Goal: Task Accomplishment & Management: Complete application form

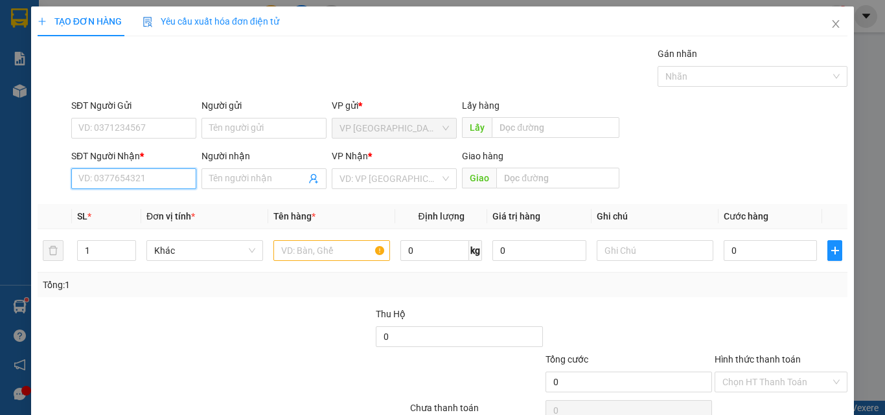
click at [108, 177] on input "SĐT Người Nhận *" at bounding box center [133, 178] width 125 height 21
click at [131, 174] on input "SĐT Người Nhận *" at bounding box center [133, 178] width 125 height 21
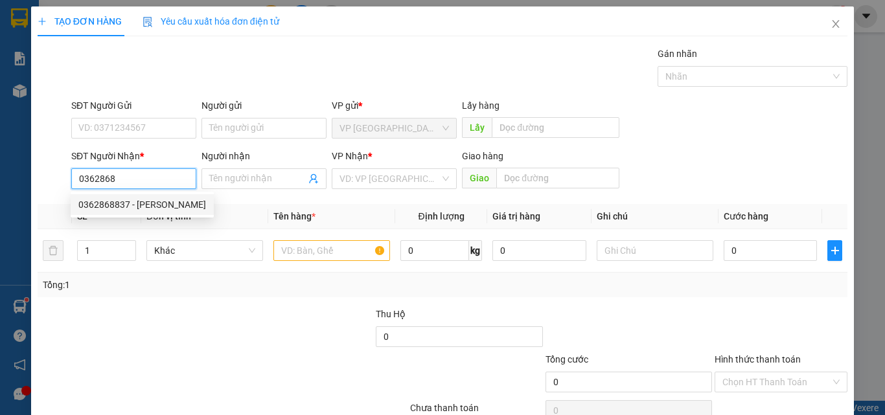
click at [142, 209] on div "0362868837 - [PERSON_NAME]" at bounding box center [142, 205] width 128 height 14
type input "0362868837"
type input "[PERSON_NAME]"
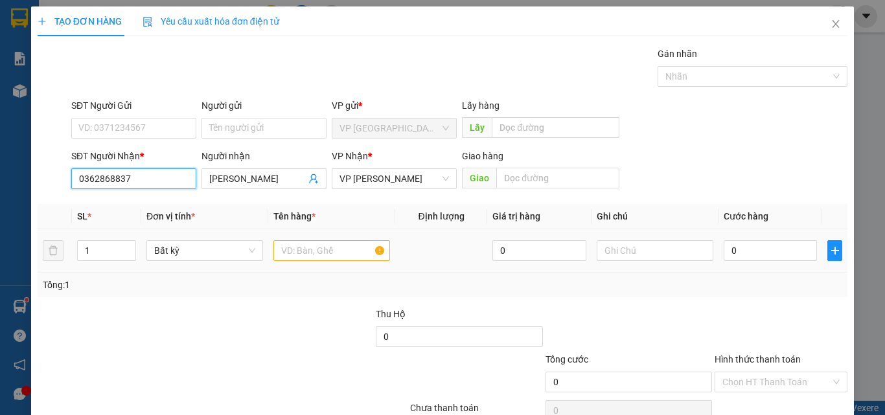
type input "0362868837"
click at [326, 249] on input "text" at bounding box center [331, 250] width 117 height 21
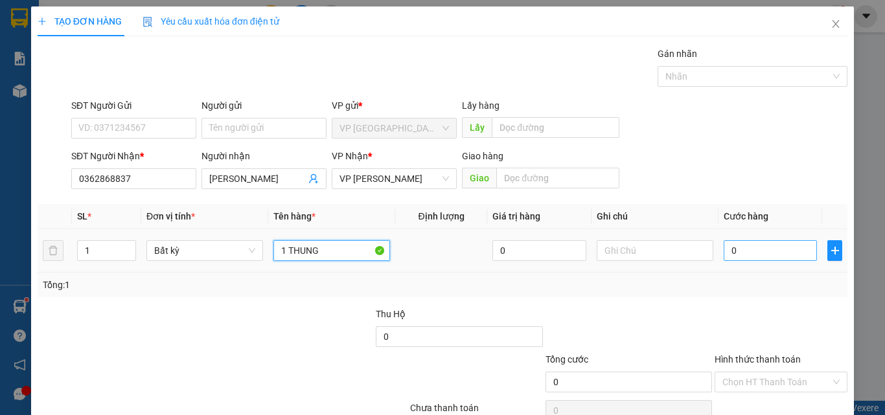
type input "1 THUNG"
click at [749, 256] on input "0" at bounding box center [769, 250] width 93 height 21
type input "5"
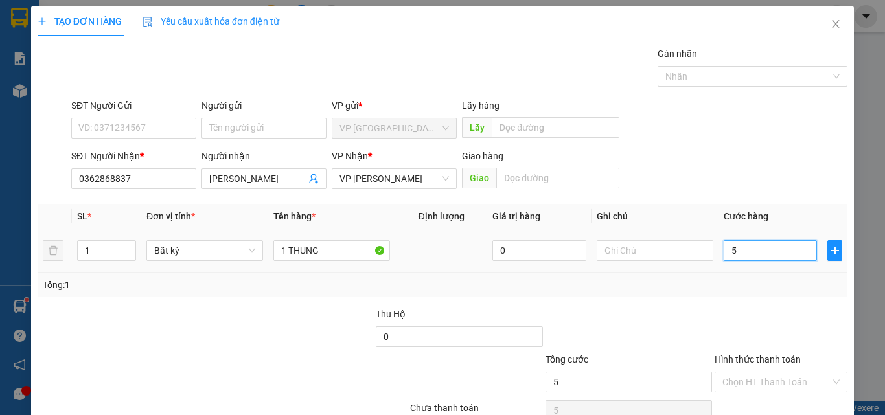
type input "50"
type input "500"
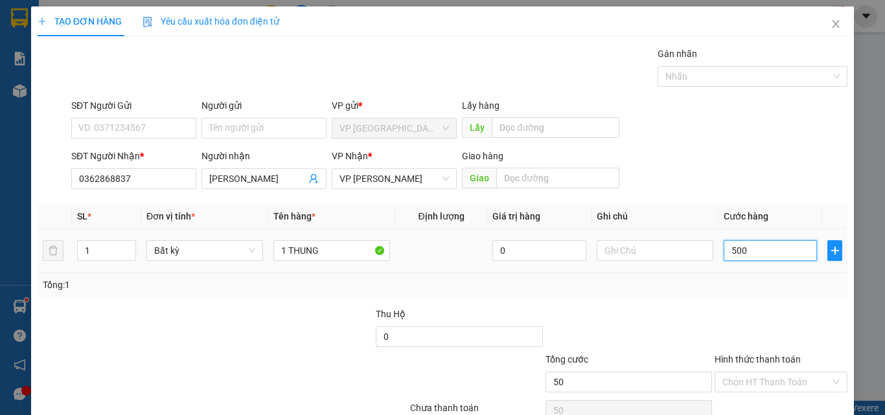
type input "500"
type input "5.000"
type input "50.000"
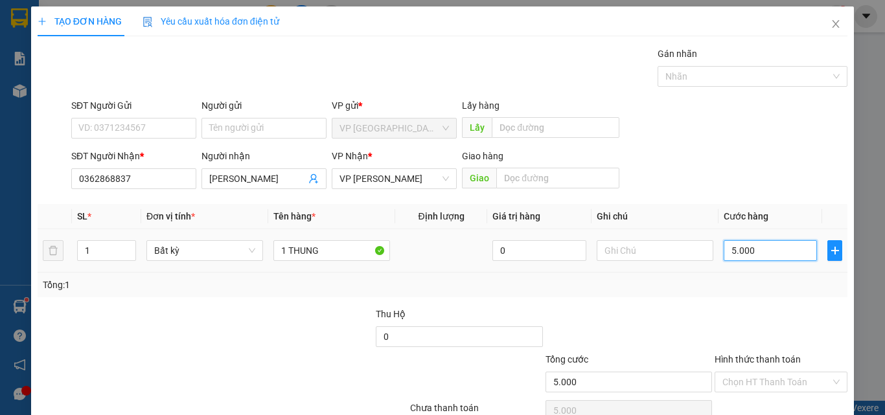
type input "50.000"
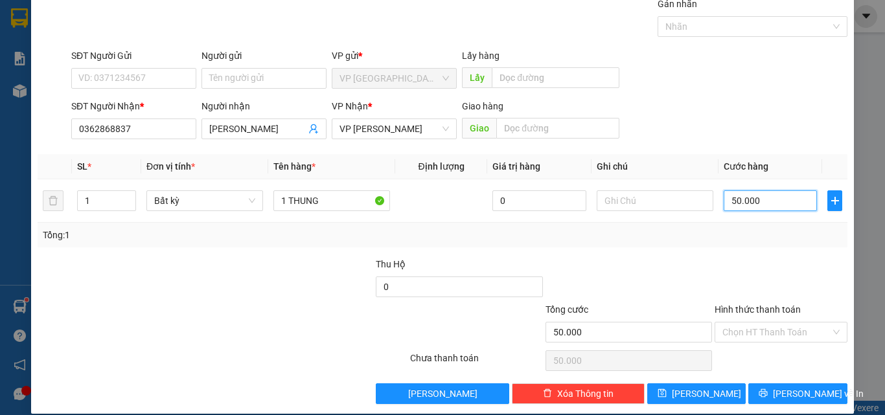
scroll to position [64, 0]
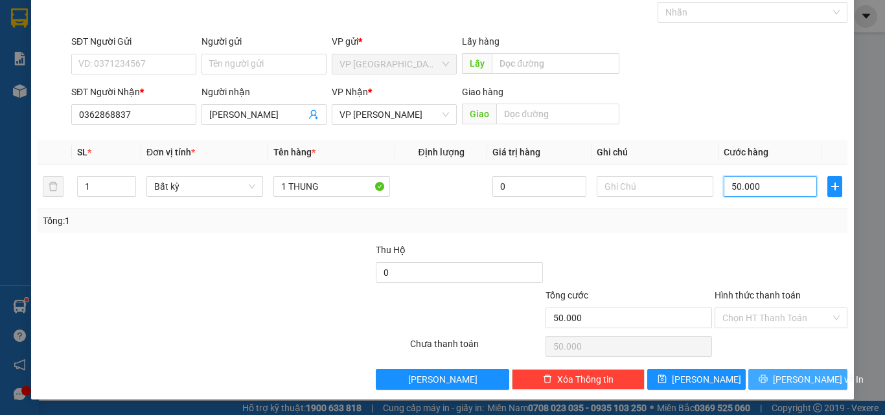
type input "50.000"
click at [767, 379] on icon "printer" at bounding box center [762, 378] width 9 height 9
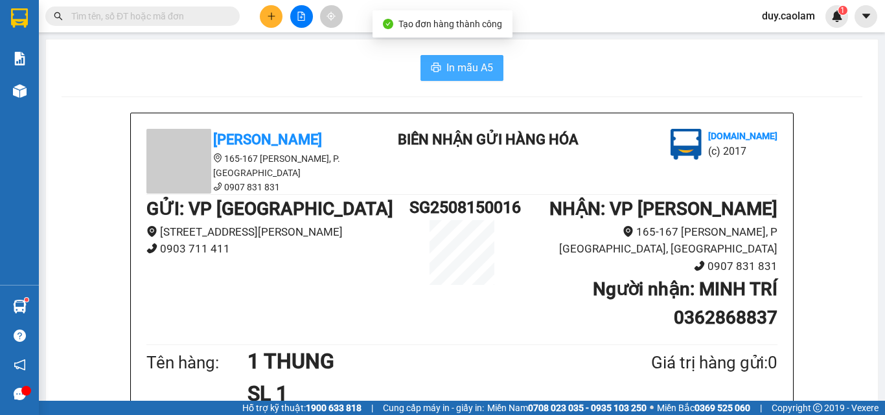
click at [465, 71] on span "In mẫu A5" at bounding box center [469, 68] width 47 height 16
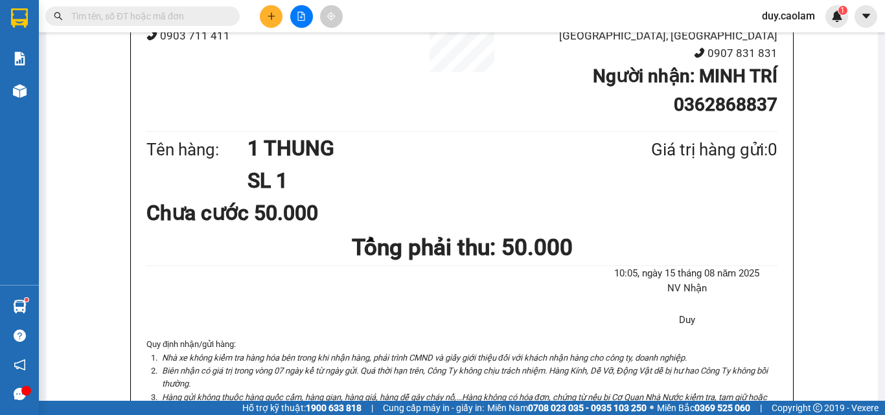
scroll to position [130, 0]
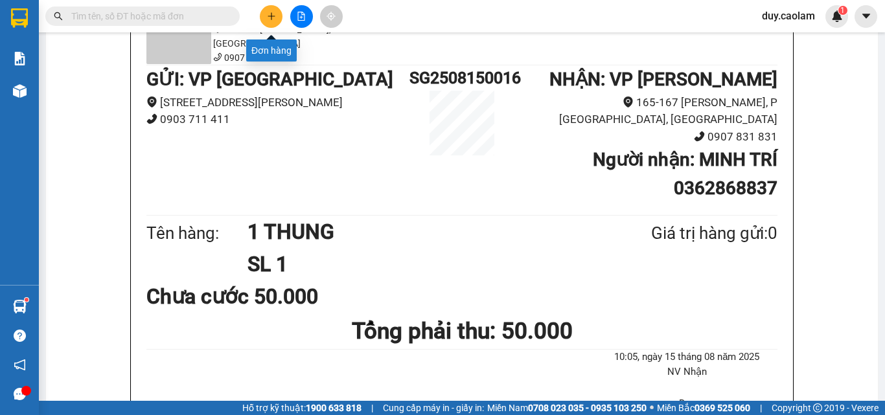
click at [267, 16] on icon "plus" at bounding box center [271, 16] width 9 height 9
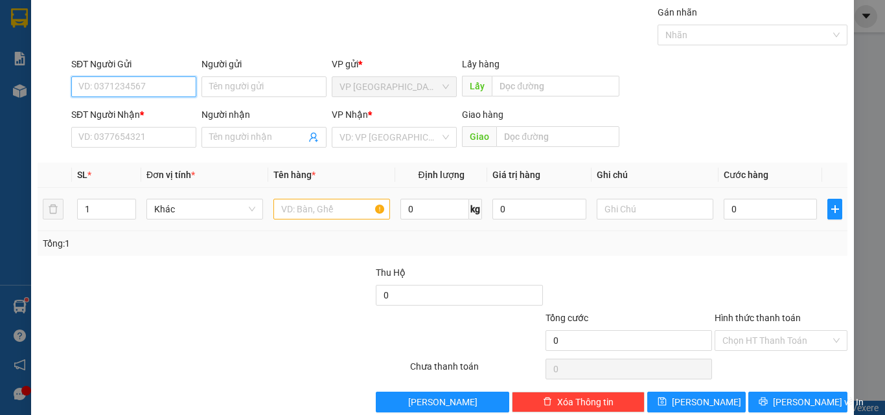
scroll to position [64, 0]
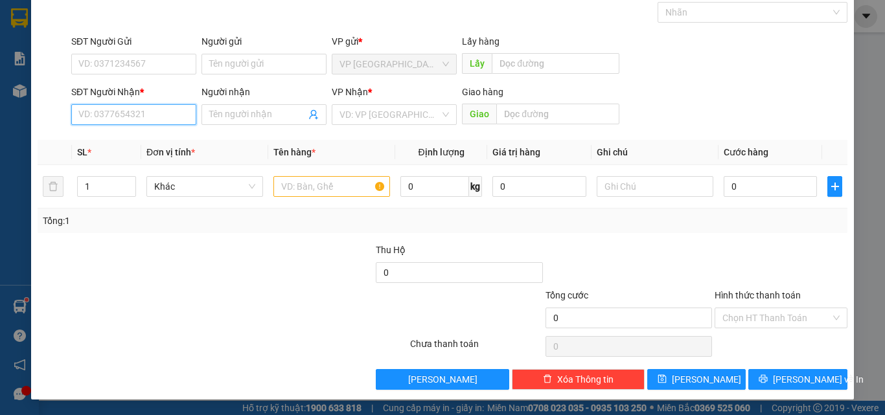
click at [127, 113] on input "SĐT Người Nhận *" at bounding box center [133, 114] width 125 height 21
click at [133, 140] on div "0913866304 - TRAI" at bounding box center [132, 140] width 108 height 14
type input "0913866304"
type input "TRAI"
type input "0913866304"
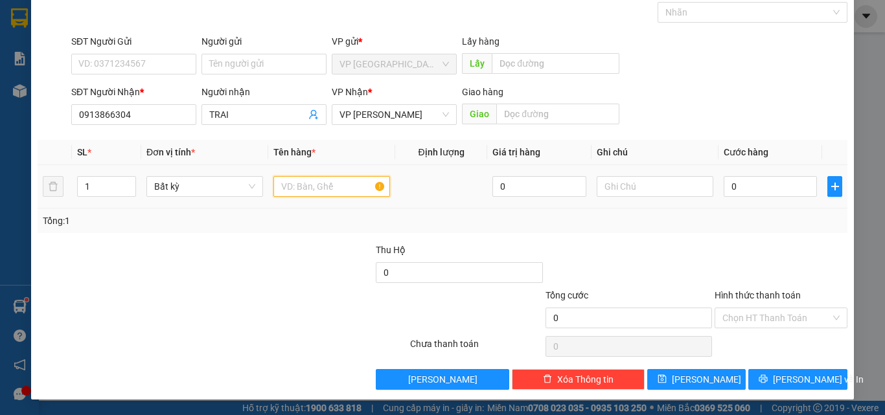
click at [315, 191] on input "text" at bounding box center [331, 186] width 117 height 21
type input "2 KIEN"
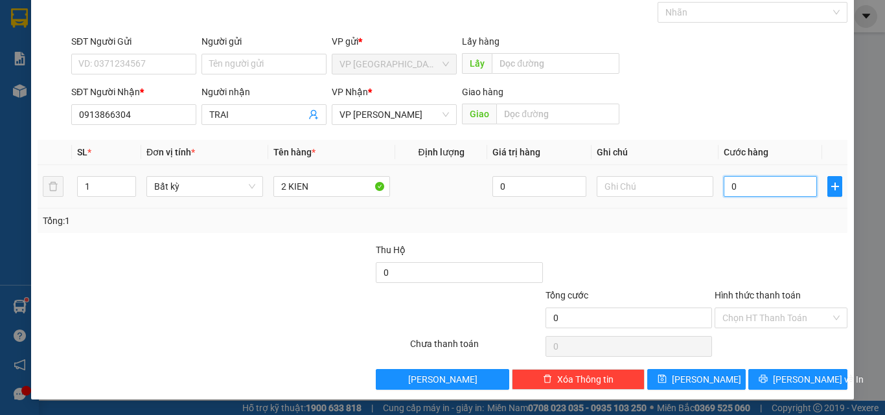
click at [783, 194] on input "0" at bounding box center [769, 186] width 93 height 21
type input "6"
type input "60"
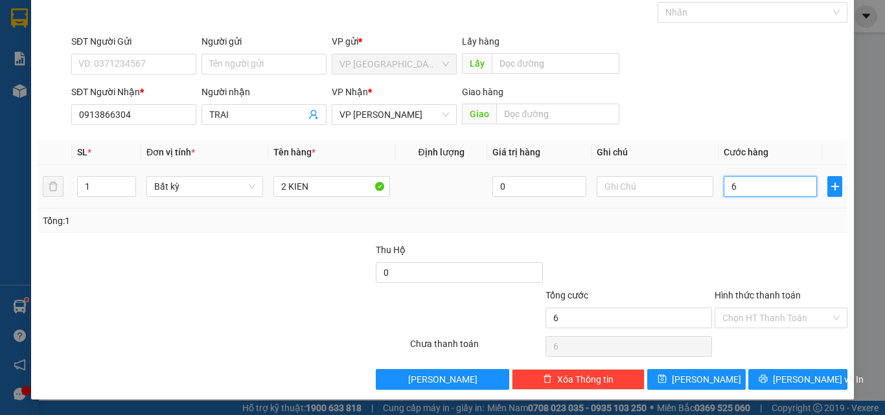
type input "60"
type input "600"
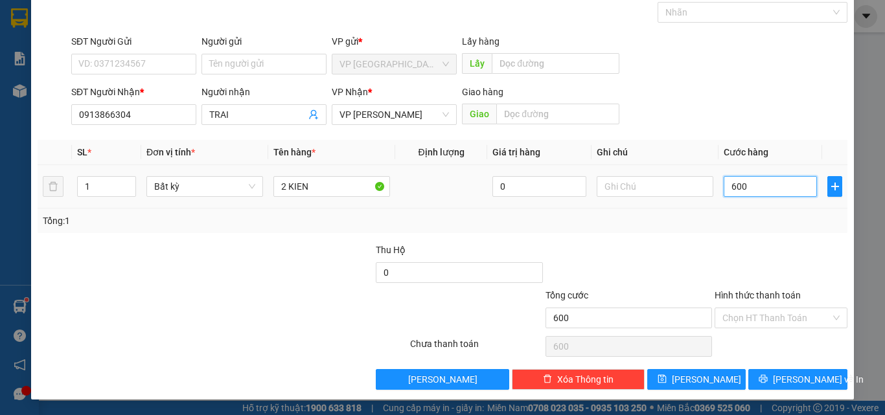
type input "6.000"
type input "60.000"
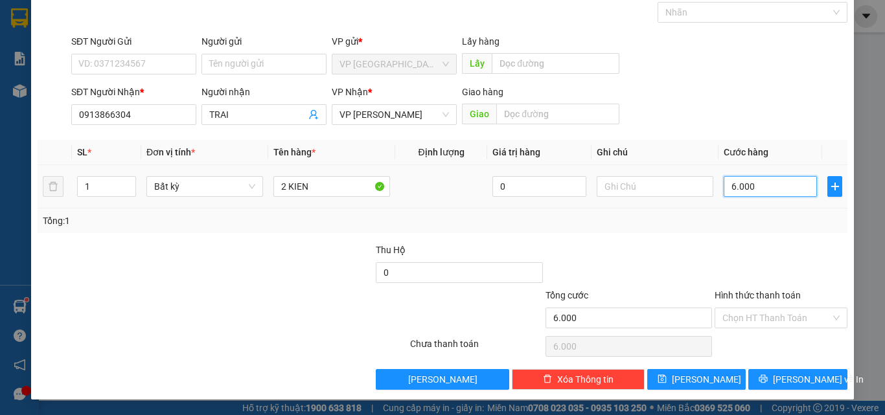
type input "60.000"
click at [775, 381] on button "[PERSON_NAME] và In" at bounding box center [797, 379] width 99 height 21
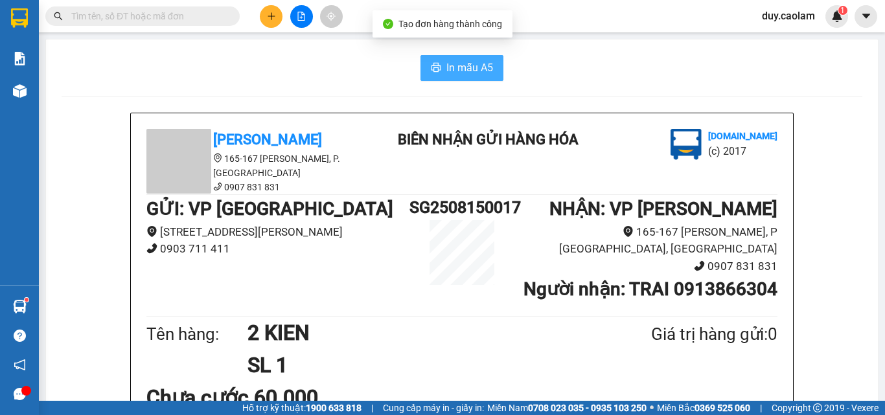
click at [482, 76] on span "In mẫu A5" at bounding box center [469, 68] width 47 height 16
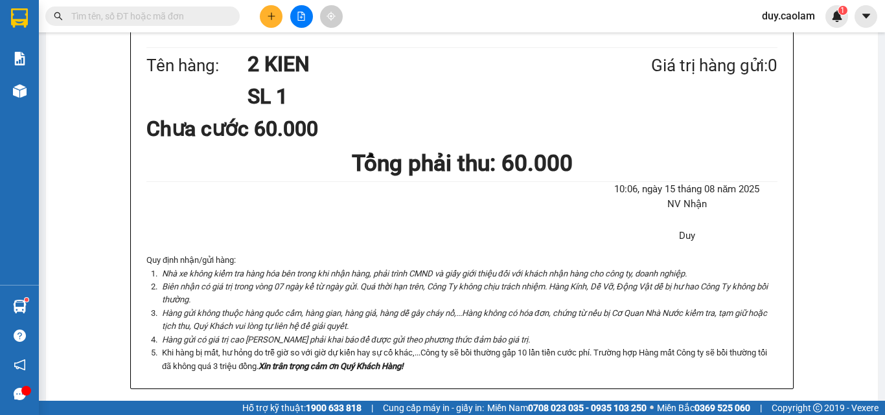
scroll to position [259, 0]
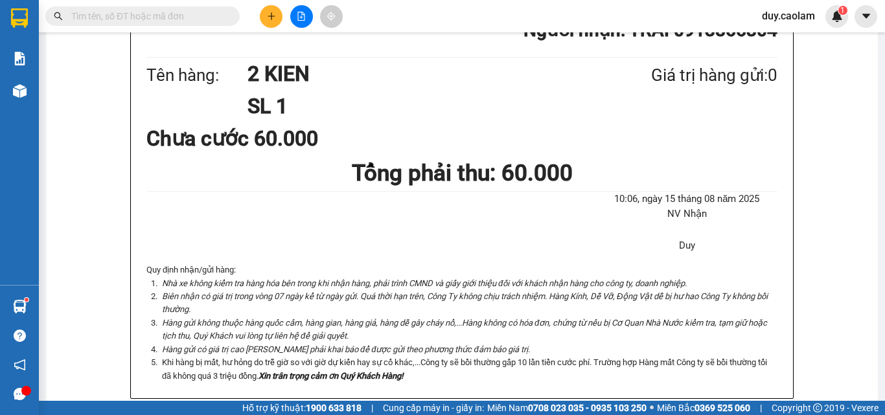
click at [275, 13] on icon "plus" at bounding box center [271, 16] width 9 height 9
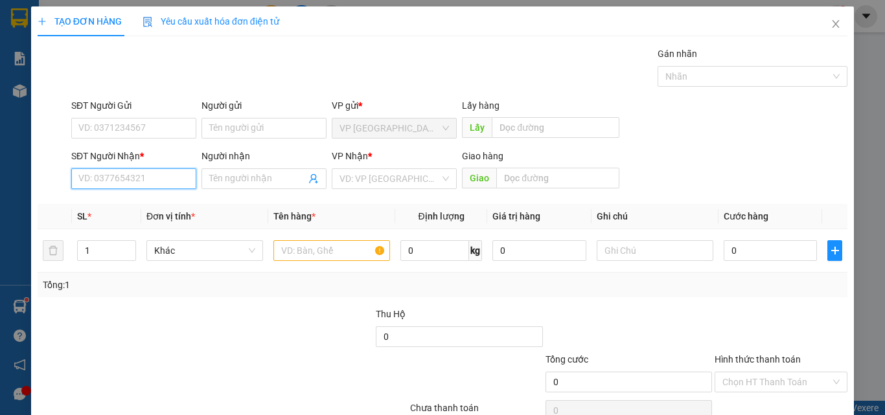
click at [158, 175] on input "SĐT Người Nhận *" at bounding box center [133, 178] width 125 height 21
click at [148, 176] on input "SĐT Người Nhận *" at bounding box center [133, 178] width 125 height 21
click at [148, 178] on input "356" at bounding box center [133, 178] width 125 height 21
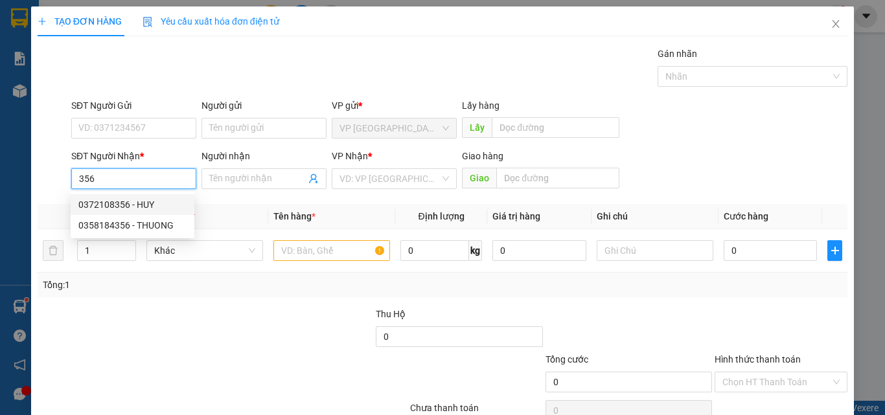
click at [142, 202] on div "0372108356 - HUY" at bounding box center [132, 205] width 108 height 14
type input "0372108356"
type input "HUY"
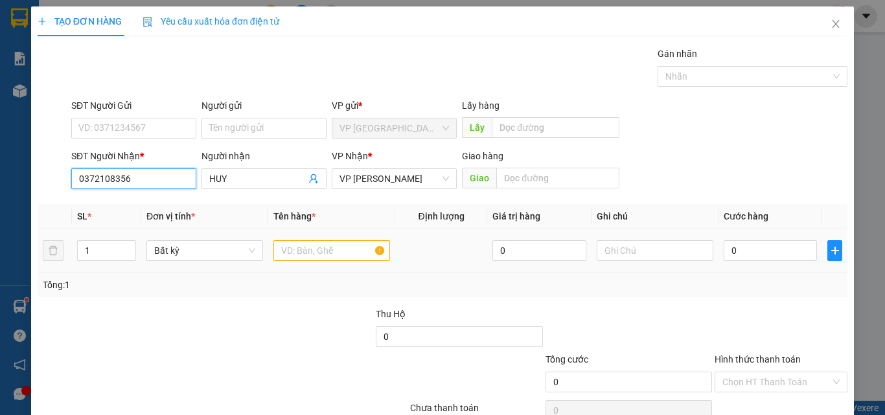
type input "0372108356"
click at [318, 247] on input "text" at bounding box center [331, 250] width 117 height 21
type input "1 KIE"
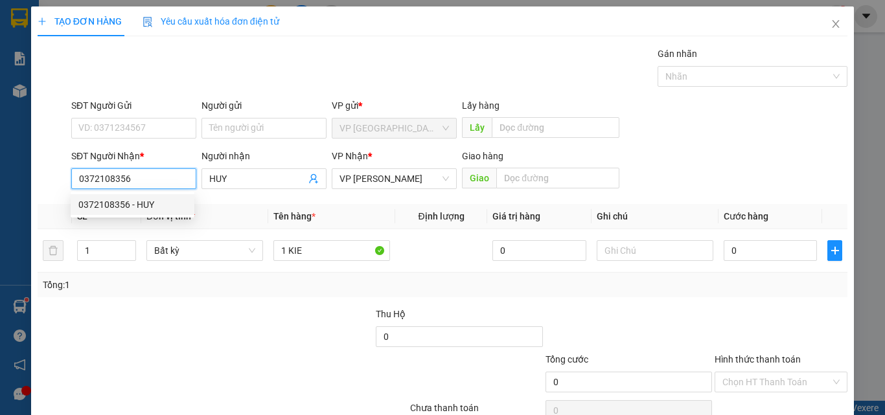
drag, startPoint x: 120, startPoint y: 178, endPoint x: 65, endPoint y: 168, distance: 56.0
click at [49, 162] on div "SĐT Người Nhận * 0372108356 Người nhận HUY VP Nhận * VP [PERSON_NAME] Giao hàng…" at bounding box center [442, 171] width 812 height 45
type input "0372108356"
drag, startPoint x: 830, startPoint y: 28, endPoint x: 794, endPoint y: 30, distance: 35.7
click at [830, 28] on icon "close" at bounding box center [835, 24] width 10 height 10
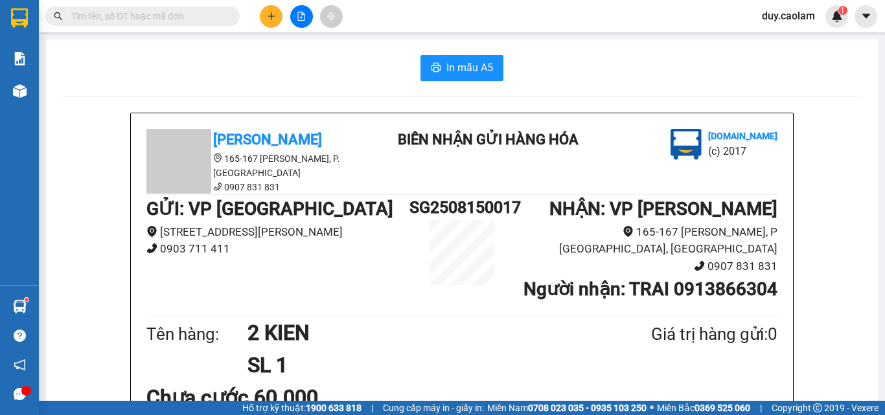
drag, startPoint x: 184, startPoint y: 8, endPoint x: 183, endPoint y: 16, distance: 8.4
click at [184, 13] on span at bounding box center [142, 15] width 194 height 19
paste input "0372108356"
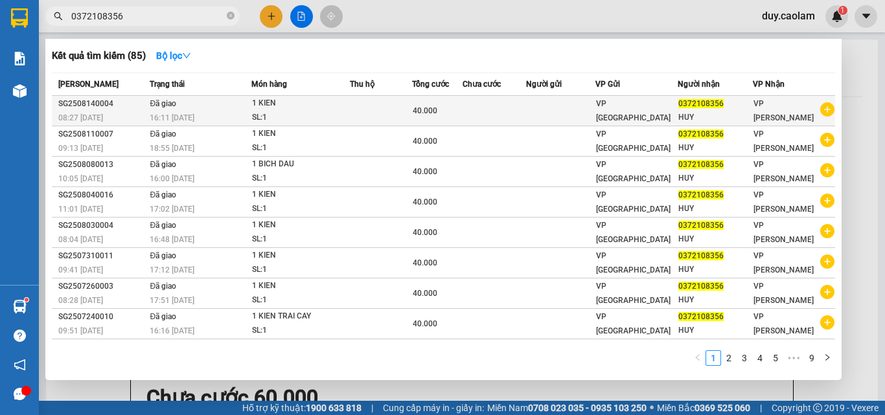
type input "0372108356"
click at [334, 115] on div "SL: 1" at bounding box center [300, 118] width 97 height 14
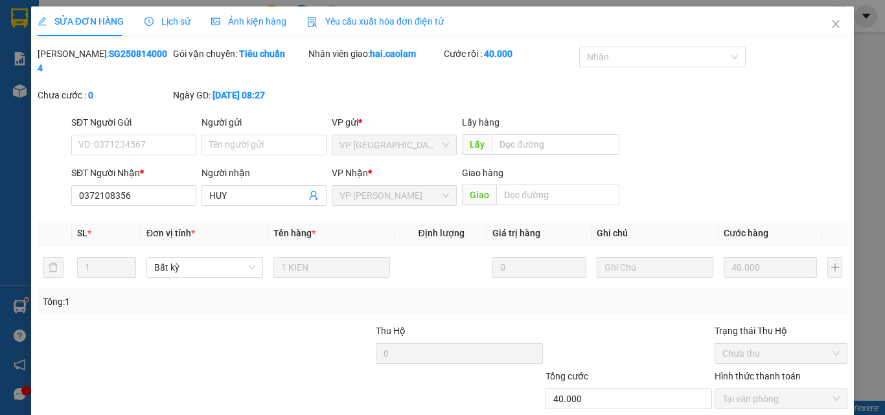
type input "0372108356"
type input "40.000"
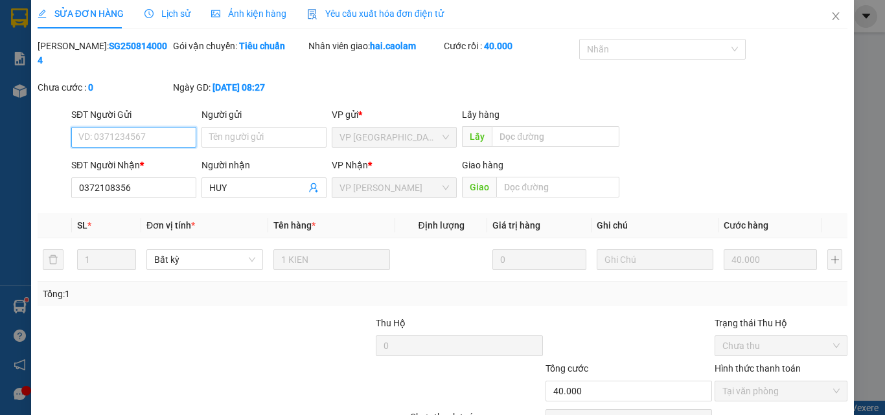
scroll to position [67, 0]
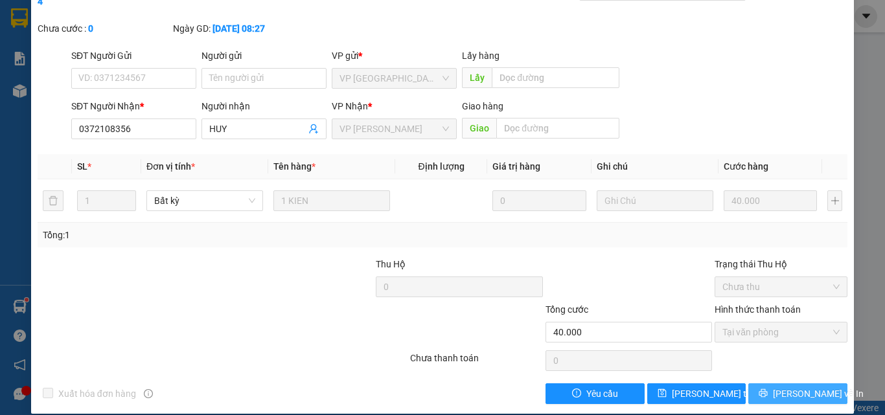
click at [767, 389] on icon "printer" at bounding box center [762, 393] width 9 height 9
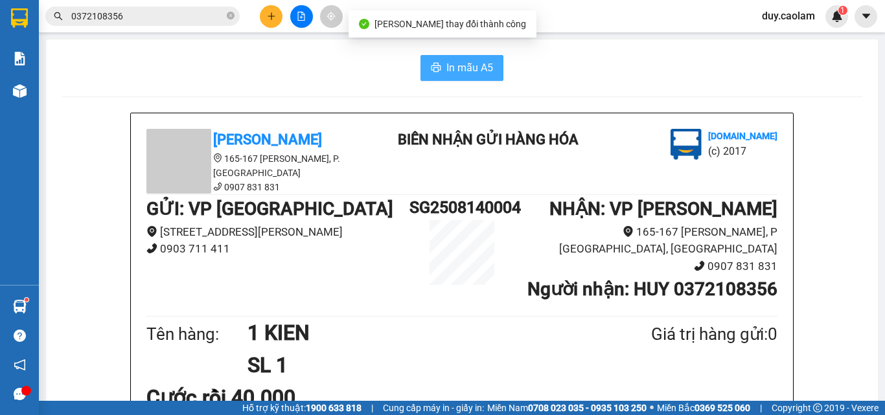
drag, startPoint x: 470, startPoint y: 71, endPoint x: 505, endPoint y: 98, distance: 45.2
click at [470, 71] on span "In mẫu A5" at bounding box center [469, 68] width 47 height 16
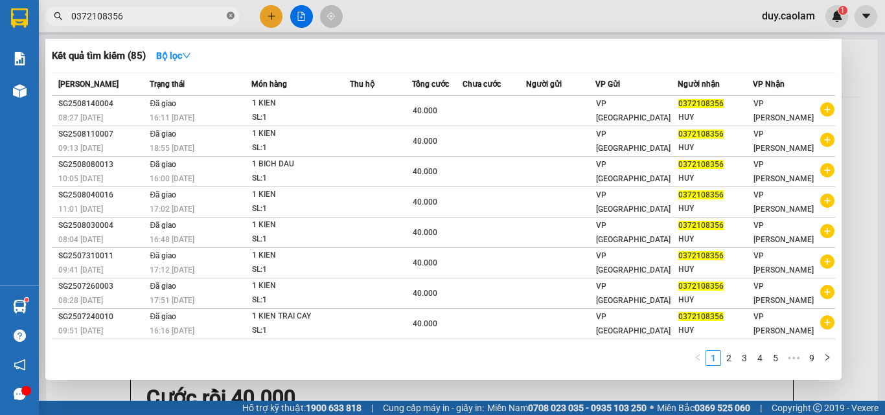
click at [230, 18] on icon "close-circle" at bounding box center [231, 16] width 8 height 8
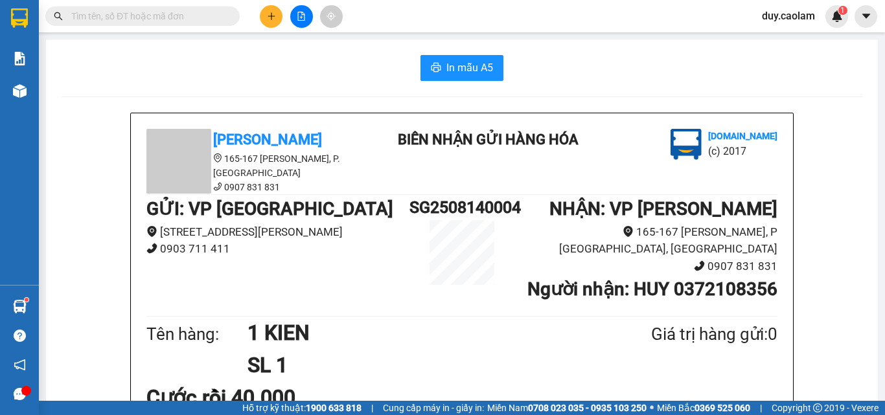
click at [275, 25] on button at bounding box center [271, 16] width 23 height 23
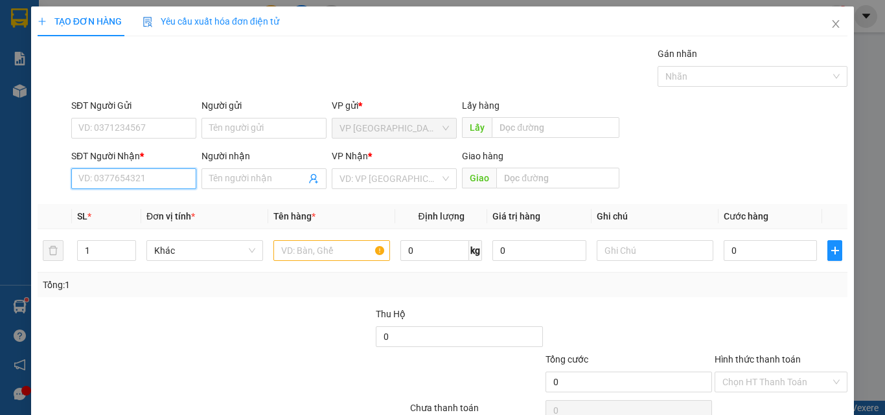
click at [152, 175] on input "SĐT Người Nhận *" at bounding box center [133, 178] width 125 height 21
paste input "0372108356"
type input "0372108356"
drag, startPoint x: 143, startPoint y: 200, endPoint x: 183, endPoint y: 213, distance: 41.6
click at [143, 201] on div "0372108356 - HUY" at bounding box center [132, 205] width 108 height 14
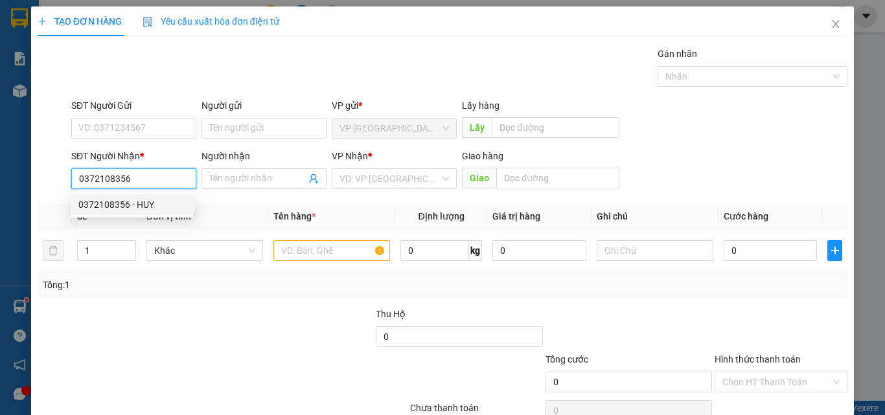
type input "HUY"
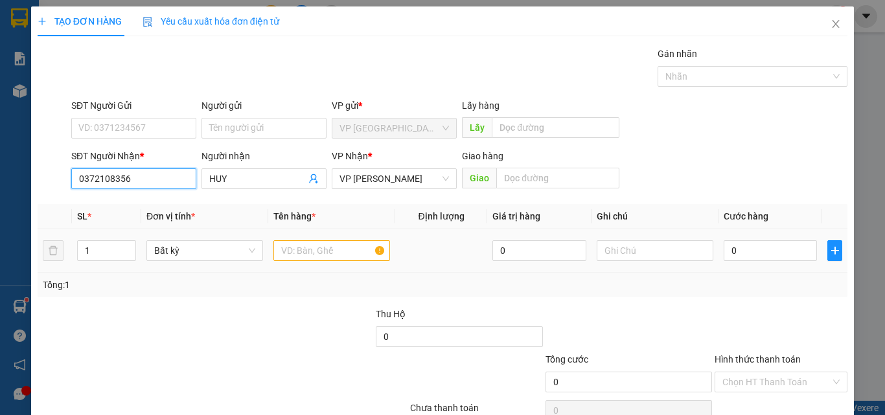
type input "0372108356"
click at [304, 250] on input "text" at bounding box center [331, 250] width 117 height 21
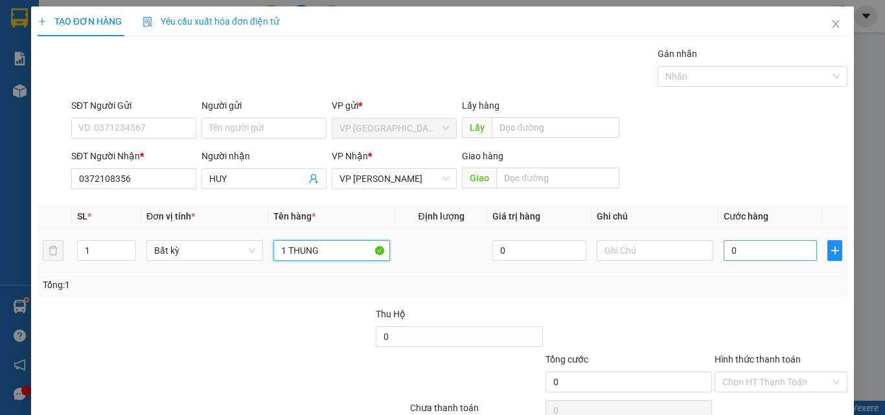
type input "1 THUNG"
click at [763, 241] on input "0" at bounding box center [769, 250] width 93 height 21
type input "4"
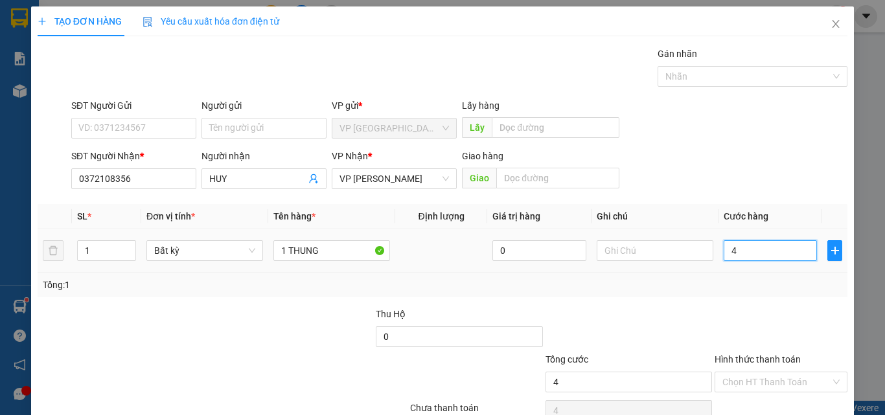
type input "0"
type input "03"
type input "3"
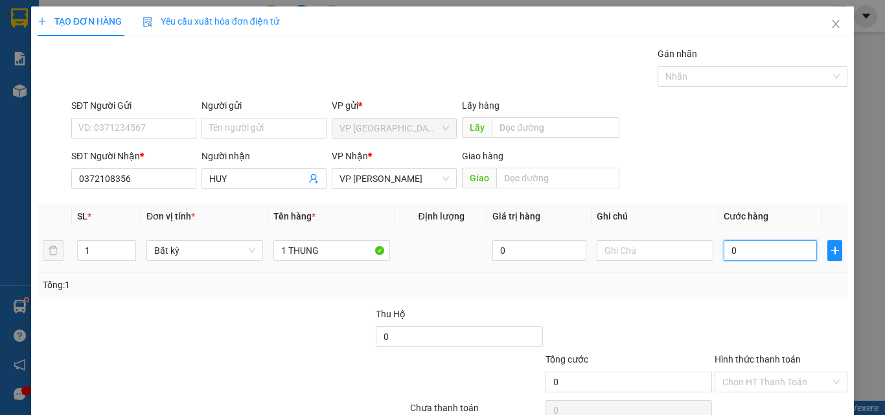
type input "3"
type input "030"
type input "30"
type input "0.300"
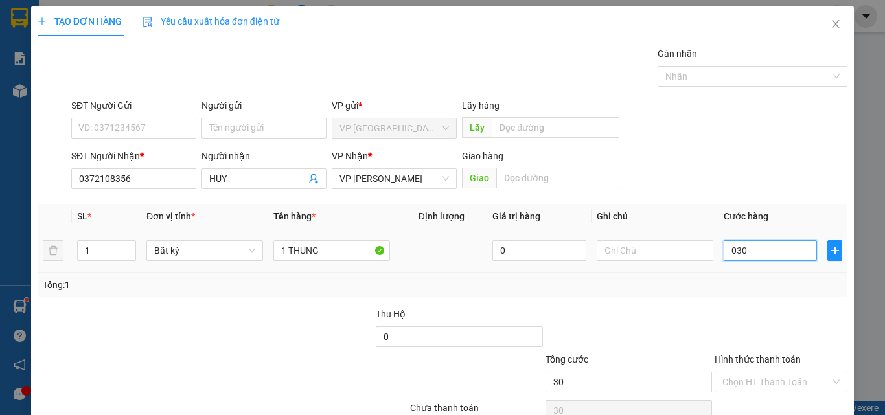
type input "300"
type input "03.000"
type input "3.000"
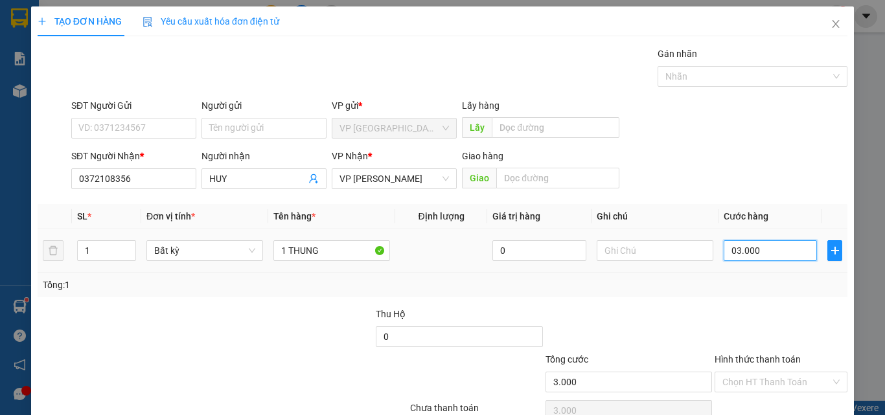
type input "030.000"
type input "30.000"
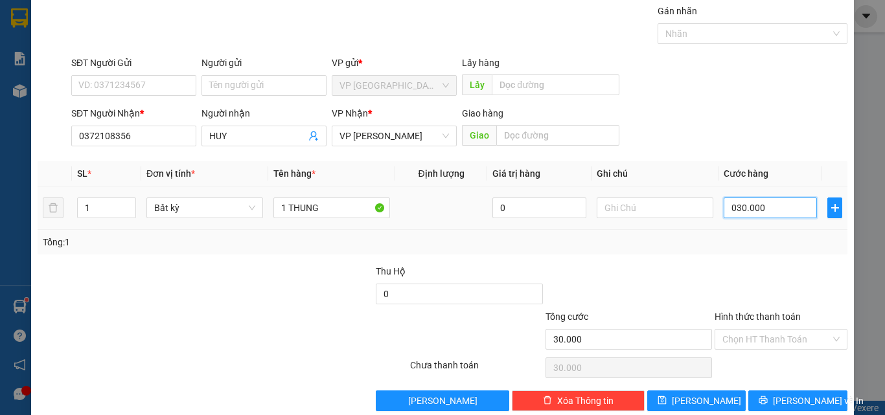
scroll to position [64, 0]
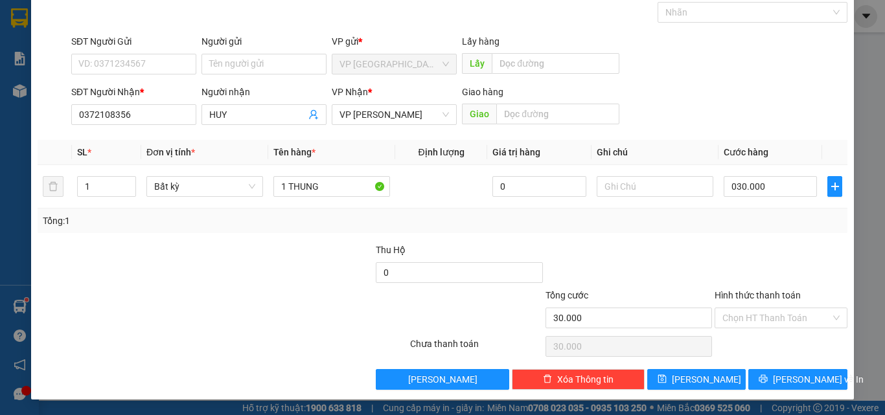
click at [769, 295] on label "Hình thức thanh toán" at bounding box center [757, 295] width 86 height 10
click at [769, 308] on input "Hình thức thanh toán" at bounding box center [776, 317] width 108 height 19
type input "30.000"
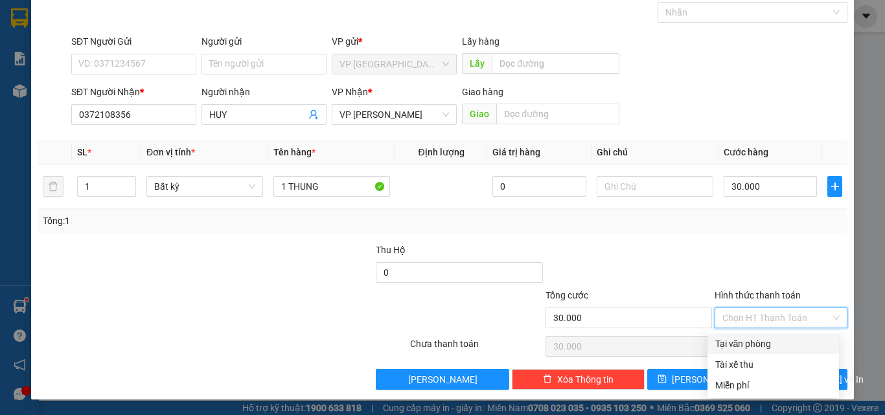
click at [757, 339] on div "Tại văn phòng" at bounding box center [773, 344] width 116 height 14
type input "0"
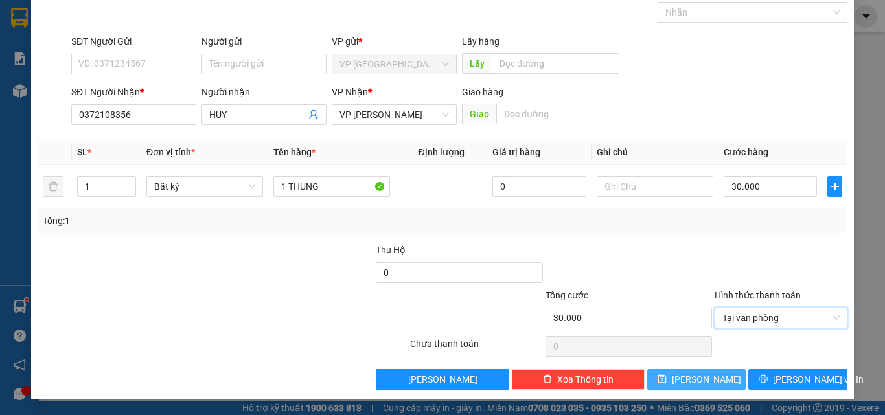
click at [705, 378] on button "[PERSON_NAME]" at bounding box center [696, 379] width 99 height 21
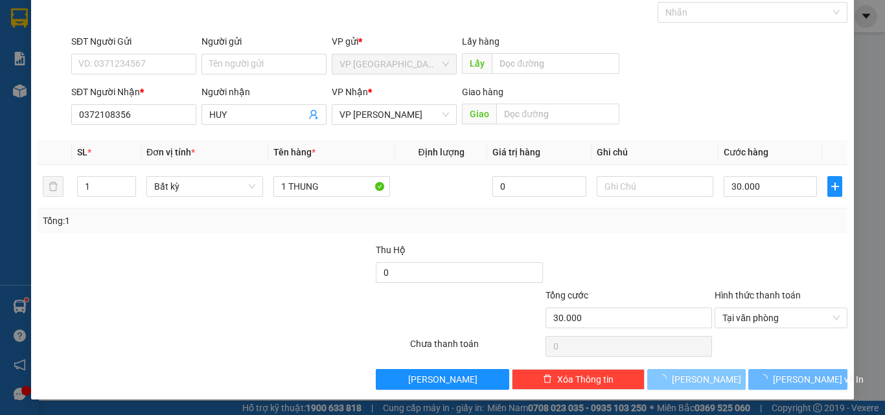
type input "0"
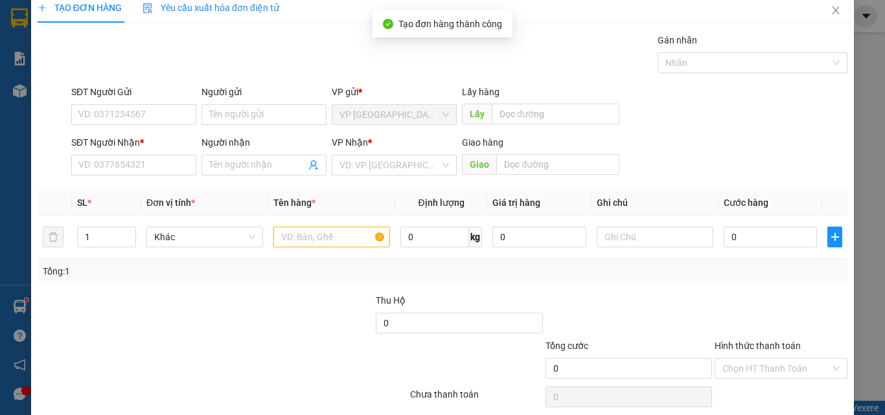
scroll to position [0, 0]
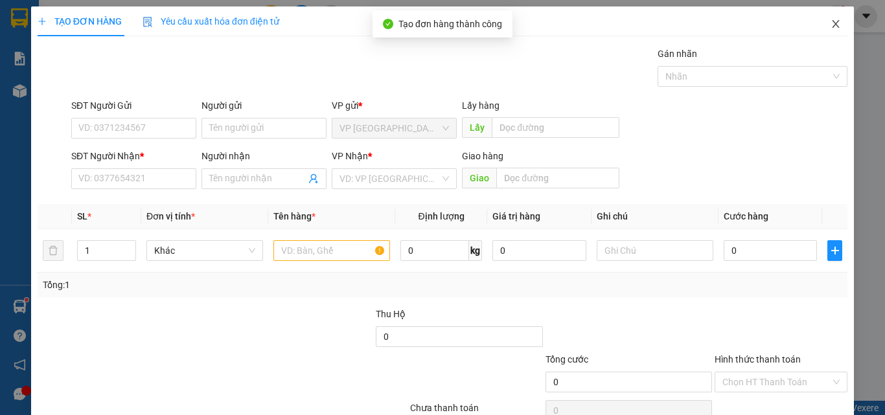
click at [830, 19] on icon "close" at bounding box center [835, 24] width 10 height 10
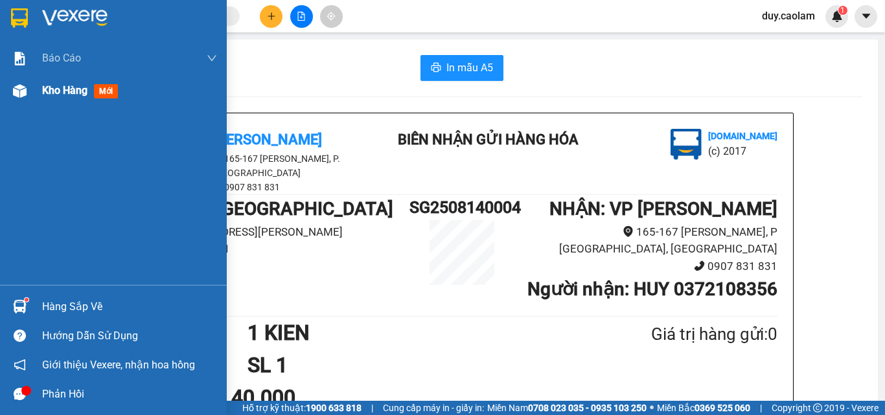
click at [81, 93] on span "Kho hàng" at bounding box center [64, 90] width 45 height 12
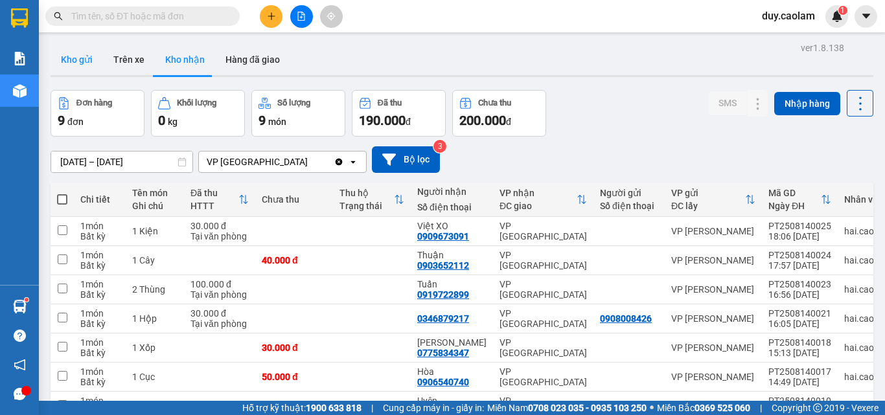
click at [76, 66] on button "Kho gửi" at bounding box center [77, 59] width 52 height 31
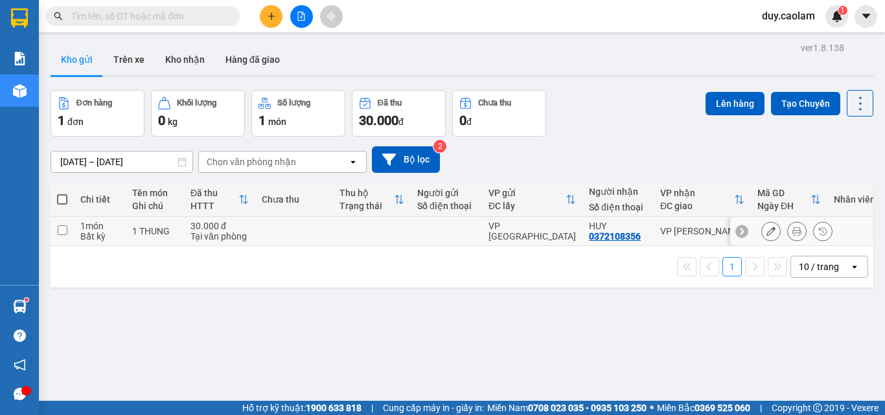
click at [766, 229] on icon at bounding box center [770, 231] width 9 height 9
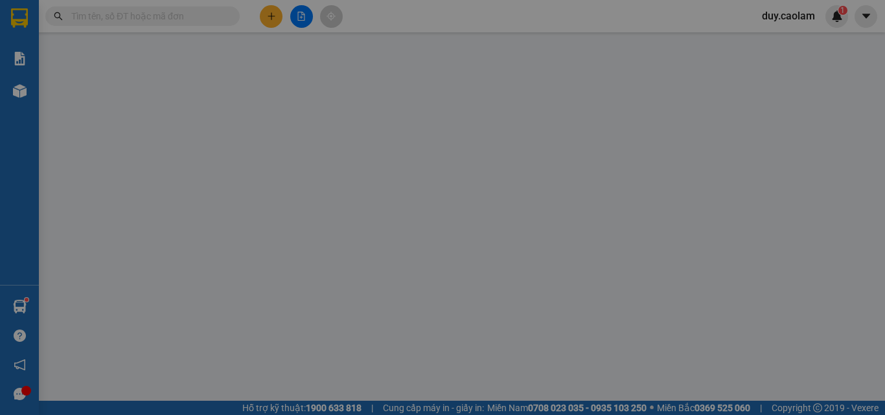
type input "0372108356"
type input "30.000"
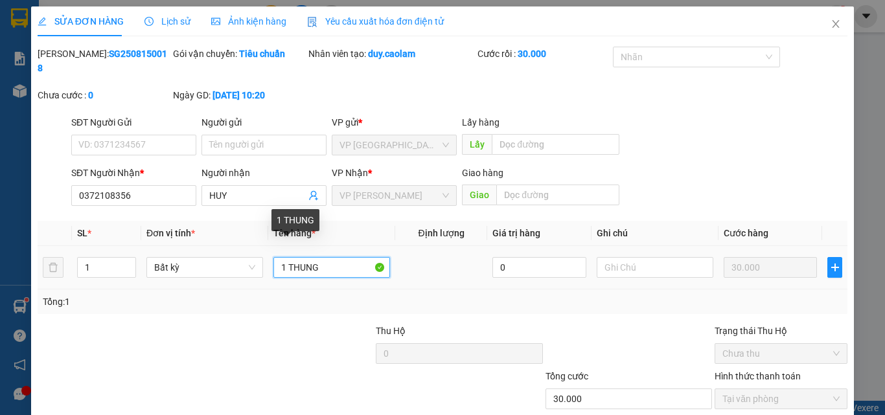
click at [323, 257] on input "1 THUNG" at bounding box center [331, 267] width 117 height 21
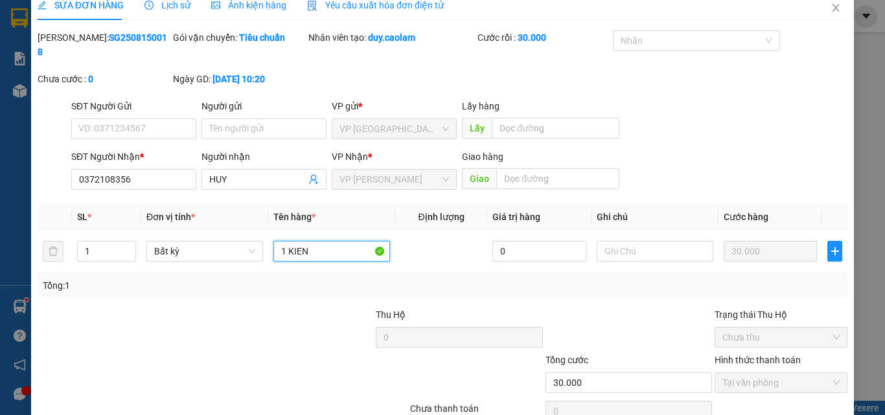
scroll to position [67, 0]
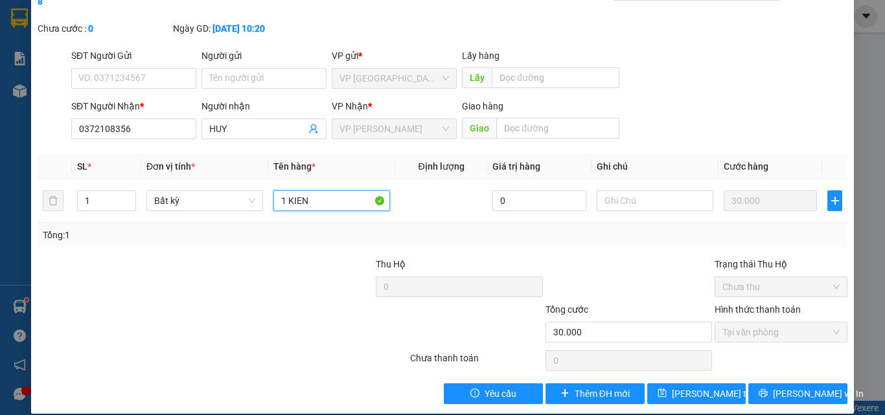
type input "1 KIEN"
click at [670, 390] on div "SỬA ĐƠN HÀNG Lịch sử Ảnh kiện hàng Yêu cầu xuất hóa đơn điện tử Total Paid Fee …" at bounding box center [442, 177] width 822 height 474
drag, startPoint x: 710, startPoint y: 378, endPoint x: 712, endPoint y: 356, distance: 22.2
click at [710, 387] on span "[PERSON_NAME] thay đổi" at bounding box center [724, 394] width 104 height 14
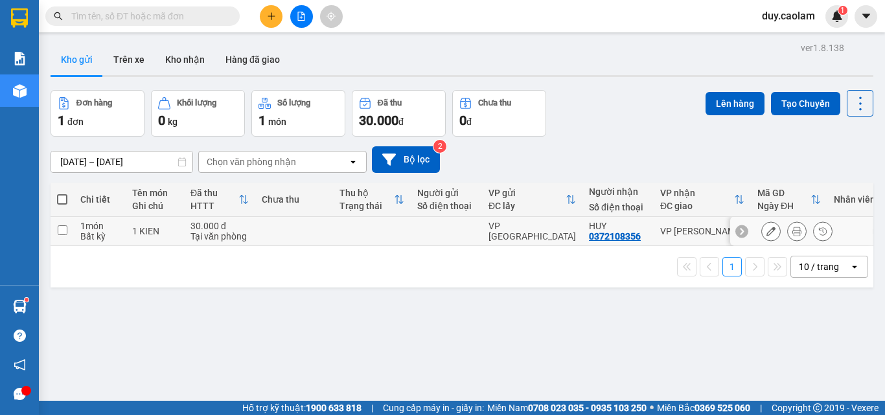
click at [58, 228] on input "checkbox" at bounding box center [63, 230] width 10 height 10
checkbox input "true"
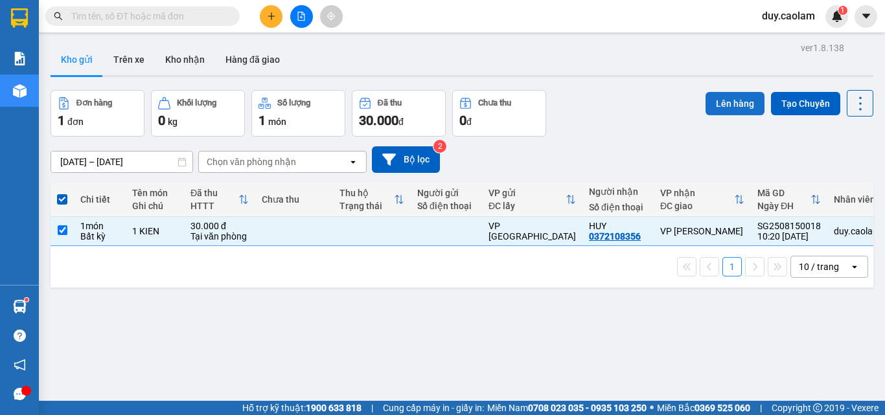
click at [705, 109] on button "Lên hàng" at bounding box center [734, 103] width 59 height 23
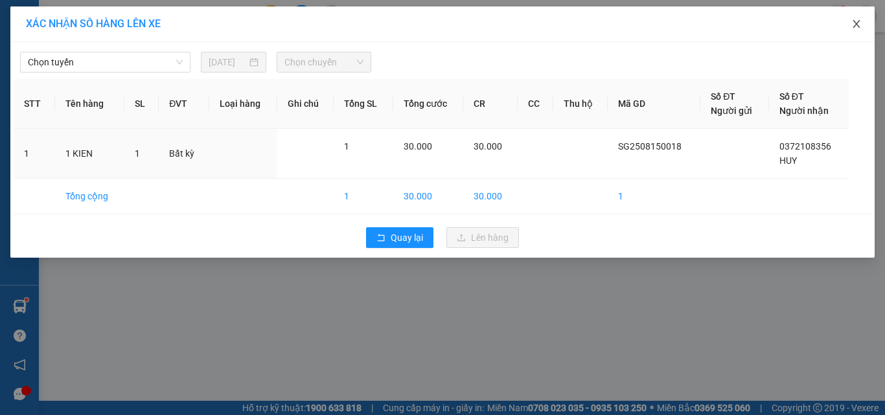
click at [858, 27] on icon "close" at bounding box center [855, 24] width 7 height 8
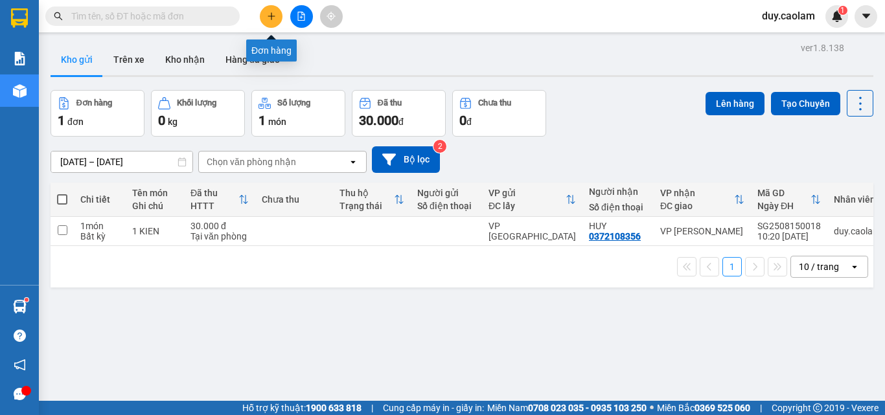
click at [268, 16] on icon "plus" at bounding box center [271, 16] width 9 height 9
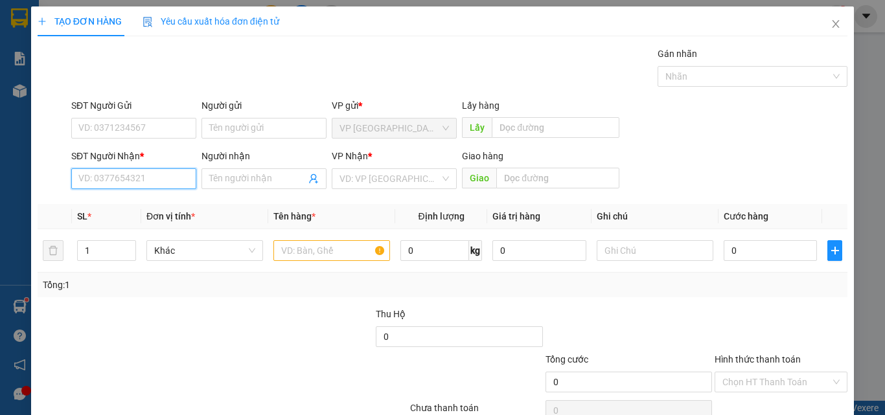
click at [146, 181] on input "SĐT Người Nhận *" at bounding box center [133, 178] width 125 height 21
click at [137, 201] on div "0909821220 - RING" at bounding box center [132, 205] width 108 height 14
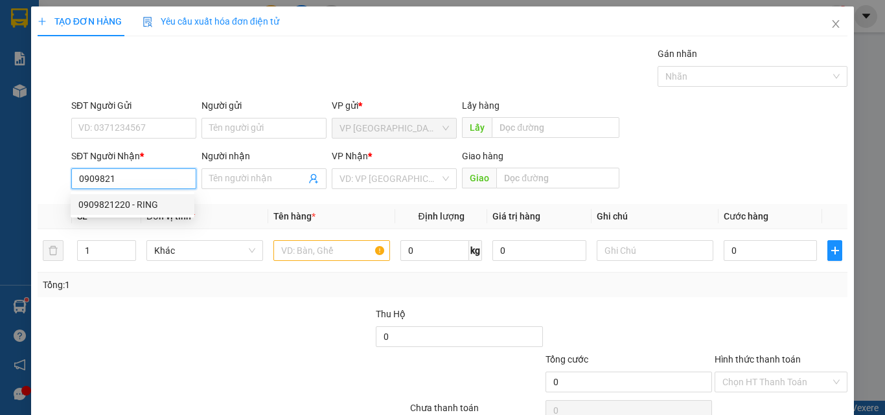
type input "0909821220"
type input "RING"
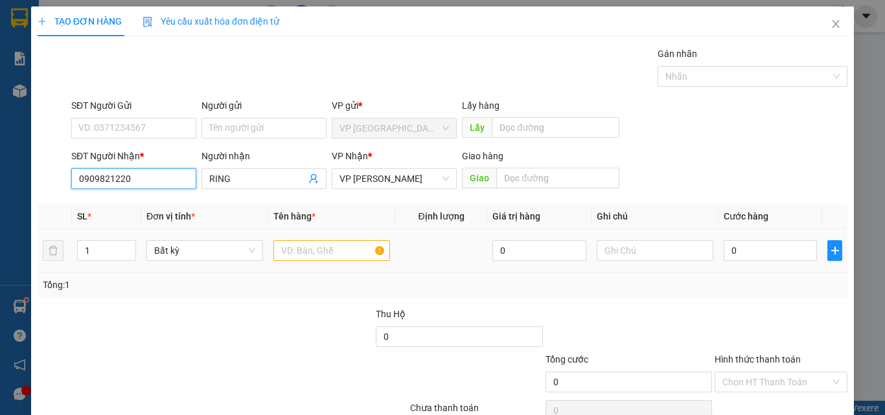
type input "0909821220"
click at [308, 252] on input "text" at bounding box center [331, 250] width 117 height 21
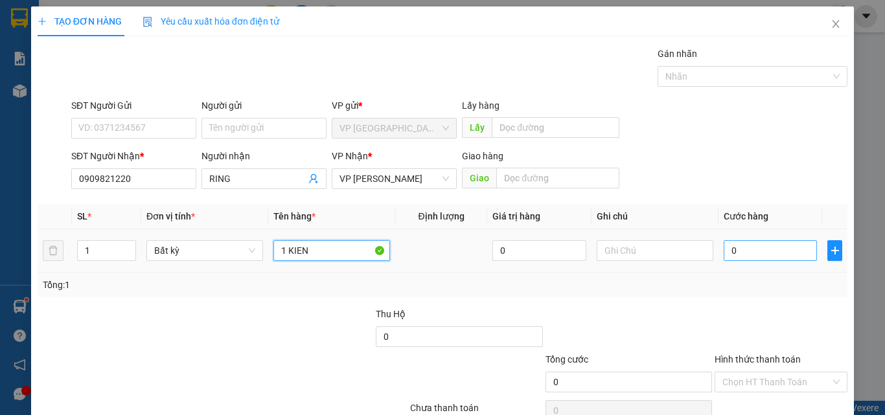
type input "1 KIEN"
click at [770, 251] on input "0" at bounding box center [769, 250] width 93 height 21
type input "3"
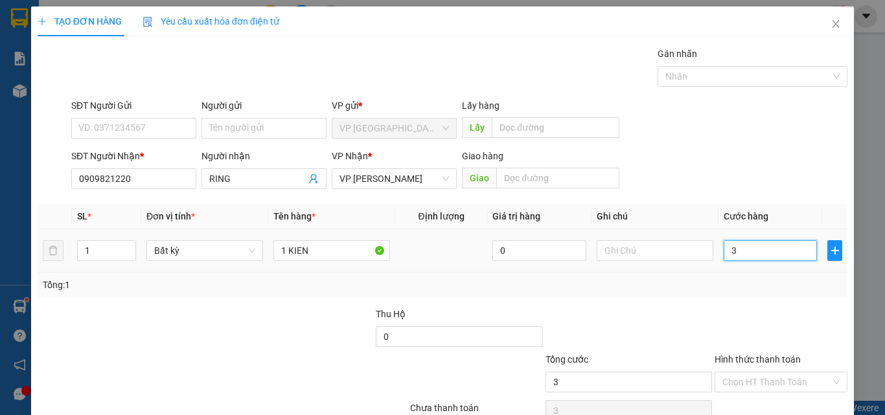
type input "30"
type input "300"
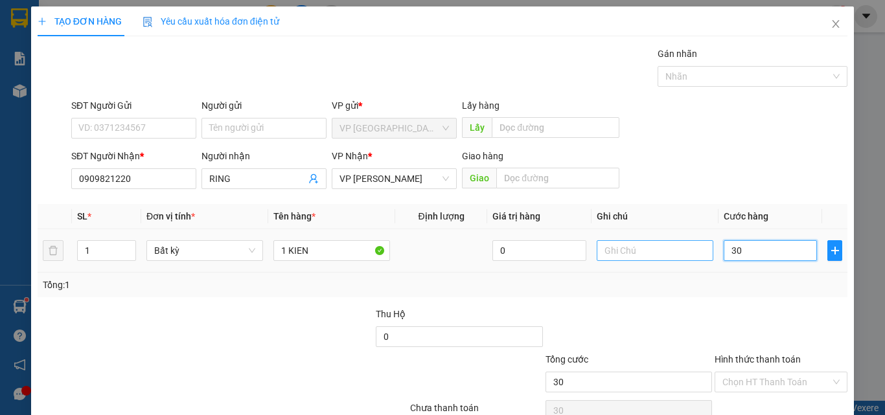
type input "300"
type input "3.000"
type input "30.000"
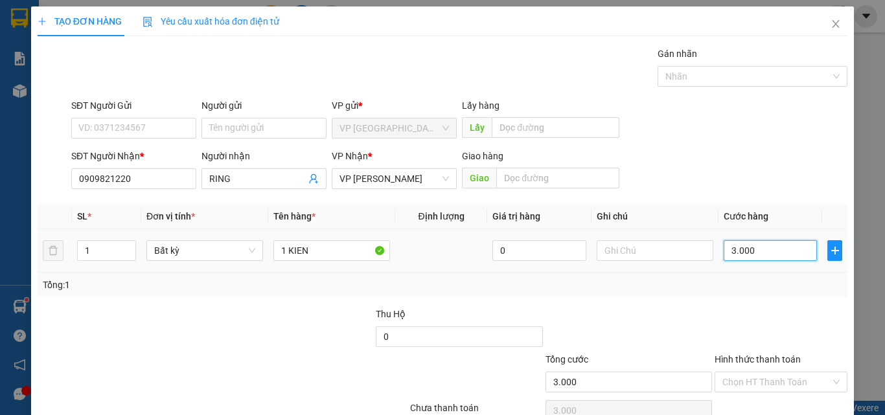
type input "30.000"
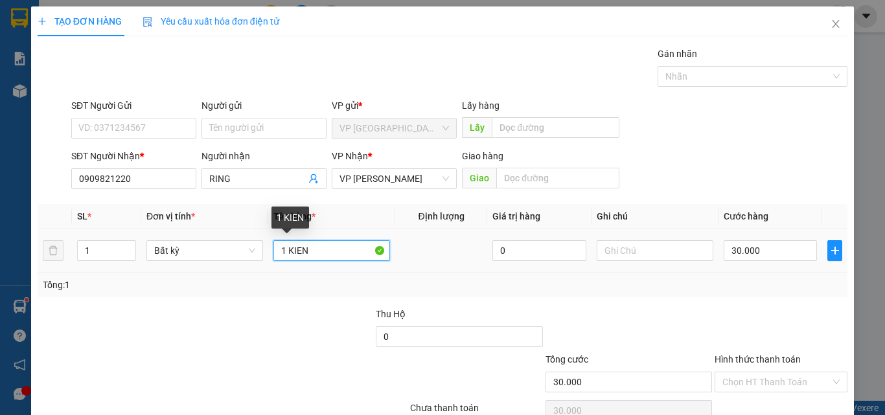
click at [315, 244] on input "1 KIEN" at bounding box center [331, 250] width 117 height 21
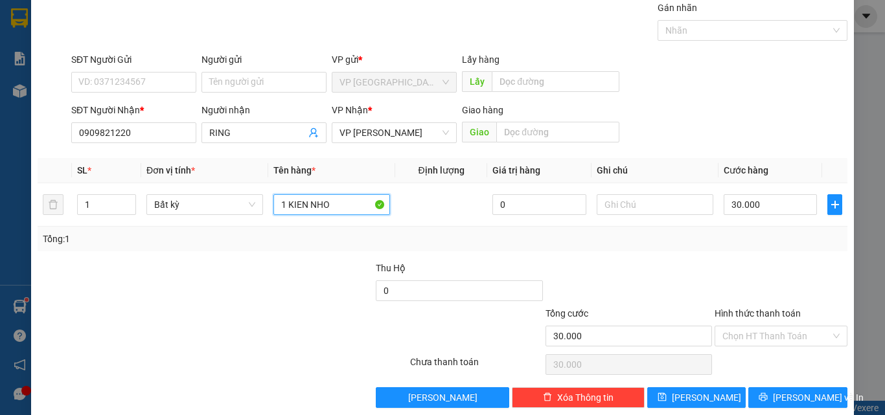
scroll to position [64, 0]
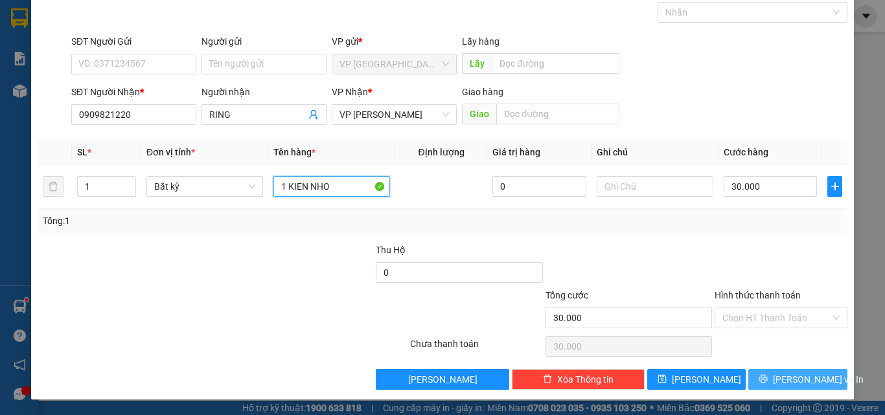
type input "1 KIEN NHO"
click at [757, 378] on button "[PERSON_NAME] và In" at bounding box center [797, 379] width 99 height 21
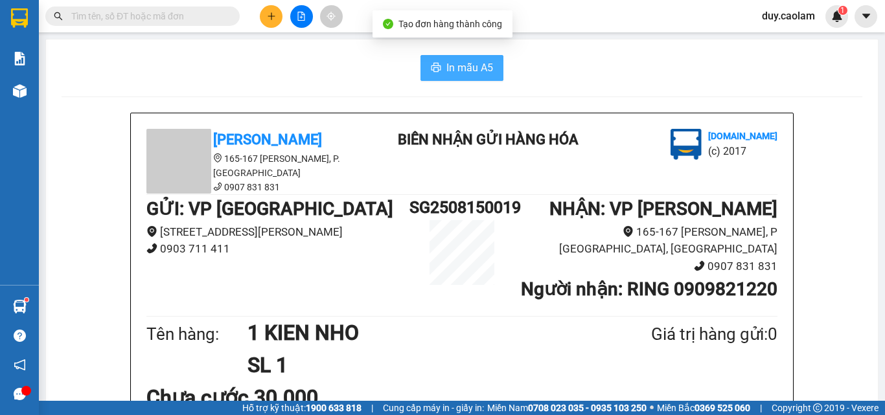
drag, startPoint x: 436, startPoint y: 65, endPoint x: 550, endPoint y: 75, distance: 114.5
click at [438, 66] on button "In mẫu A5" at bounding box center [461, 68] width 83 height 26
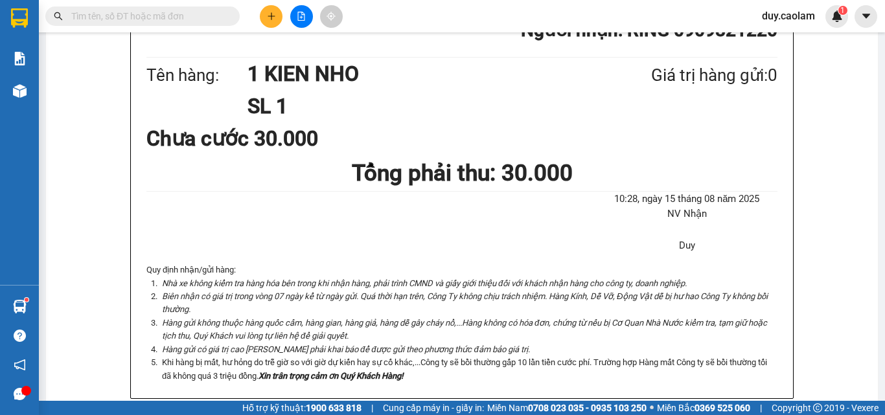
click at [275, 14] on button at bounding box center [271, 16] width 23 height 23
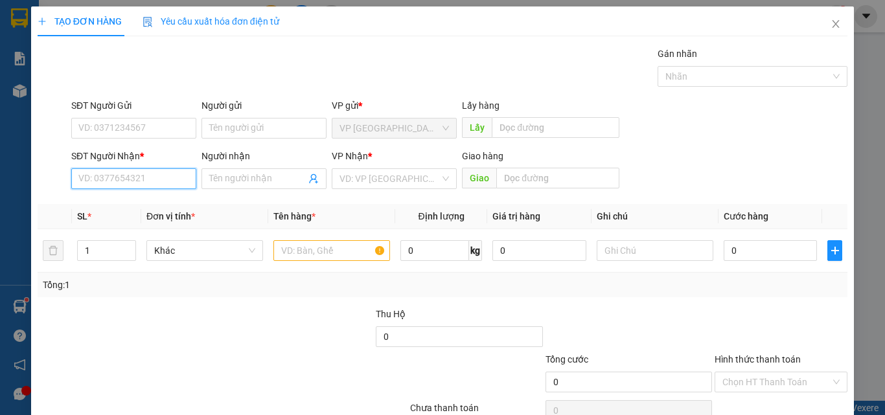
click at [109, 181] on input "SĐT Người Nhận *" at bounding box center [133, 178] width 125 height 21
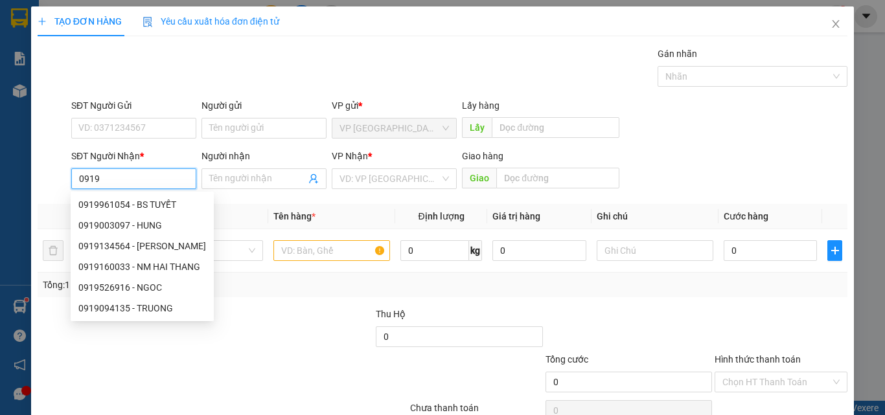
click at [115, 182] on input "0919" at bounding box center [133, 178] width 125 height 21
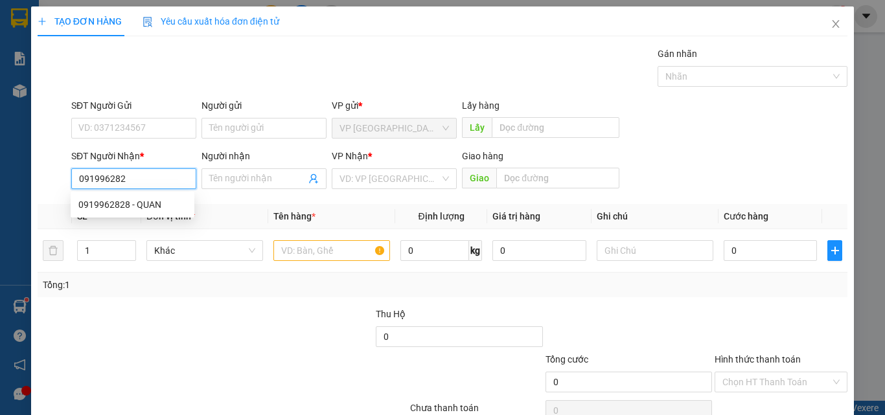
type input "0919962828"
click at [142, 207] on div "0919962828 - QUAN" at bounding box center [132, 205] width 108 height 14
type input "QUAN"
type input "0919962828"
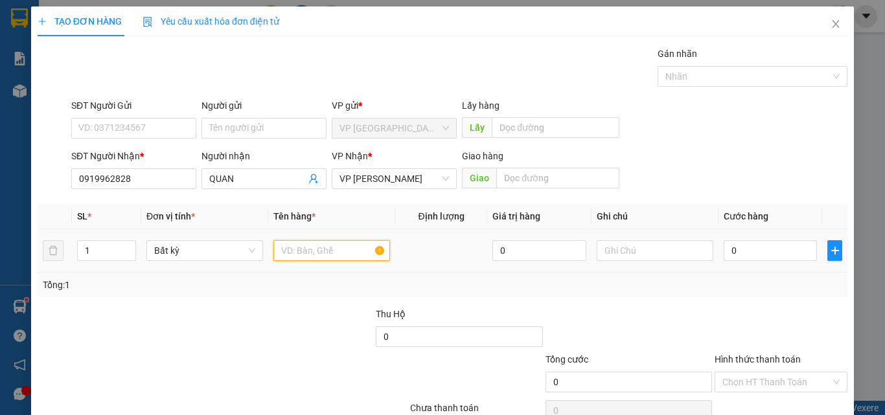
click at [328, 253] on input "text" at bounding box center [331, 250] width 117 height 21
click at [330, 253] on input "text" at bounding box center [331, 250] width 117 height 21
type input "2KIEN"
click at [723, 253] on input "0" at bounding box center [769, 250] width 93 height 21
type input "8"
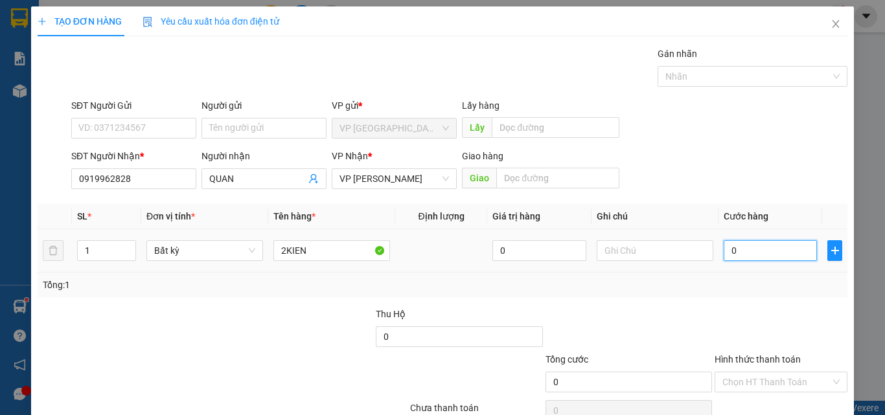
type input "8"
type input "80"
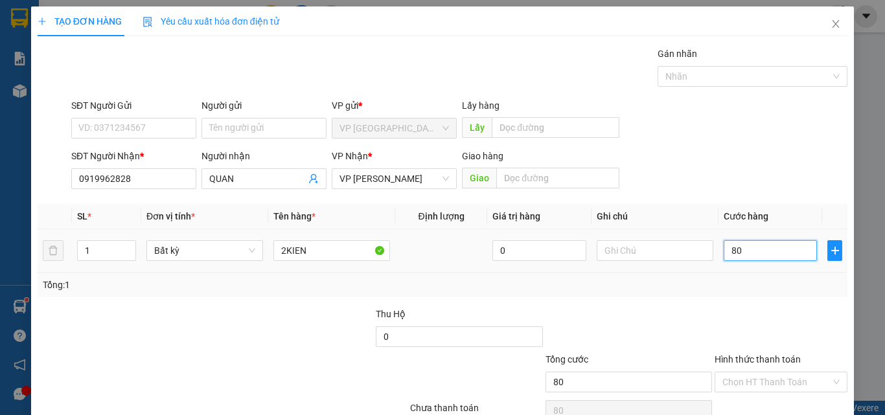
type input "800"
type input "8.000"
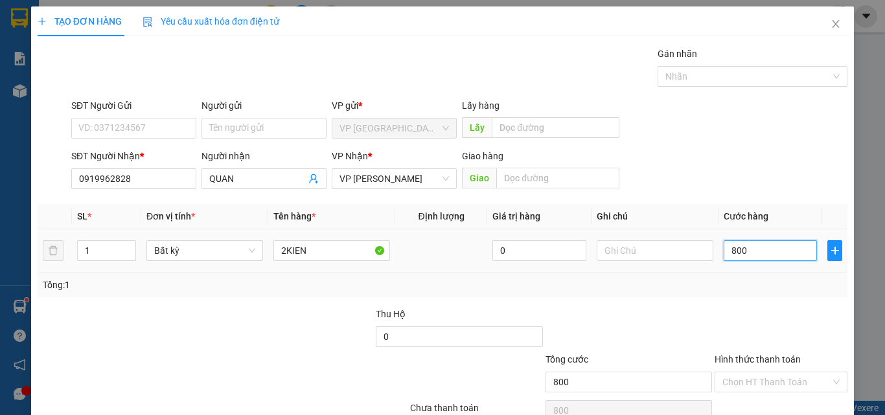
type input "8.000"
type input "80.000"
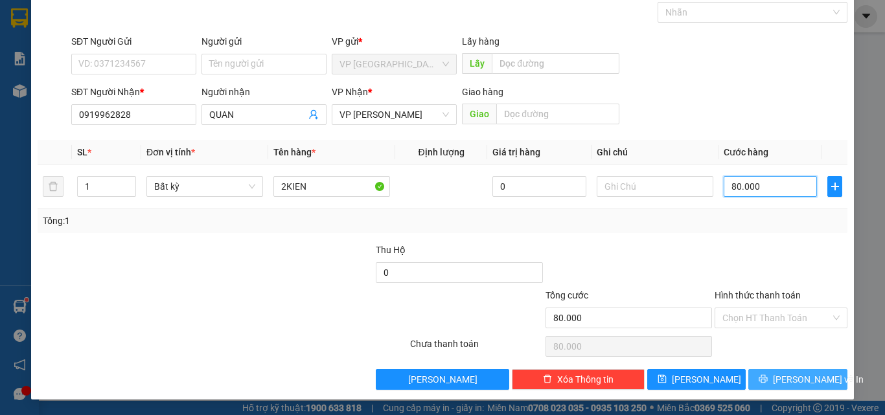
type input "80.000"
click at [784, 379] on span "[PERSON_NAME] và In" at bounding box center [818, 379] width 91 height 14
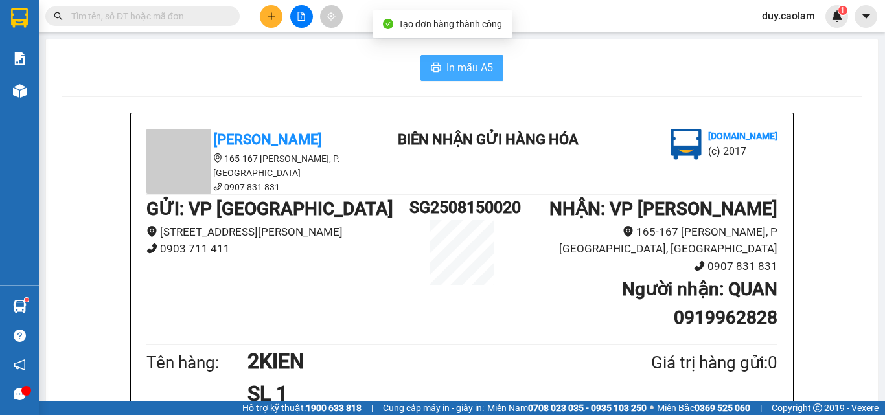
click at [472, 69] on span "In mẫu A5" at bounding box center [469, 68] width 47 height 16
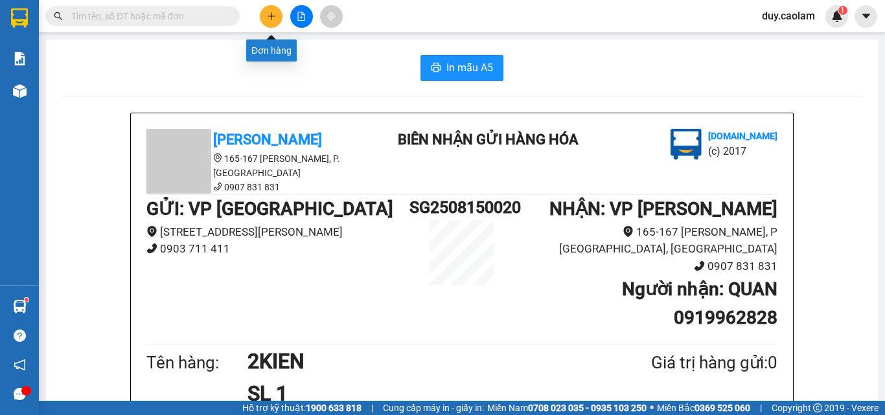
click at [271, 19] on icon "plus" at bounding box center [271, 16] width 9 height 9
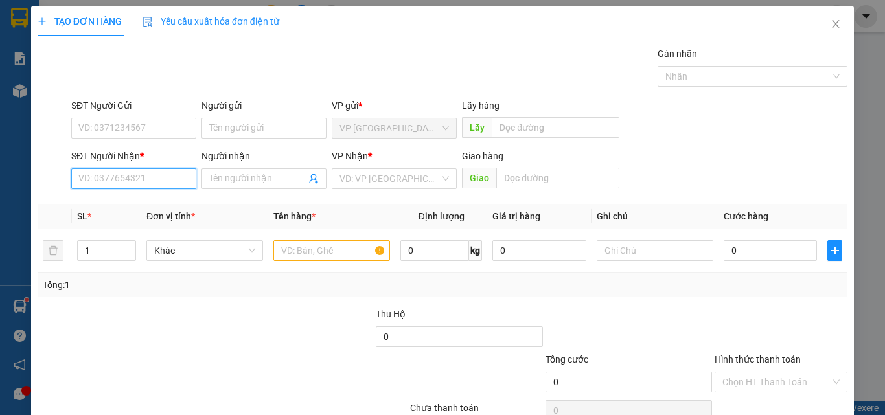
click at [167, 170] on input "SĐT Người Nhận *" at bounding box center [133, 178] width 125 height 21
type input "3"
click at [175, 178] on input "297" at bounding box center [133, 178] width 125 height 21
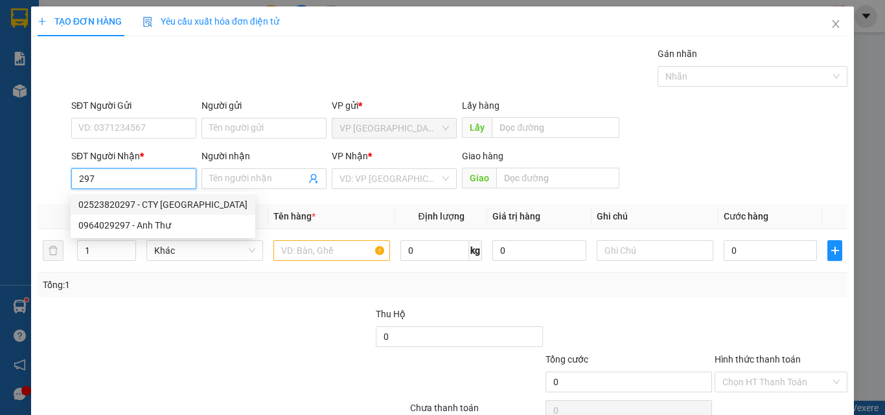
click at [188, 205] on div "02523820297 - CTY [GEOGRAPHIC_DATA]" at bounding box center [162, 205] width 169 height 14
type input "02523820297"
type input "CTY HẢI THUẬN"
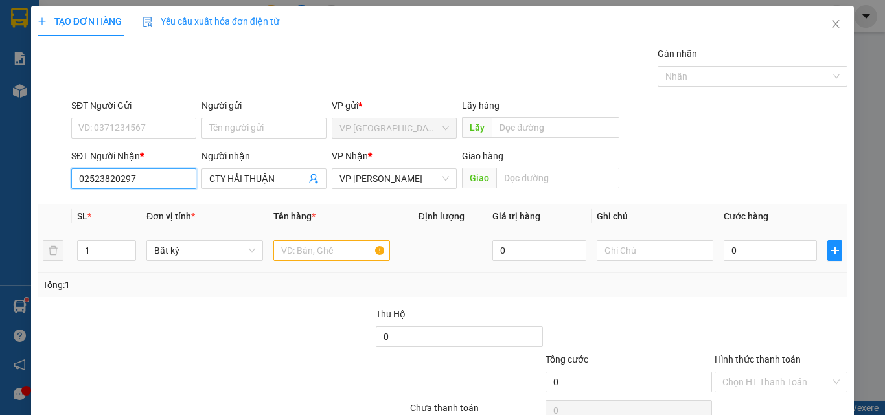
type input "02523820297"
click at [309, 252] on input "text" at bounding box center [331, 250] width 117 height 21
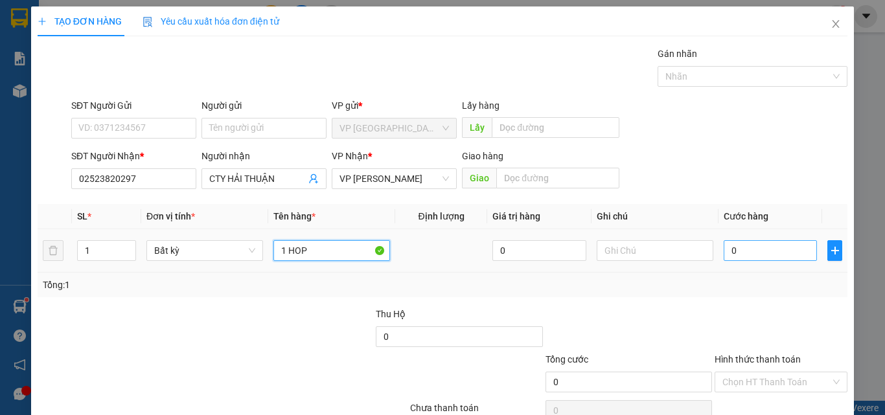
type input "1 HOP"
click at [772, 256] on input "0" at bounding box center [769, 250] width 93 height 21
type input "3"
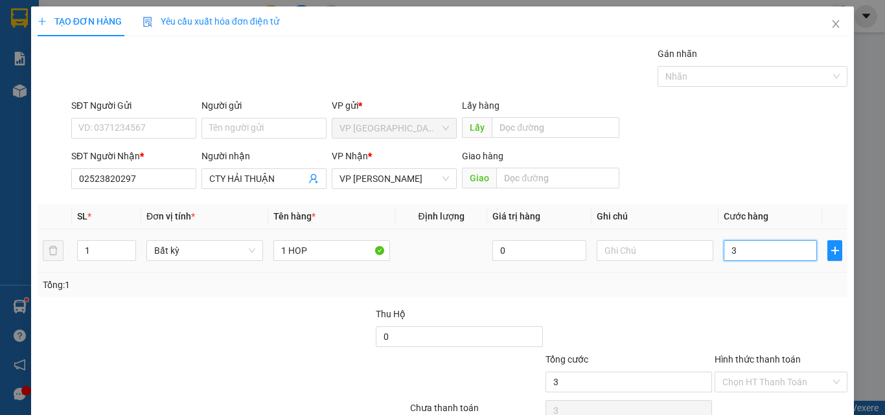
type input "30"
type input "300"
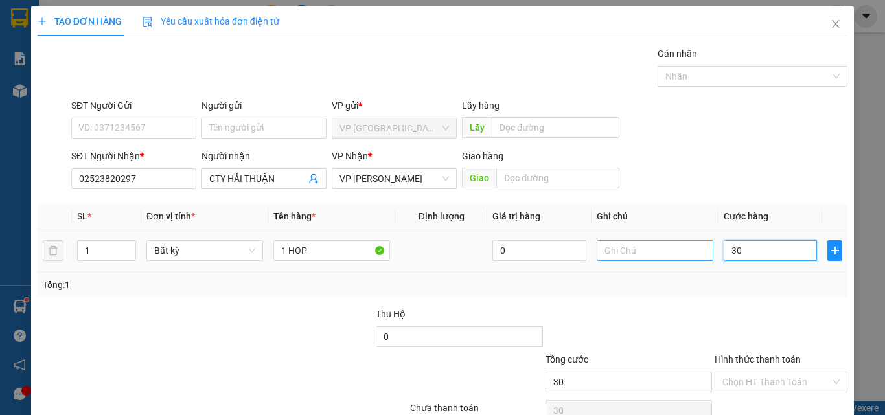
type input "300"
type input "3.000"
type input "30.000"
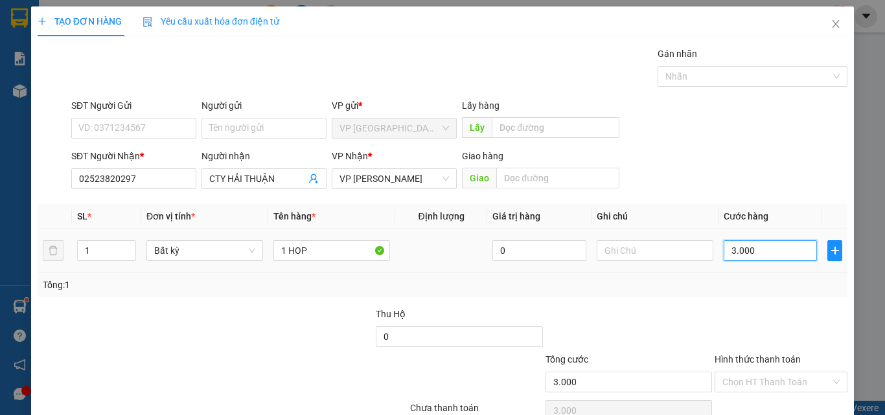
type input "30.000"
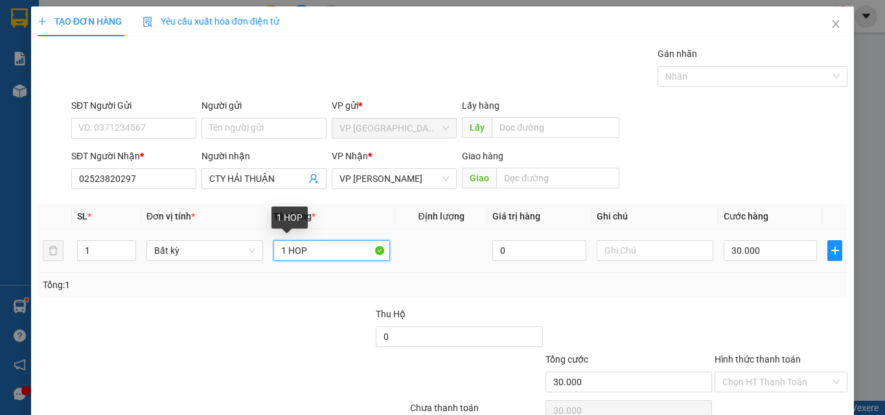
click at [323, 251] on input "1 HOP" at bounding box center [331, 250] width 117 height 21
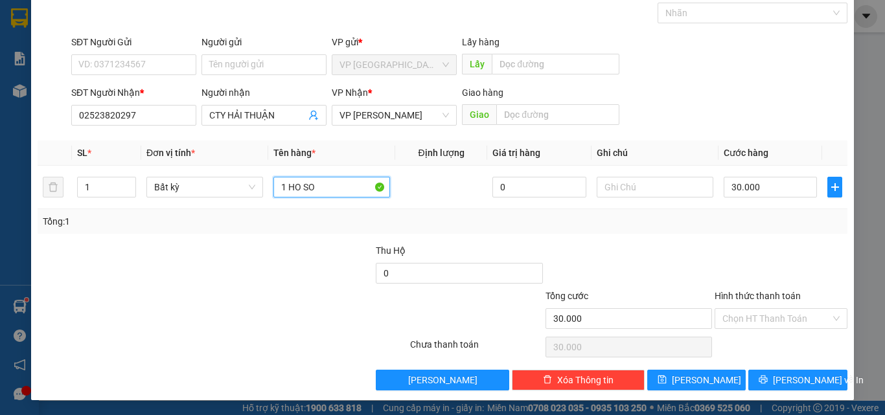
scroll to position [64, 0]
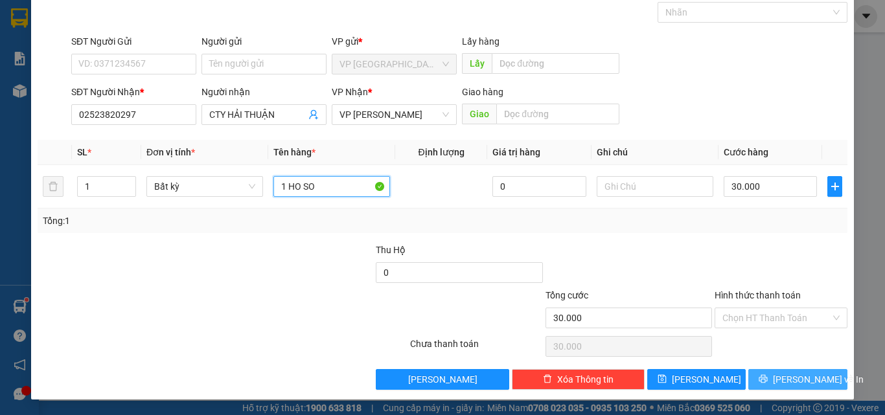
type input "1 HO SO"
click at [775, 374] on button "[PERSON_NAME] và In" at bounding box center [797, 379] width 99 height 21
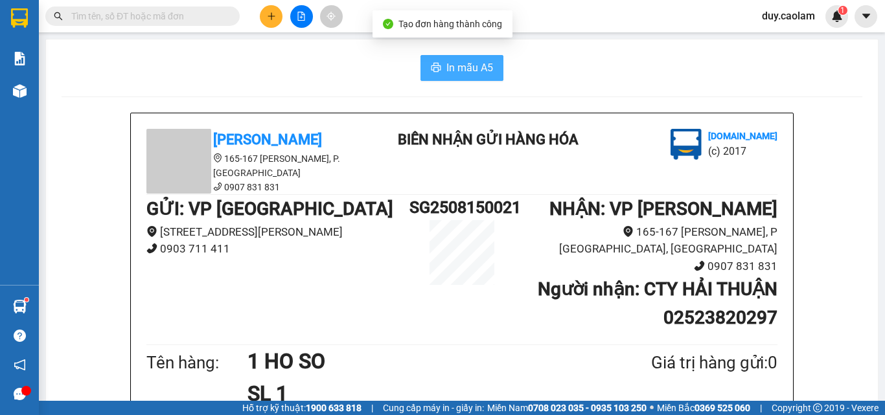
click at [468, 69] on span "In mẫu A5" at bounding box center [469, 68] width 47 height 16
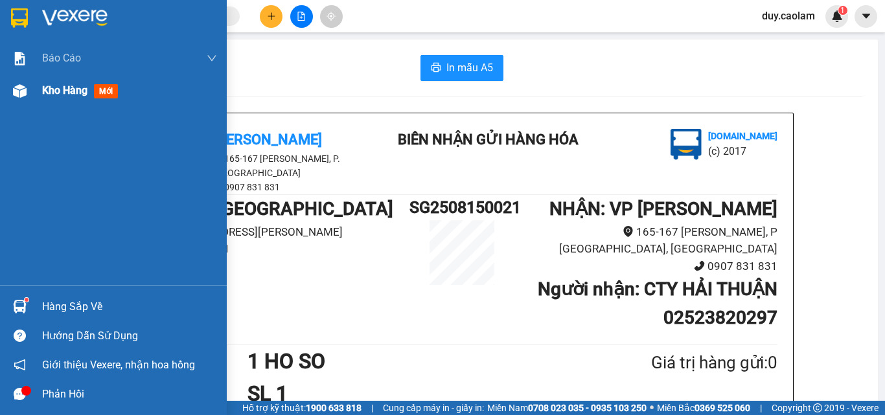
click at [78, 91] on span "Kho hàng" at bounding box center [64, 90] width 45 height 12
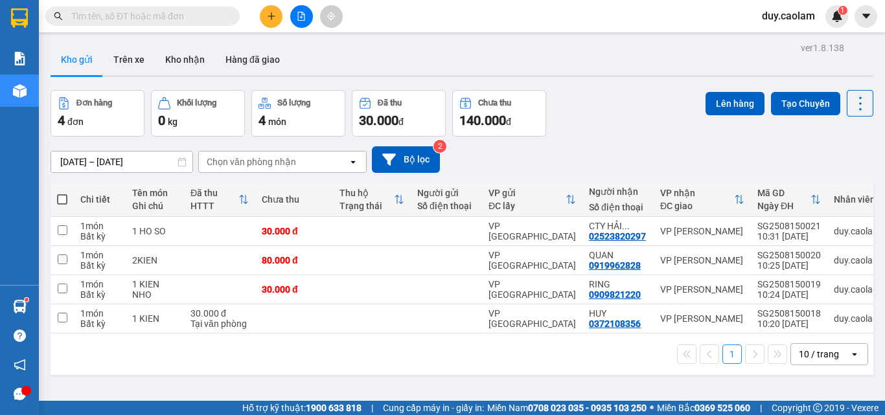
click at [280, 12] on button at bounding box center [271, 16] width 23 height 23
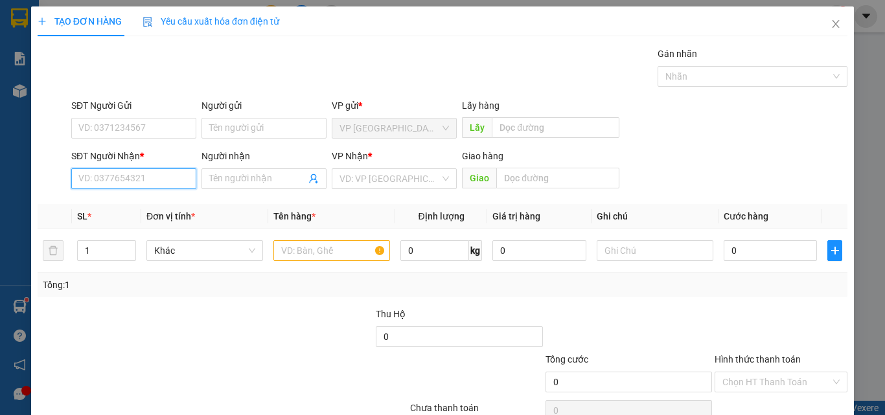
click at [166, 179] on input "SĐT Người Nhận *" at bounding box center [133, 178] width 125 height 21
click at [155, 183] on input "772" at bounding box center [133, 178] width 125 height 21
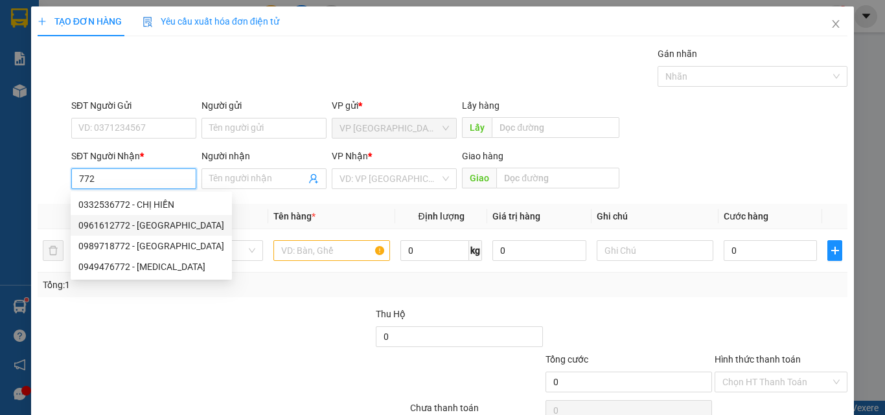
drag, startPoint x: 146, startPoint y: 227, endPoint x: 154, endPoint y: 227, distance: 7.8
click at [146, 227] on div "0961612772 - [GEOGRAPHIC_DATA]" at bounding box center [151, 225] width 146 height 14
type input "0961612772"
type input "ĐAN"
type input "KM 10"
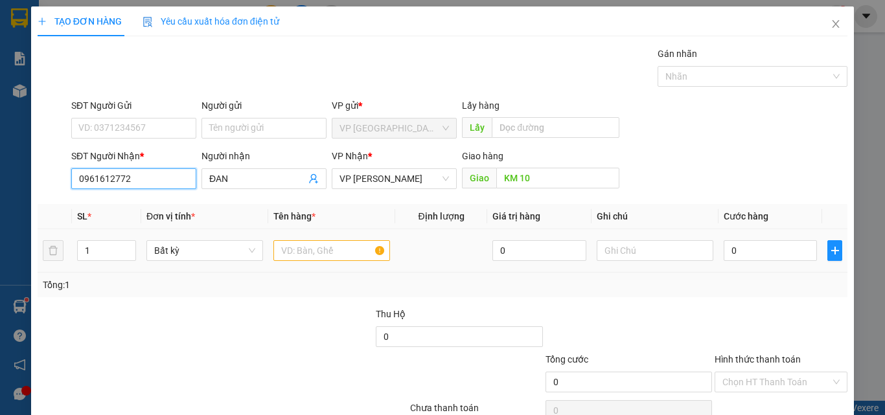
type input "0961612772"
click at [330, 256] on input "text" at bounding box center [331, 250] width 117 height 21
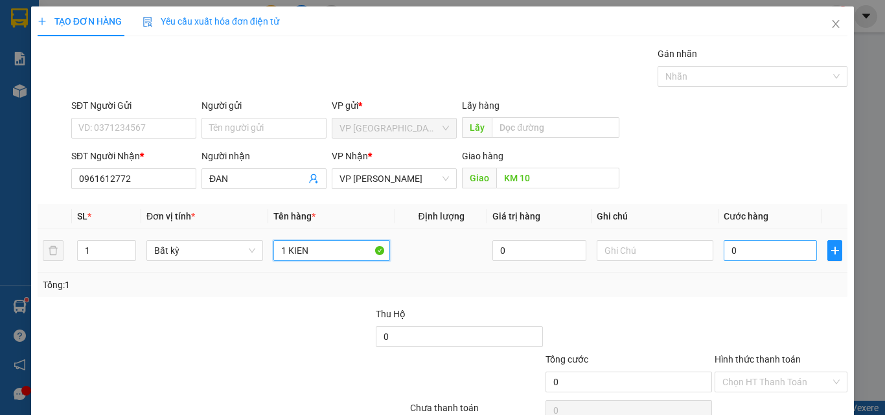
type input "1 KIEN"
click at [740, 244] on input "0" at bounding box center [769, 250] width 93 height 21
type input "5"
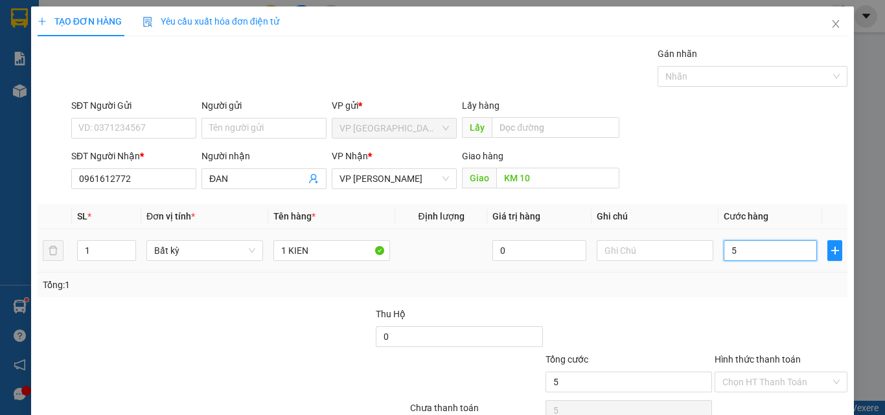
type input "50"
type input "500"
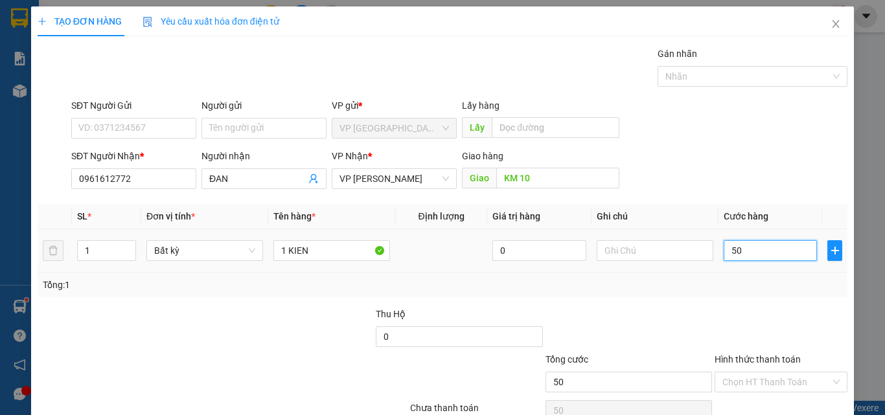
type input "500"
type input "5.000"
type input "50.000"
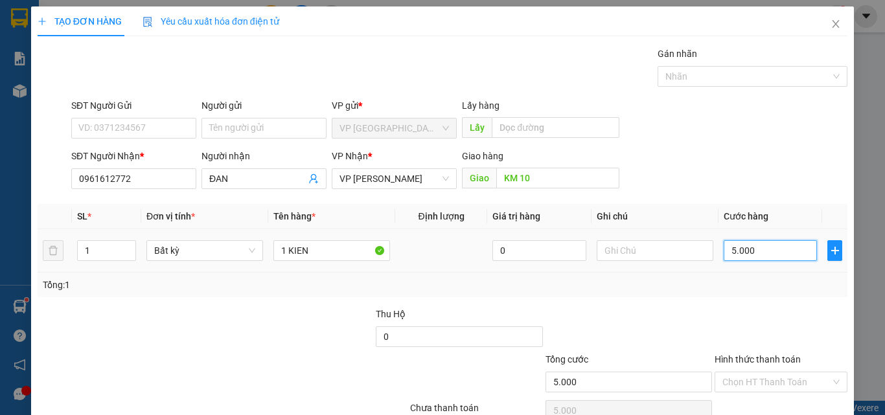
type input "50.000"
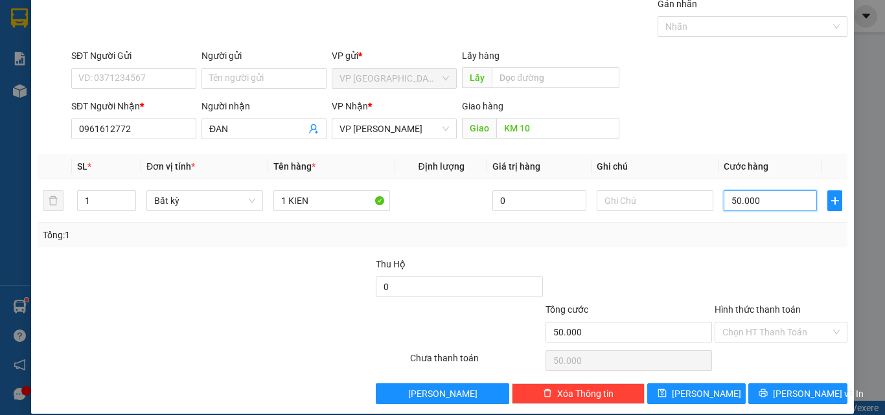
scroll to position [64, 0]
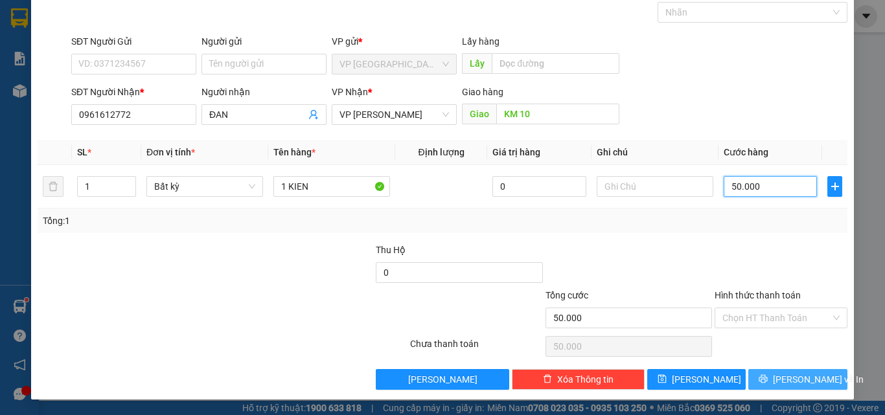
type input "50.000"
click at [779, 376] on span "[PERSON_NAME] và In" at bounding box center [818, 379] width 91 height 14
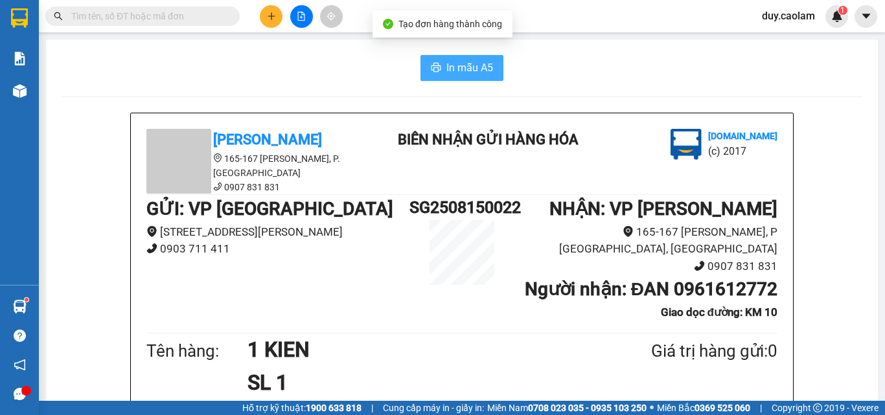
click at [477, 71] on span "In mẫu A5" at bounding box center [469, 68] width 47 height 16
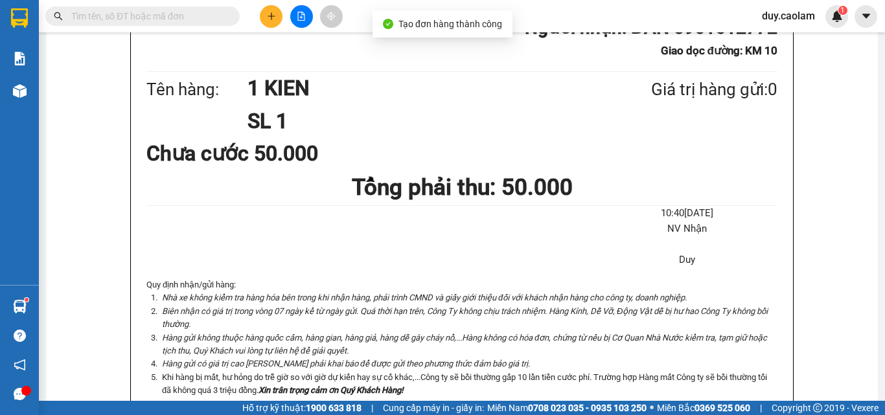
scroll to position [389, 0]
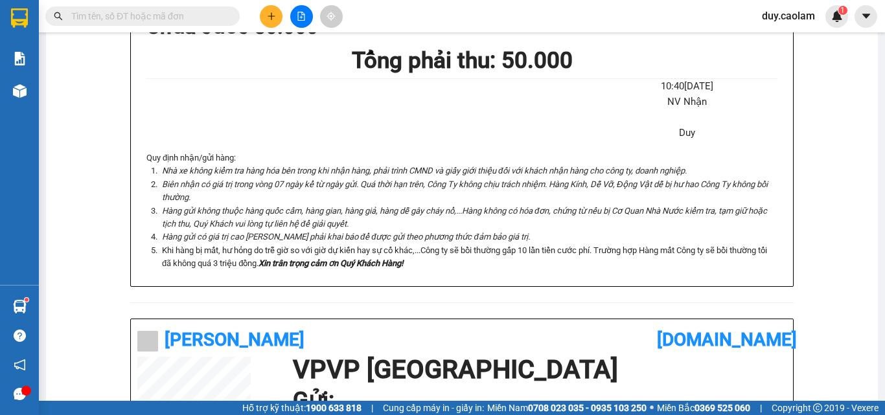
click at [267, 15] on icon "plus" at bounding box center [271, 16] width 9 height 9
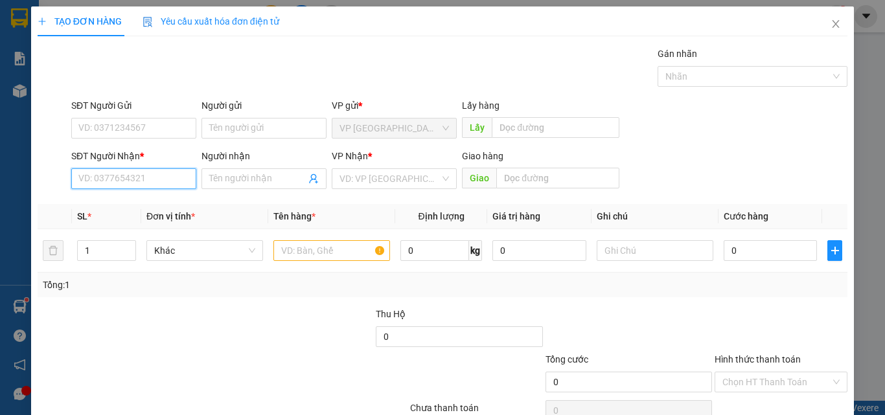
click at [148, 184] on input "SĐT Người Nhận *" at bounding box center [133, 178] width 125 height 21
click at [142, 179] on input "578" at bounding box center [133, 178] width 125 height 21
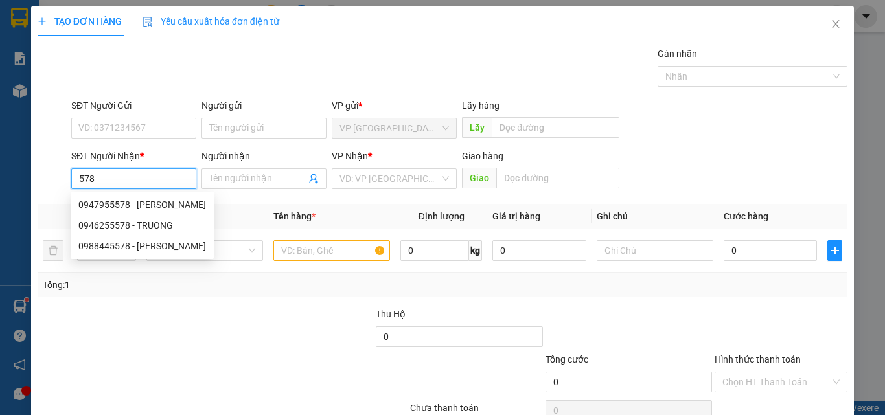
click at [88, 176] on input "578" at bounding box center [133, 178] width 125 height 21
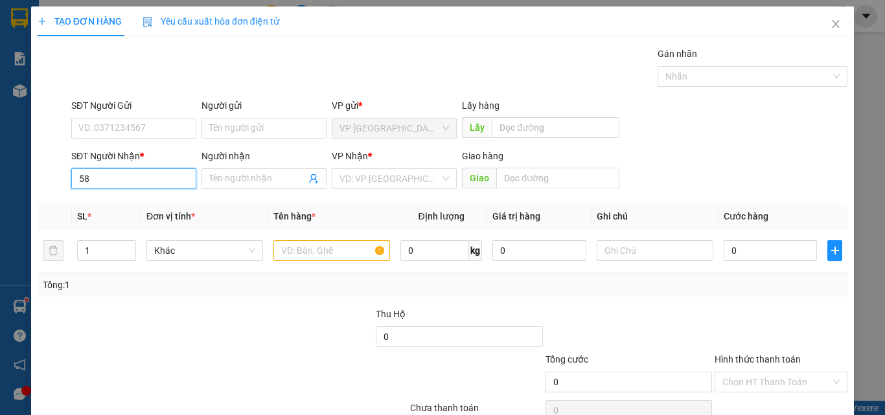
click at [106, 177] on input "58" at bounding box center [133, 178] width 125 height 21
click at [136, 178] on input "587" at bounding box center [133, 178] width 125 height 21
click at [127, 209] on div "0792160587 - GIÀU" at bounding box center [132, 205] width 108 height 14
type input "0792160587"
type input "GIÀU"
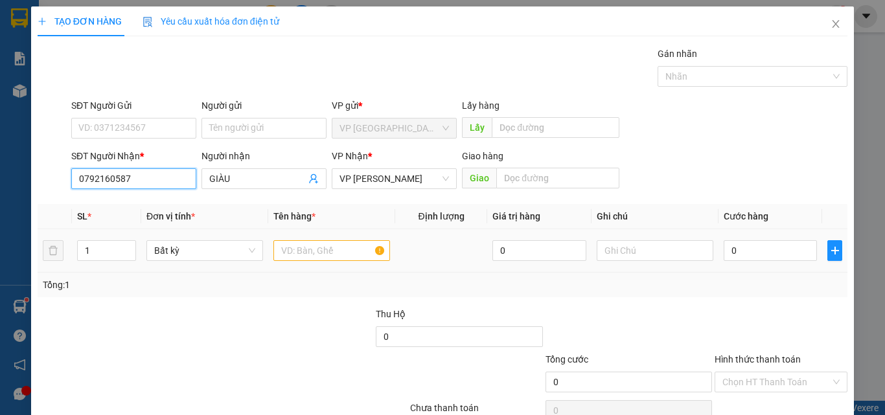
type input "0792160587"
click at [321, 249] on input "text" at bounding box center [331, 250] width 117 height 21
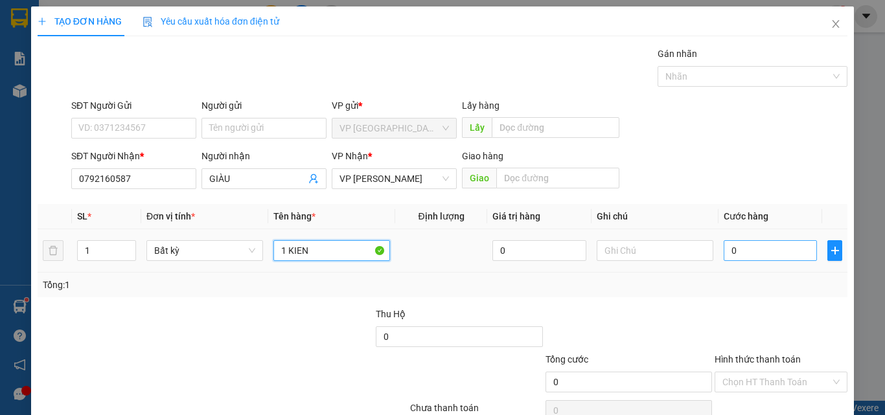
type input "1 KIEN"
click at [740, 253] on input "0" at bounding box center [769, 250] width 93 height 21
type input "7"
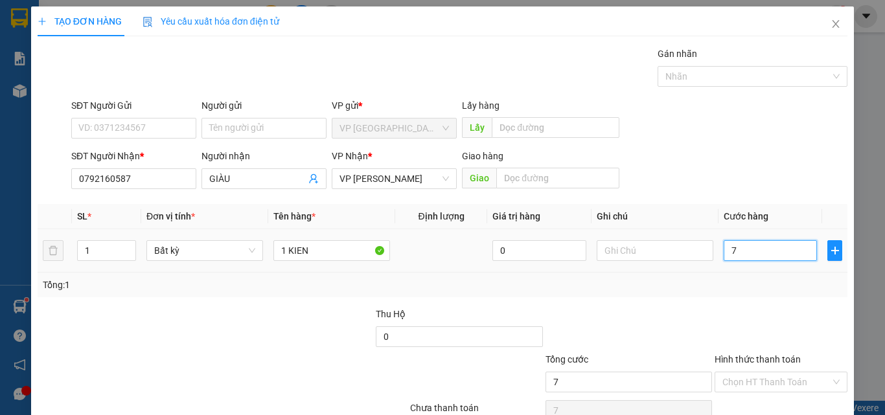
type input "70"
type input "700"
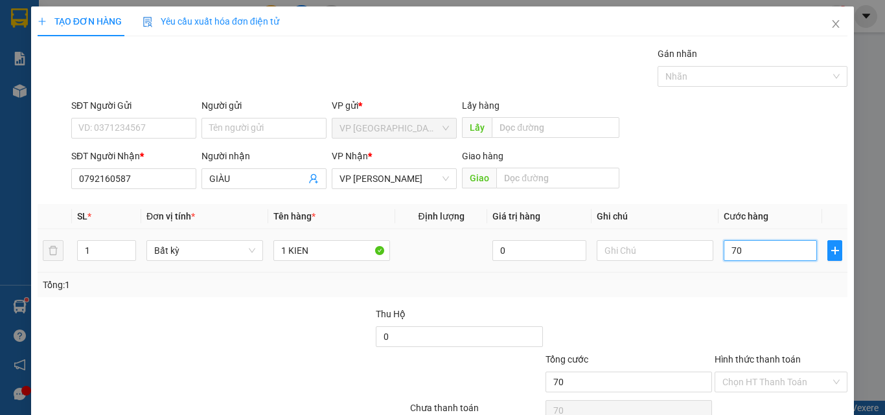
type input "700"
type input "7.000"
type input "70.000"
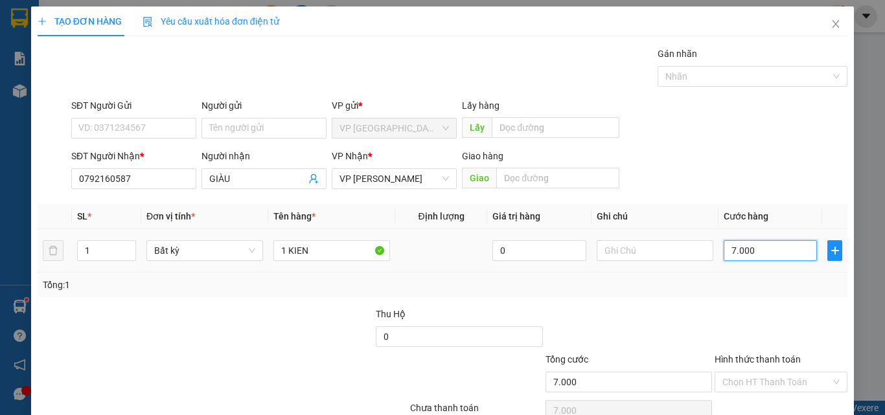
type input "70.000"
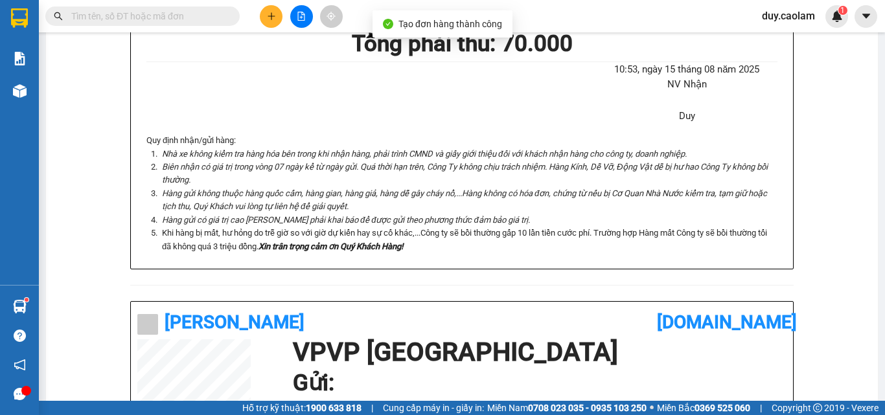
click at [269, 16] on icon "plus" at bounding box center [271, 16] width 9 height 9
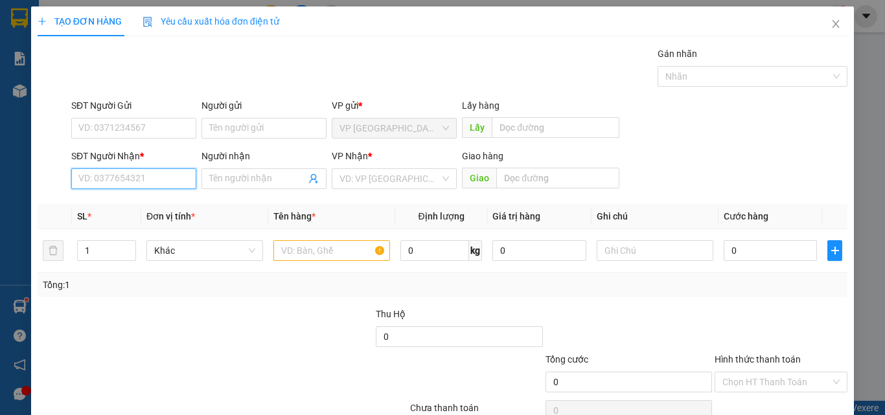
click at [161, 179] on input "SĐT Người Nhận *" at bounding box center [133, 178] width 125 height 21
click at [162, 180] on input "887" at bounding box center [133, 178] width 125 height 21
click at [144, 200] on div "0368670887 - LE" at bounding box center [132, 205] width 108 height 14
type input "0368670887"
type input "LE"
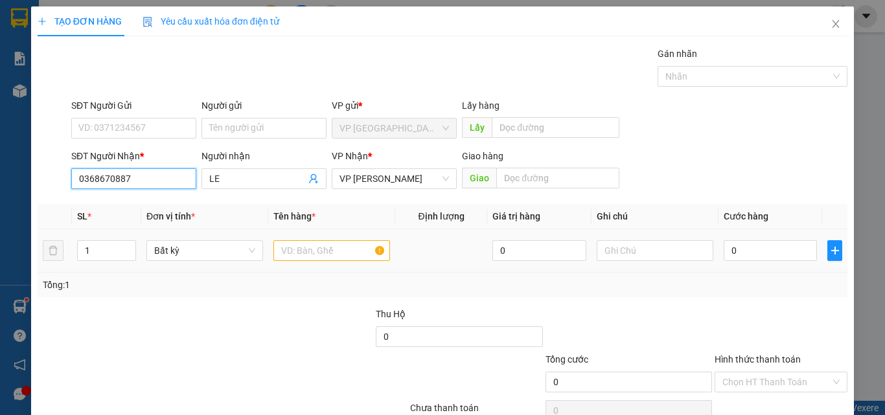
type input "0368670887"
click at [308, 251] on input "text" at bounding box center [331, 250] width 117 height 21
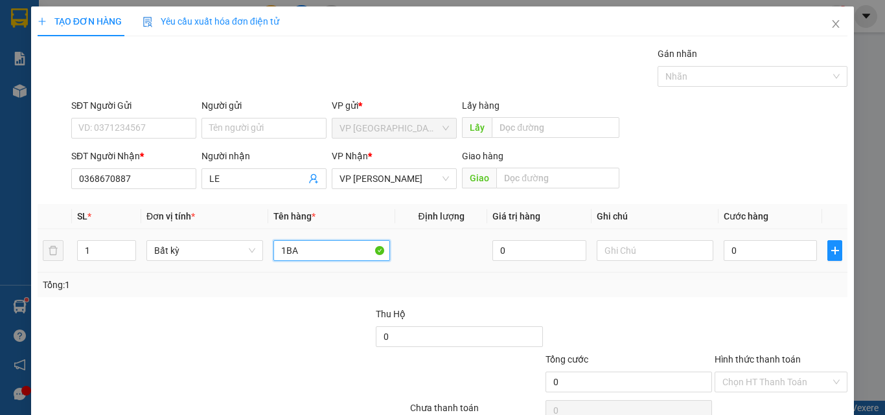
click at [309, 251] on input "1BA" at bounding box center [331, 250] width 117 height 21
type input "1BAO"
click at [739, 261] on div "0" at bounding box center [769, 251] width 93 height 26
click at [757, 244] on input "0" at bounding box center [769, 250] width 93 height 21
type input "4"
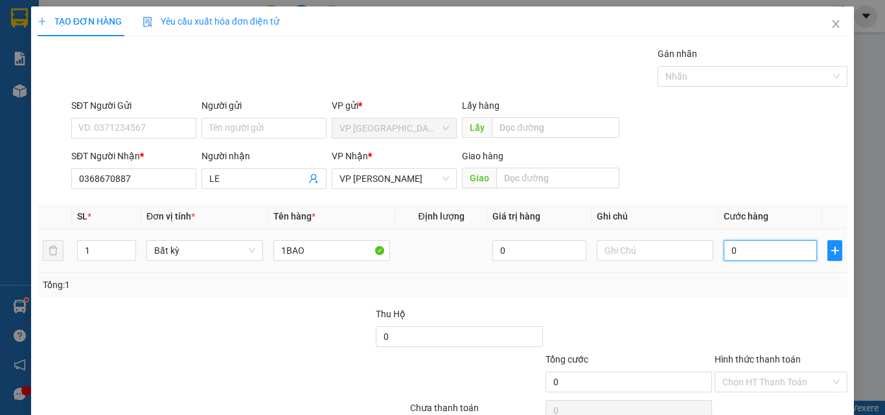
type input "4"
type input "40"
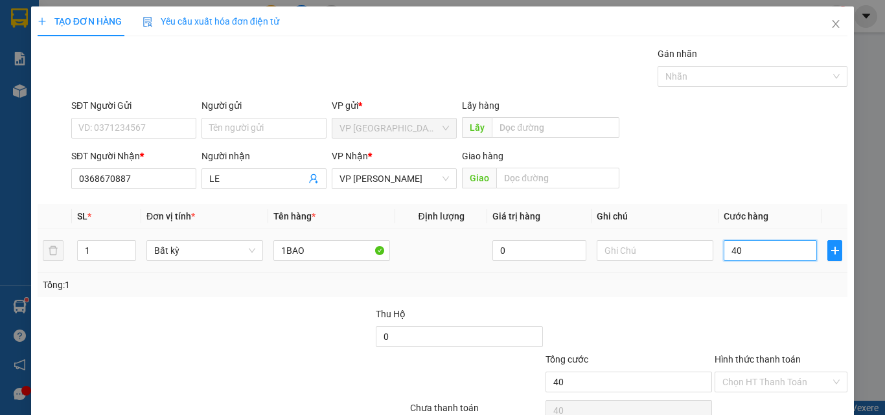
type input "400"
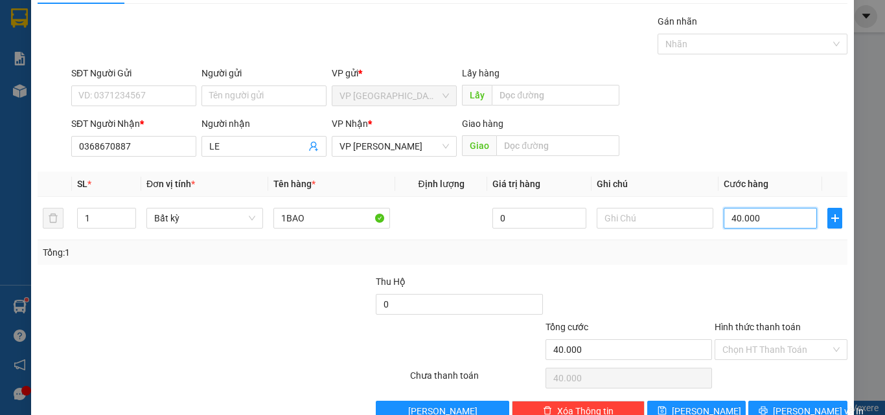
scroll to position [64, 0]
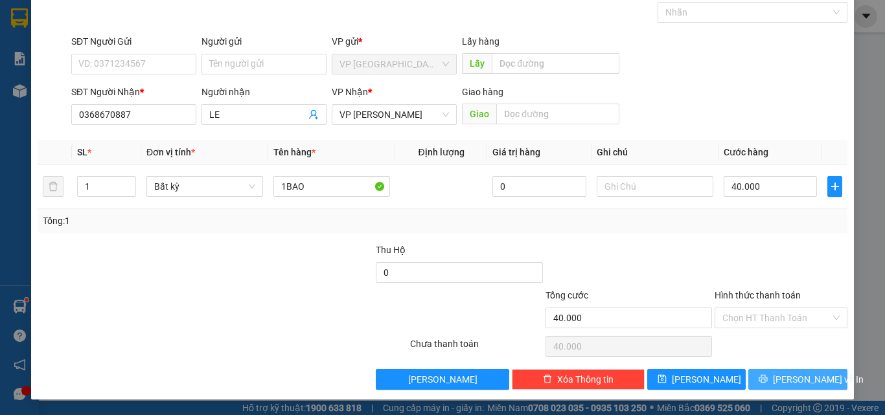
click at [767, 380] on icon "printer" at bounding box center [763, 379] width 8 height 8
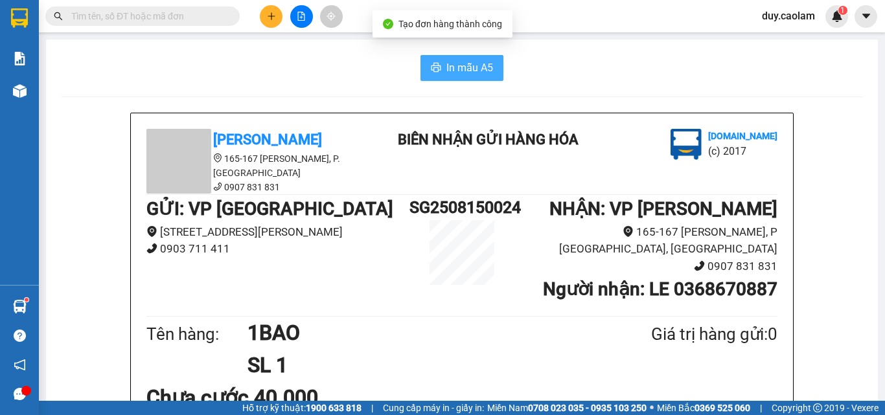
click at [466, 59] on button "In mẫu A5" at bounding box center [461, 68] width 83 height 26
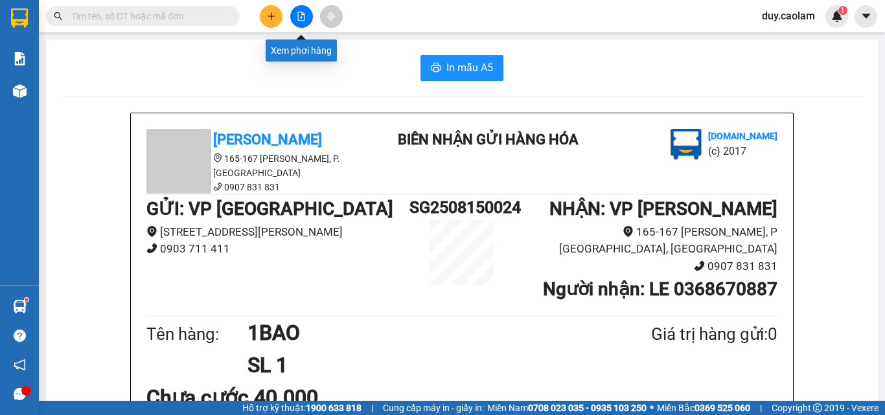
click at [299, 12] on icon "file-add" at bounding box center [301, 16] width 7 height 9
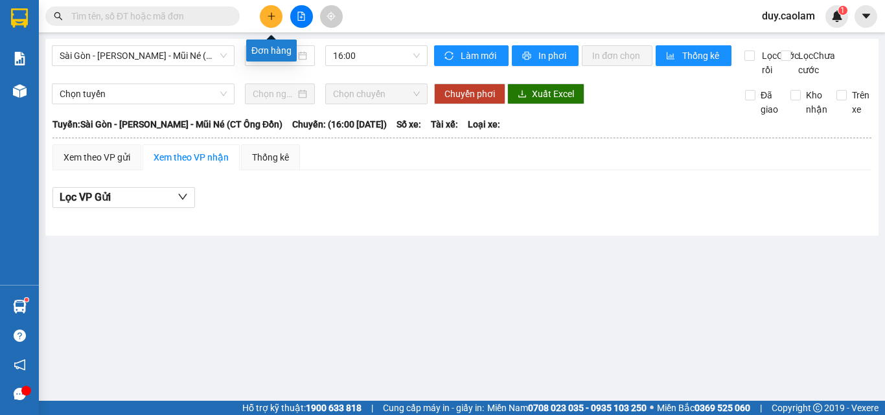
click at [267, 21] on button at bounding box center [271, 16] width 23 height 23
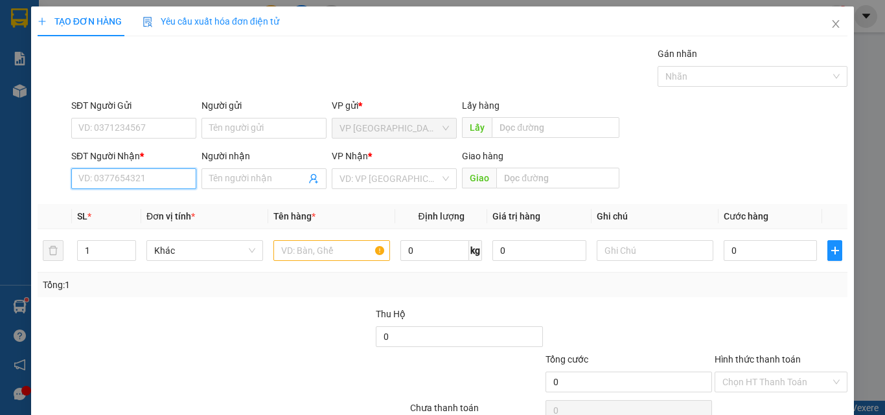
click at [158, 182] on input "SĐT Người Nhận *" at bounding box center [133, 178] width 125 height 21
click at [156, 179] on input "158" at bounding box center [133, 178] width 125 height 21
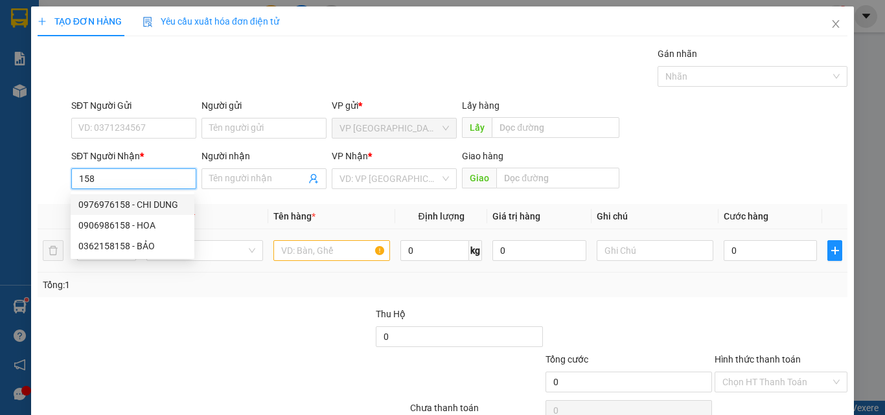
drag, startPoint x: 139, startPoint y: 208, endPoint x: 305, endPoint y: 249, distance: 170.9
click at [141, 209] on div "0976976158 - CHI DUNG" at bounding box center [132, 205] width 108 height 14
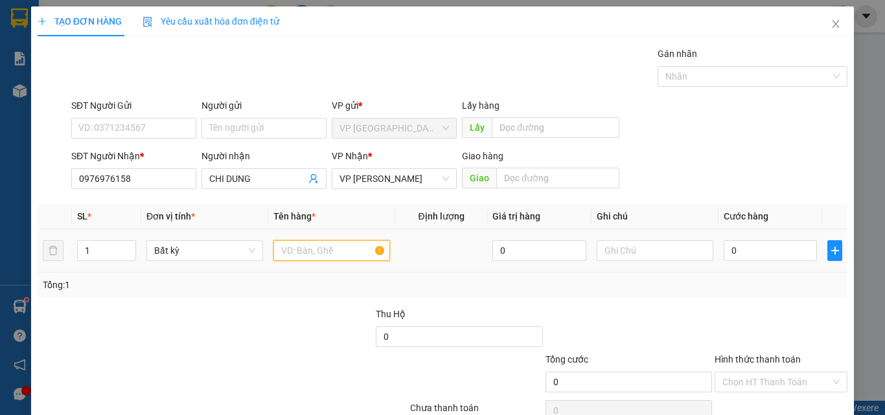
click at [332, 256] on input "text" at bounding box center [331, 250] width 117 height 21
click at [778, 258] on input "0" at bounding box center [769, 250] width 93 height 21
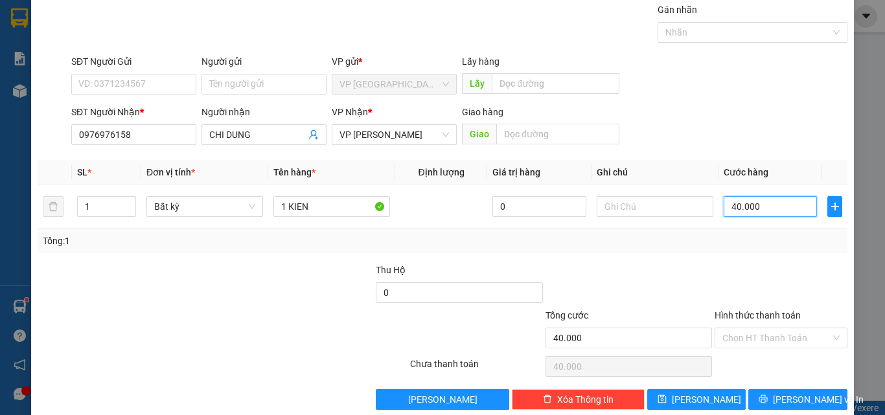
scroll to position [64, 0]
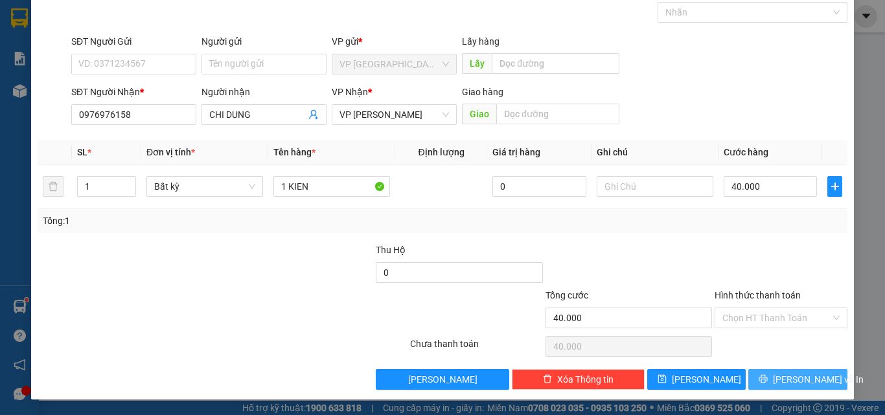
click at [791, 373] on button "[PERSON_NAME] và In" at bounding box center [797, 379] width 99 height 21
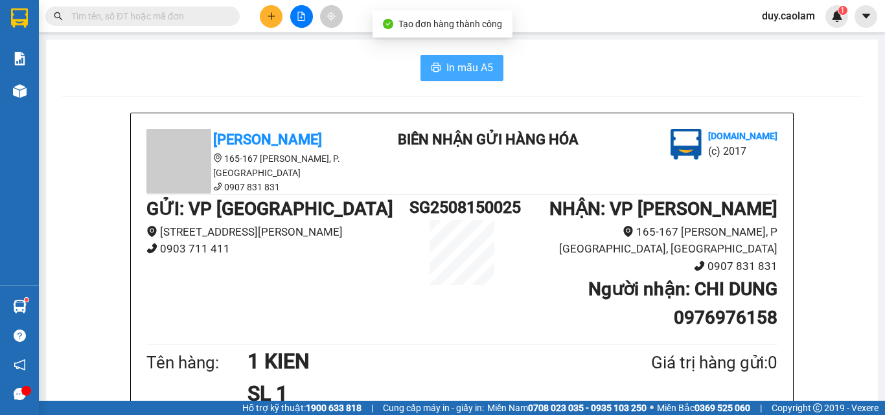
click at [470, 73] on span "In mẫu A5" at bounding box center [469, 68] width 47 height 16
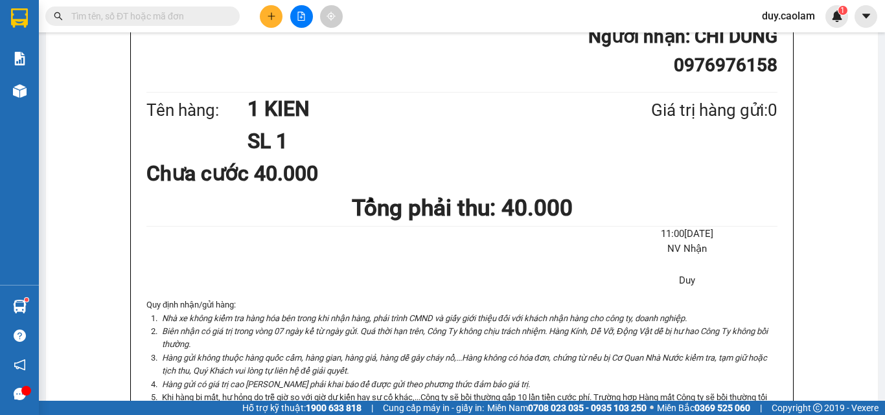
scroll to position [130, 0]
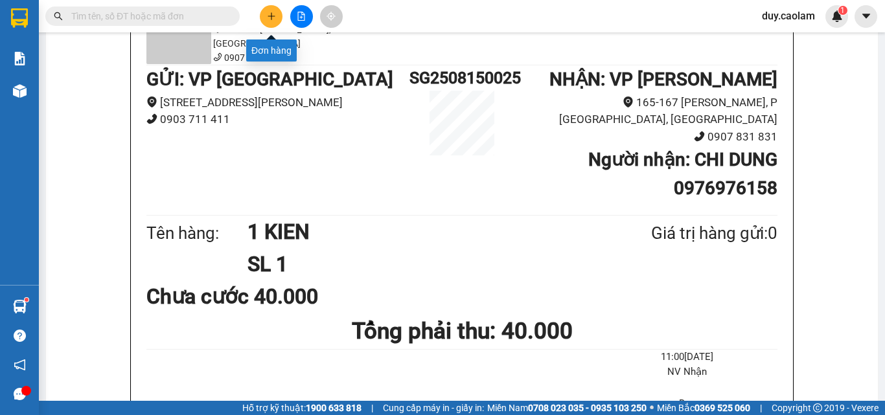
click at [269, 18] on icon "plus" at bounding box center [271, 16] width 9 height 9
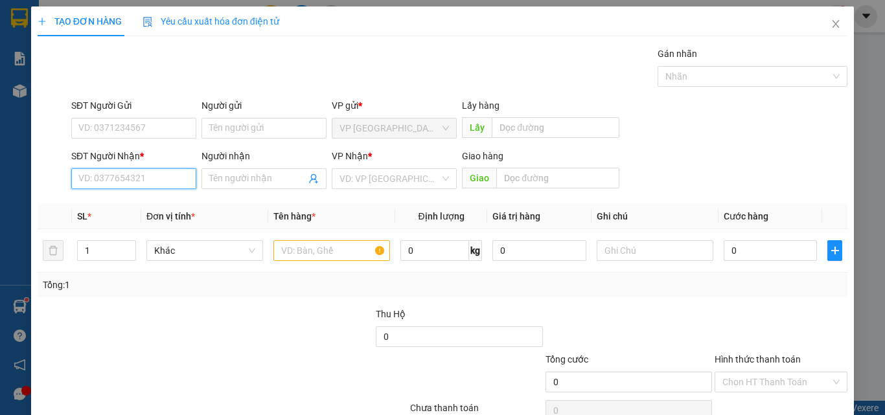
click at [173, 176] on input "SĐT Người Nhận *" at bounding box center [133, 178] width 125 height 21
click at [170, 187] on input "154" at bounding box center [133, 178] width 125 height 21
click at [157, 185] on input "154" at bounding box center [133, 178] width 125 height 21
drag, startPoint x: 154, startPoint y: 198, endPoint x: 160, endPoint y: 212, distance: 15.4
click at [155, 199] on div "0916345154 - LINH" at bounding box center [133, 204] width 124 height 21
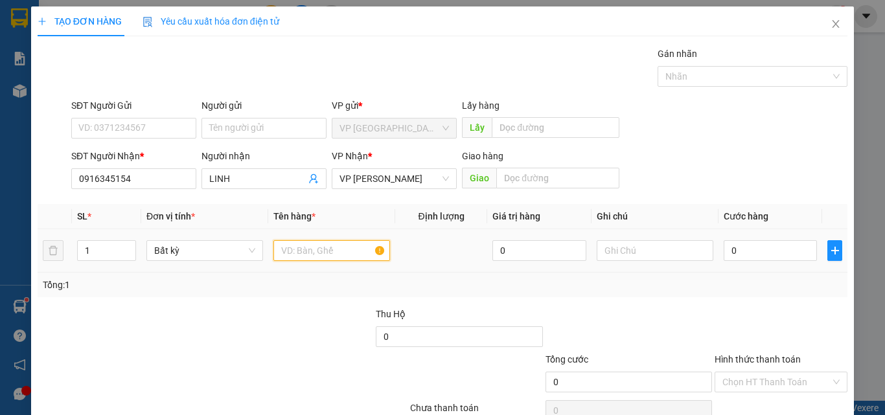
click at [305, 256] on input "text" at bounding box center [331, 250] width 117 height 21
click at [774, 243] on input "0" at bounding box center [769, 250] width 93 height 21
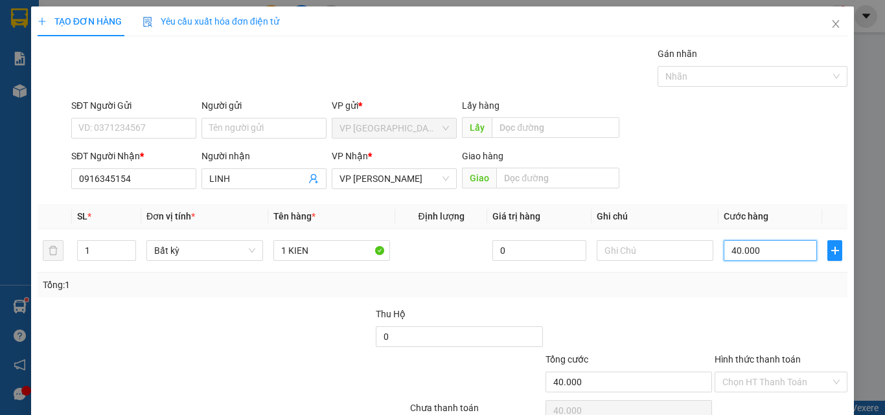
scroll to position [64, 0]
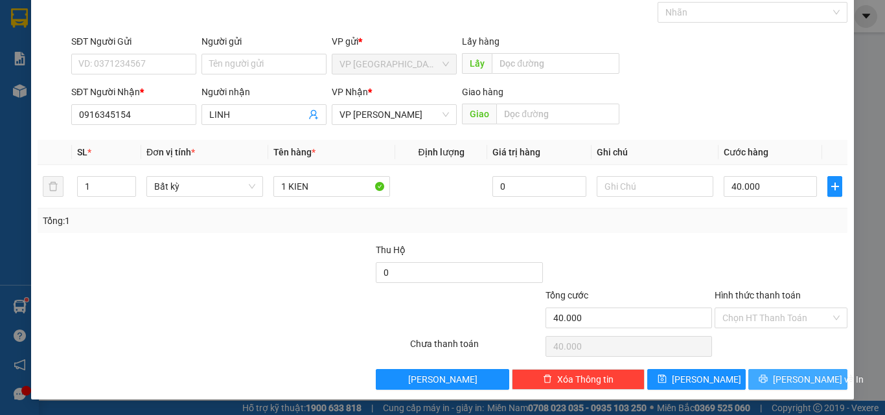
drag, startPoint x: 780, startPoint y: 383, endPoint x: 778, endPoint y: 375, distance: 8.5
click at [780, 383] on span "[PERSON_NAME] và In" at bounding box center [818, 379] width 91 height 14
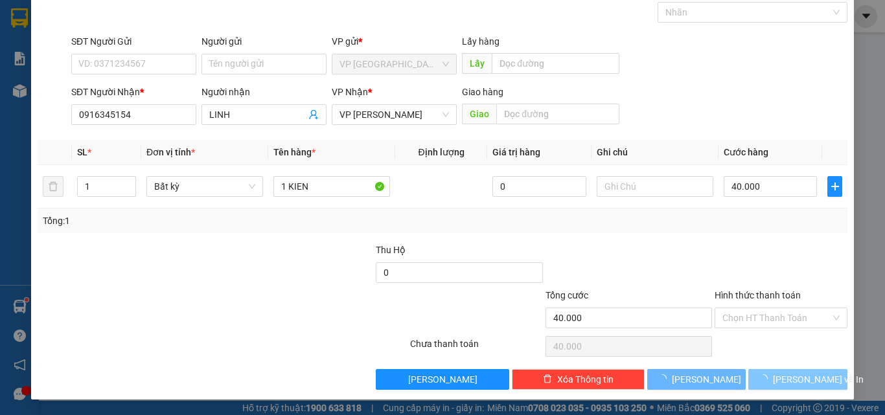
scroll to position [21, 0]
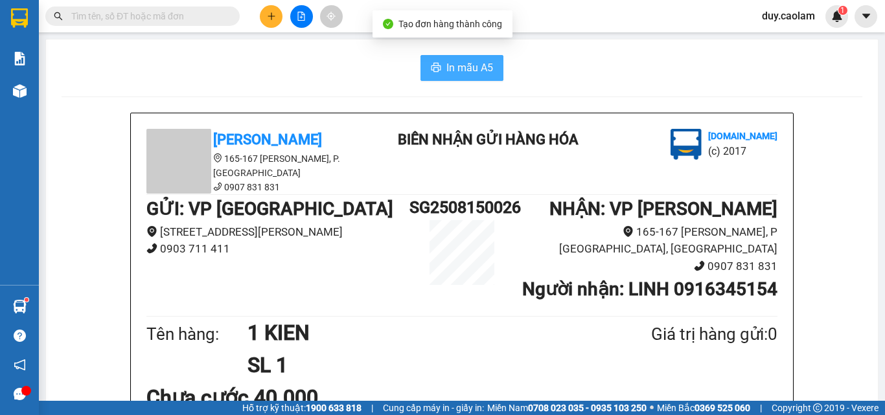
drag, startPoint x: 474, startPoint y: 71, endPoint x: 517, endPoint y: 89, distance: 47.0
click at [474, 70] on span "In mẫu A5" at bounding box center [469, 68] width 47 height 16
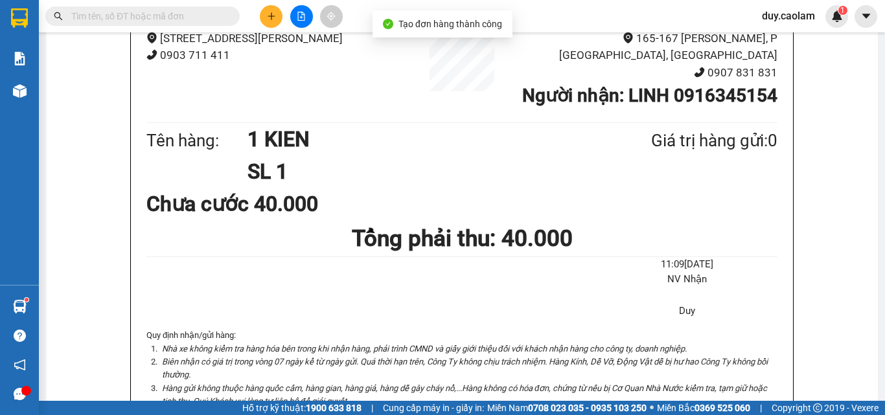
scroll to position [194, 0]
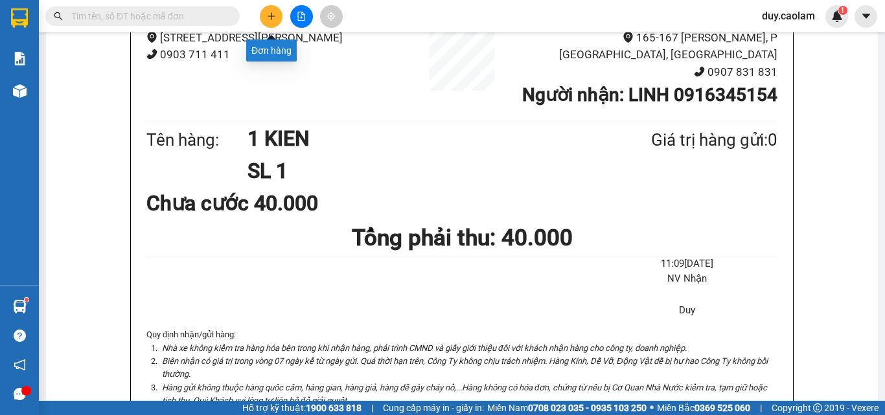
click at [267, 19] on icon "plus" at bounding box center [271, 16] width 9 height 9
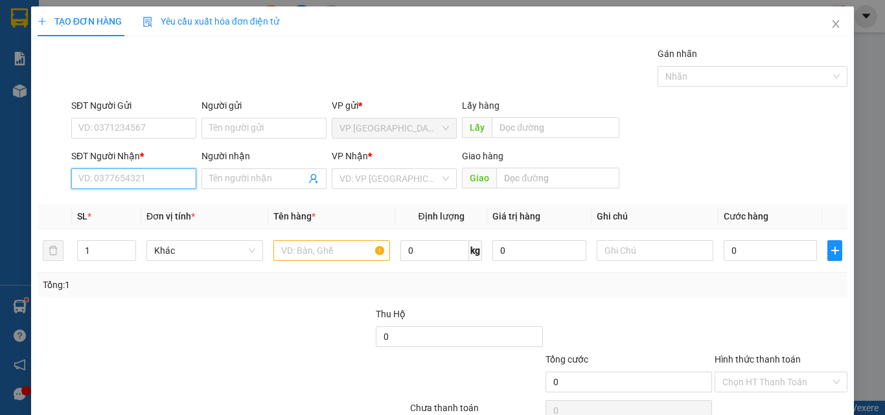
click at [148, 173] on input "SĐT Người Nhận *" at bounding box center [133, 178] width 125 height 21
click at [132, 179] on input "266" at bounding box center [133, 178] width 125 height 21
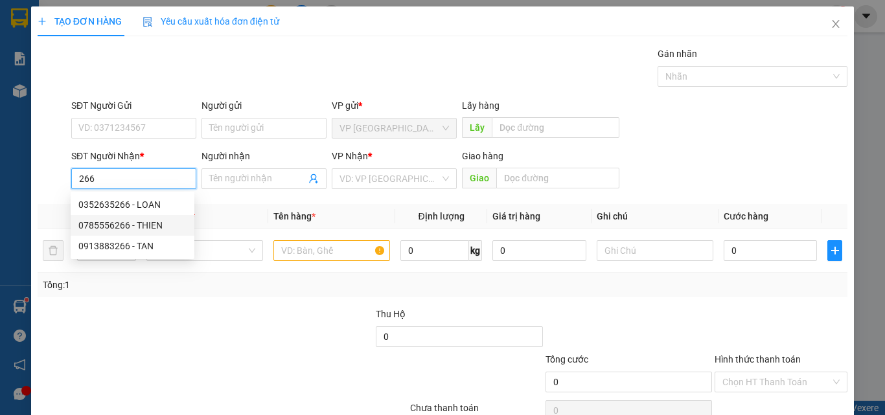
click at [126, 227] on div "0785556266 - THIEN" at bounding box center [132, 225] width 108 height 14
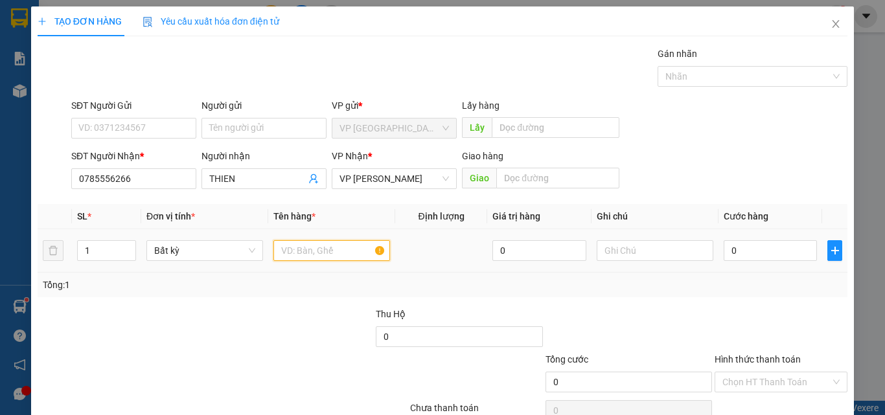
click at [293, 252] on input "text" at bounding box center [331, 250] width 117 height 21
click at [291, 252] on input "1 KEN" at bounding box center [331, 250] width 117 height 21
click at [744, 253] on input "0" at bounding box center [769, 250] width 93 height 21
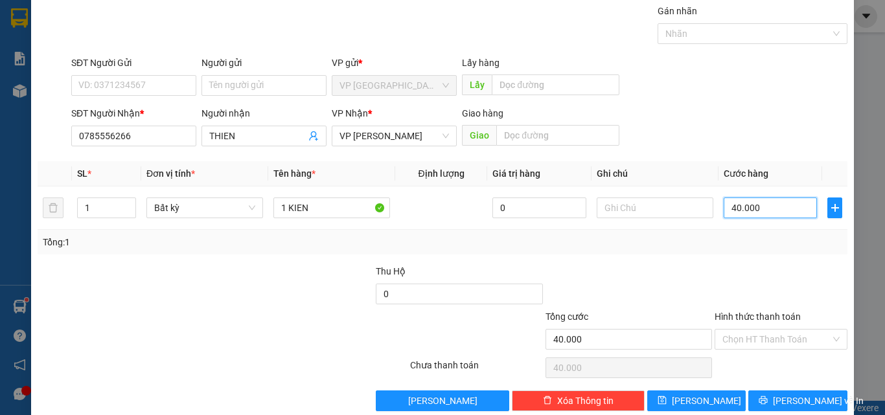
scroll to position [64, 0]
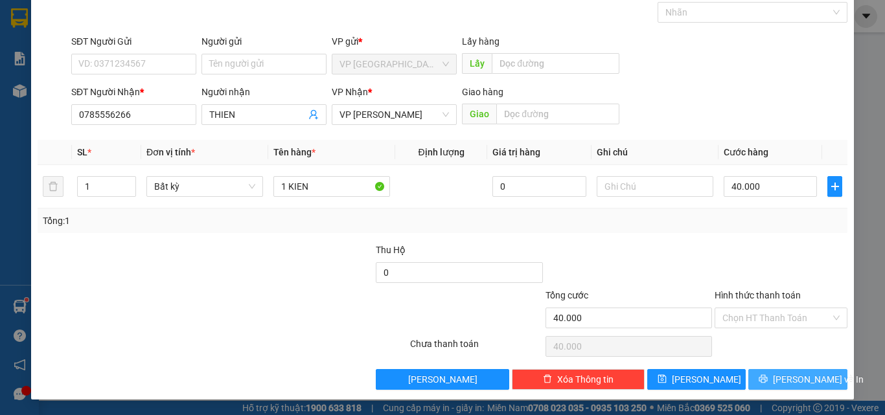
drag, startPoint x: 756, startPoint y: 380, endPoint x: 758, endPoint y: 370, distance: 9.9
click at [756, 379] on button "[PERSON_NAME] và In" at bounding box center [797, 379] width 99 height 21
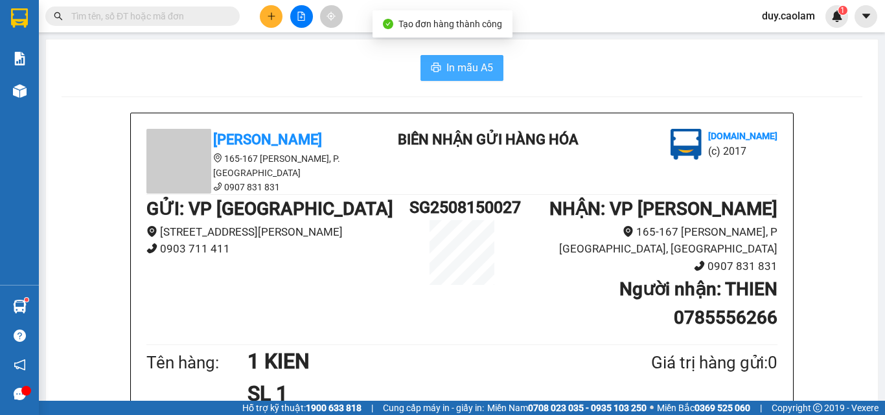
drag, startPoint x: 487, startPoint y: 72, endPoint x: 517, endPoint y: 94, distance: 37.6
click at [486, 71] on span "In mẫu A5" at bounding box center [469, 68] width 47 height 16
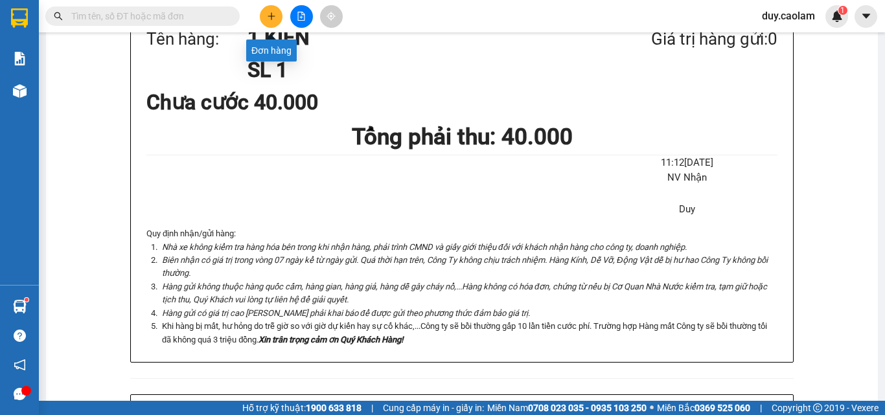
click at [271, 23] on button at bounding box center [271, 16] width 23 height 23
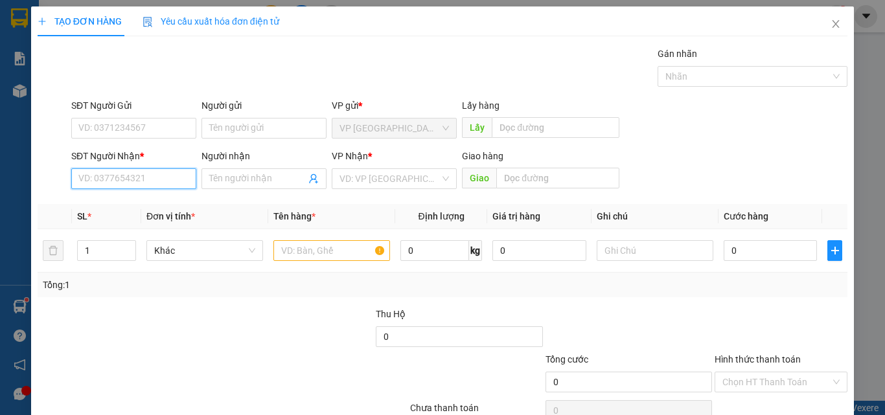
click at [155, 174] on input "SĐT Người Nhận *" at bounding box center [133, 178] width 125 height 21
click at [161, 188] on input "171" at bounding box center [133, 178] width 125 height 21
click at [144, 176] on input "171" at bounding box center [133, 178] width 125 height 21
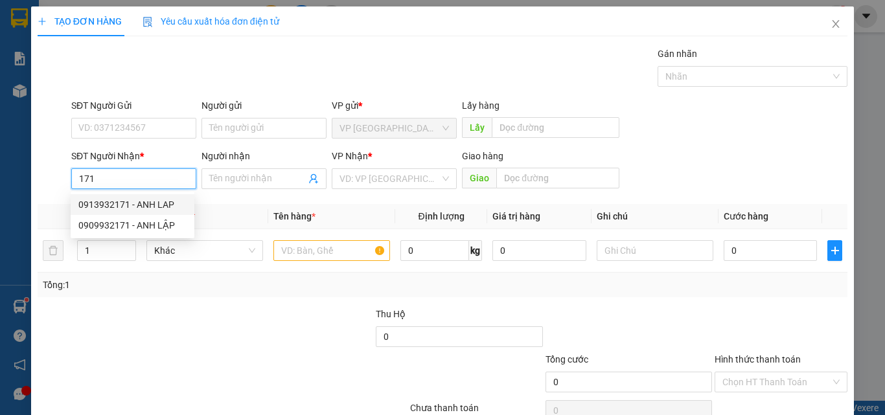
click at [149, 205] on div "0913932171 - ANH LAP" at bounding box center [132, 205] width 108 height 14
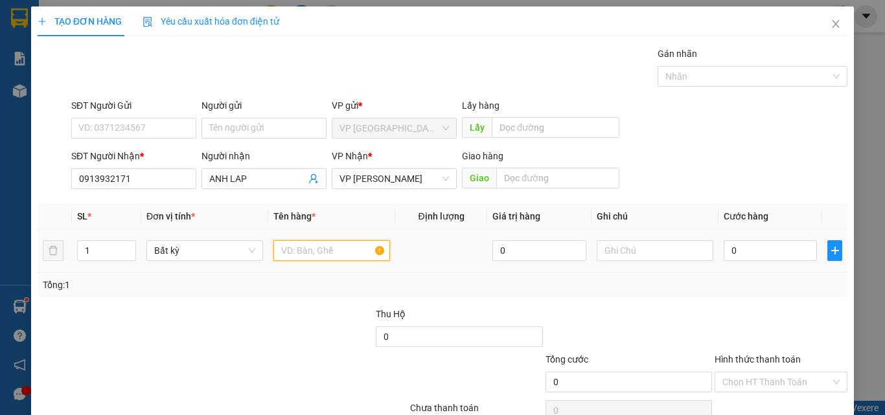
click at [328, 250] on input "text" at bounding box center [331, 250] width 117 height 21
click at [771, 246] on input "0" at bounding box center [769, 250] width 93 height 21
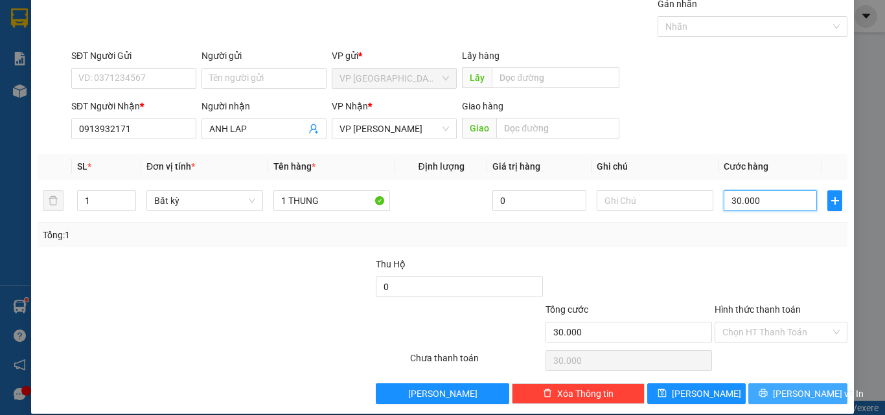
scroll to position [64, 0]
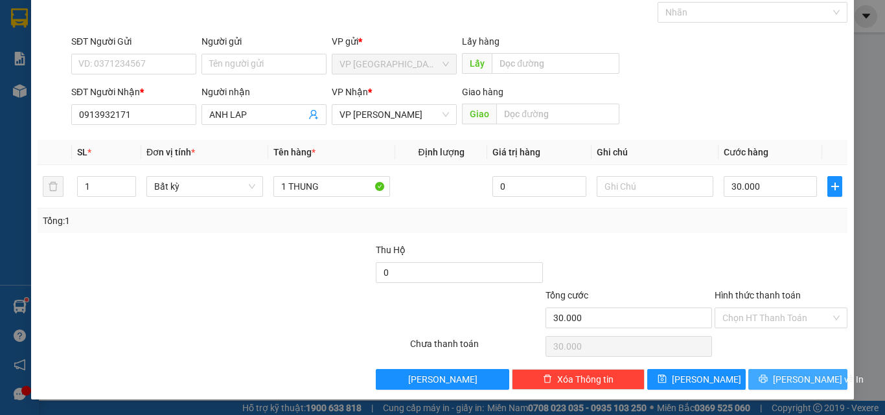
click at [774, 386] on button "[PERSON_NAME] và In" at bounding box center [797, 379] width 99 height 21
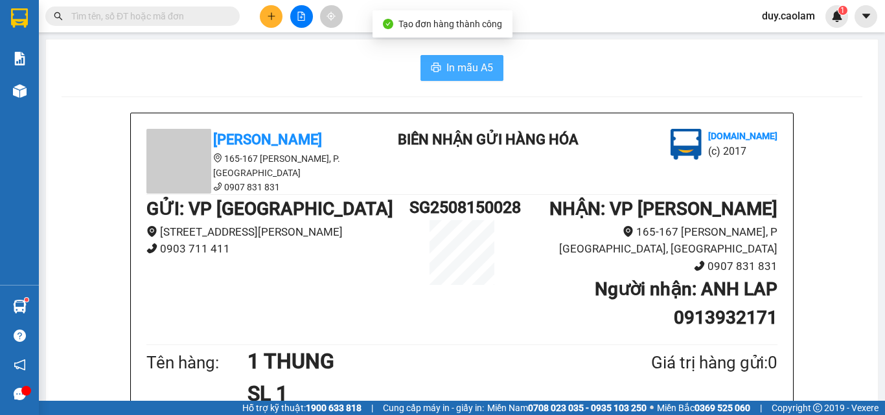
click at [461, 73] on span "In mẫu A5" at bounding box center [469, 68] width 47 height 16
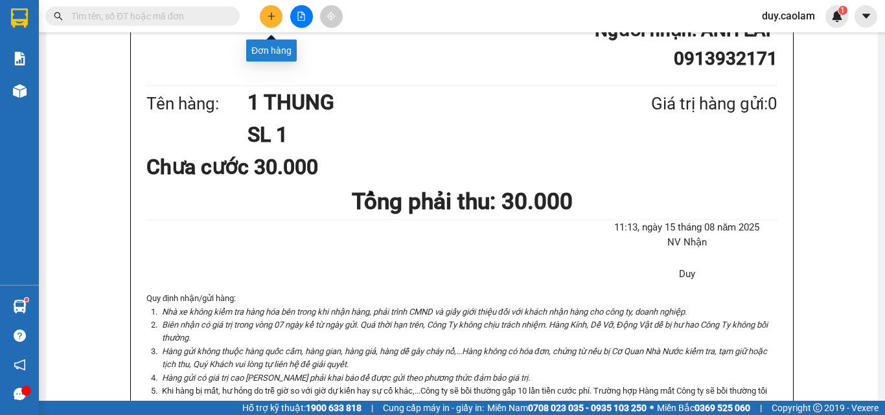
click at [269, 13] on icon "plus" at bounding box center [271, 16] width 9 height 9
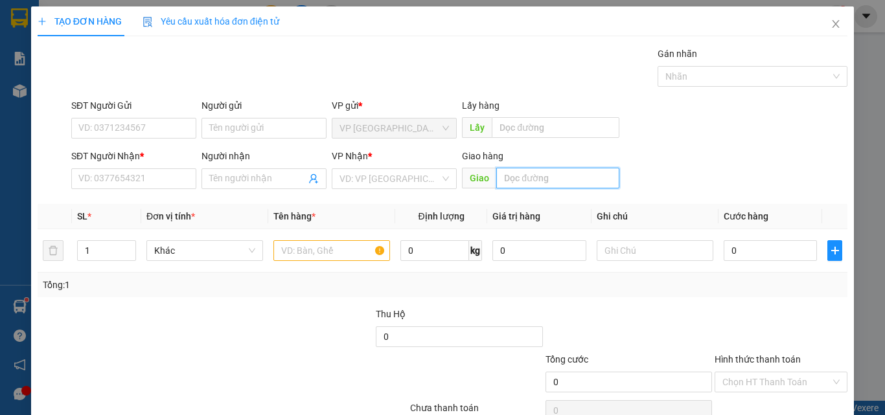
click at [538, 185] on input "text" at bounding box center [557, 178] width 123 height 21
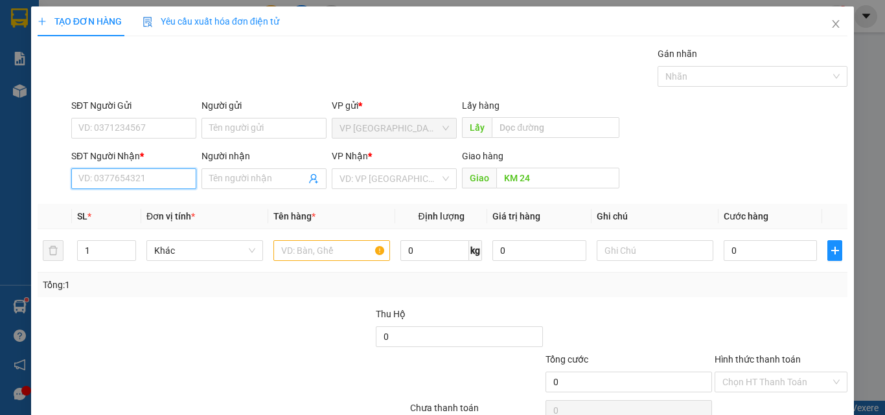
click at [142, 176] on input "SĐT Người Nhận *" at bounding box center [133, 178] width 125 height 21
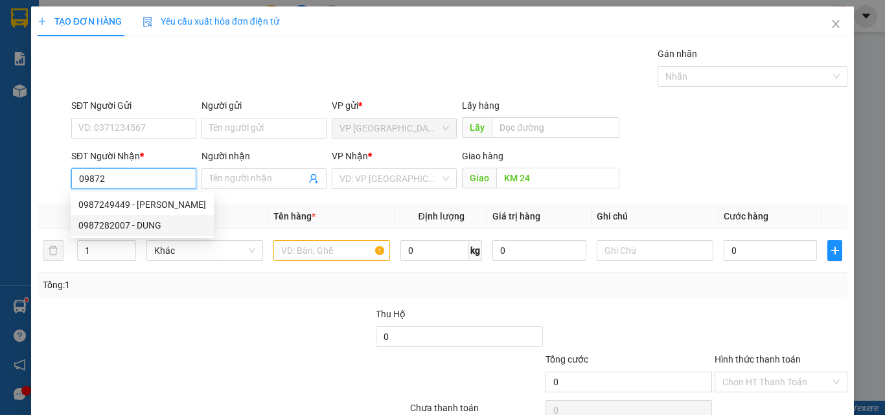
click at [142, 225] on div "0987282007 - DUNG" at bounding box center [142, 225] width 128 height 14
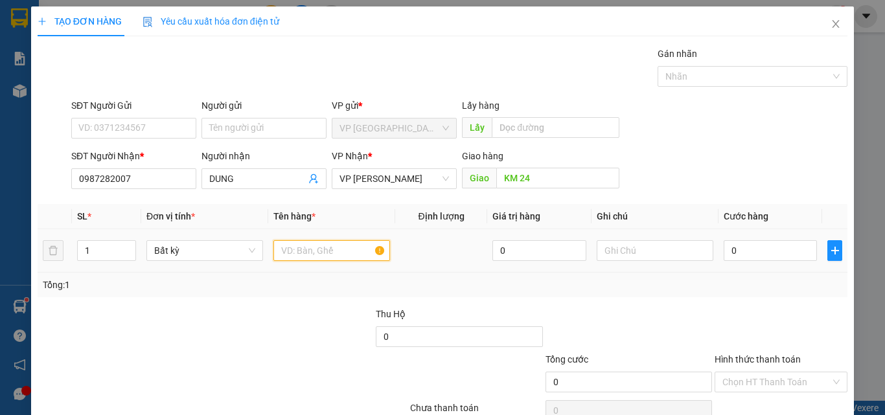
click at [341, 251] on input "text" at bounding box center [331, 250] width 117 height 21
click at [335, 249] on input "text" at bounding box center [331, 250] width 117 height 21
click at [802, 251] on input "0" at bounding box center [769, 250] width 93 height 21
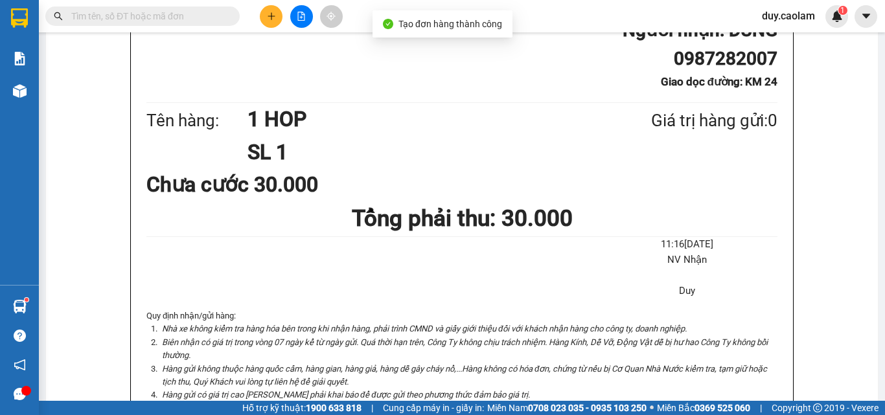
click at [261, 11] on div at bounding box center [301, 16] width 97 height 23
click at [268, 23] on button at bounding box center [271, 16] width 23 height 23
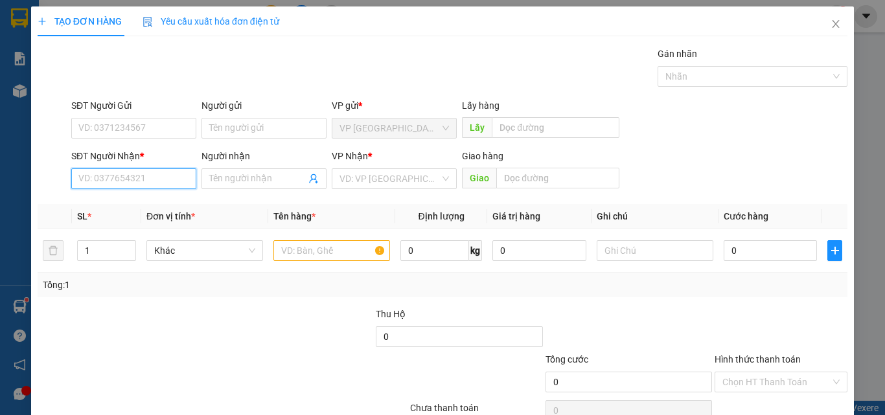
click at [128, 181] on input "SĐT Người Nhận *" at bounding box center [133, 178] width 125 height 21
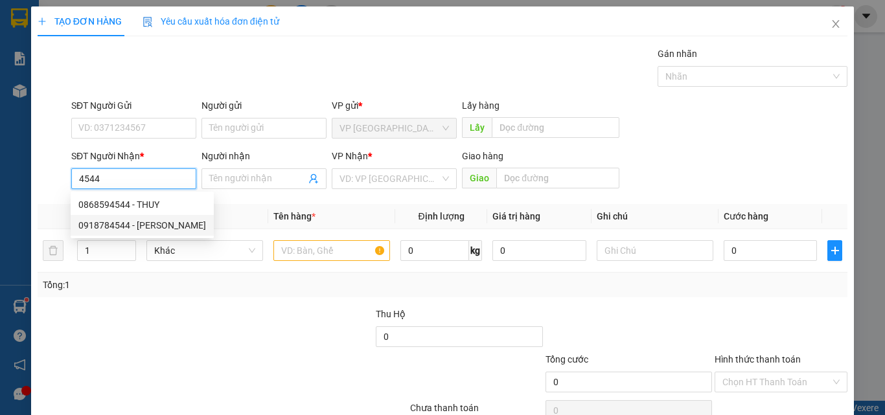
click at [136, 221] on div "0918784544 - [PERSON_NAME]" at bounding box center [142, 225] width 128 height 14
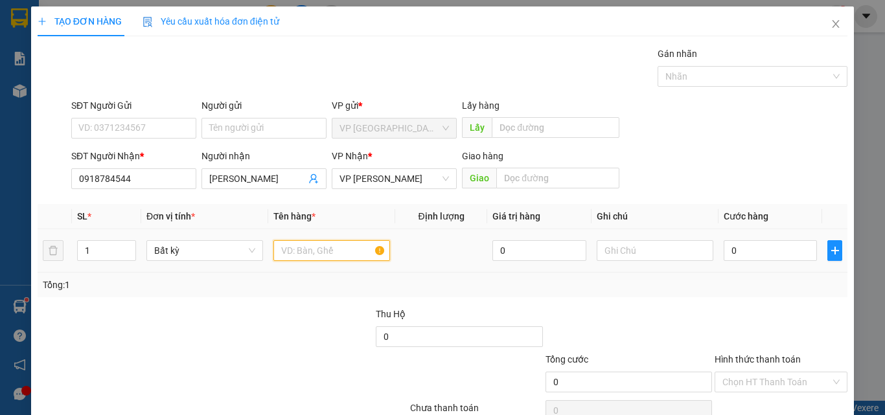
click at [337, 247] on input "text" at bounding box center [331, 250] width 117 height 21
click at [738, 247] on input "0" at bounding box center [769, 250] width 93 height 21
drag, startPoint x: 783, startPoint y: 387, endPoint x: 780, endPoint y: 372, distance: 14.5
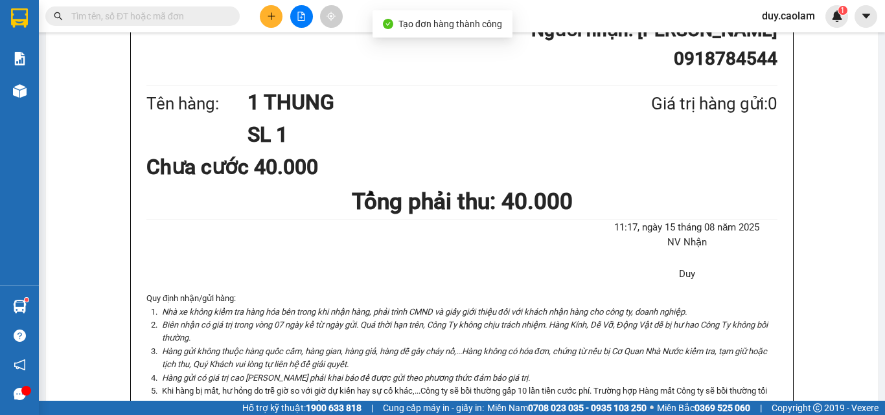
click at [279, 16] on button at bounding box center [271, 16] width 23 height 23
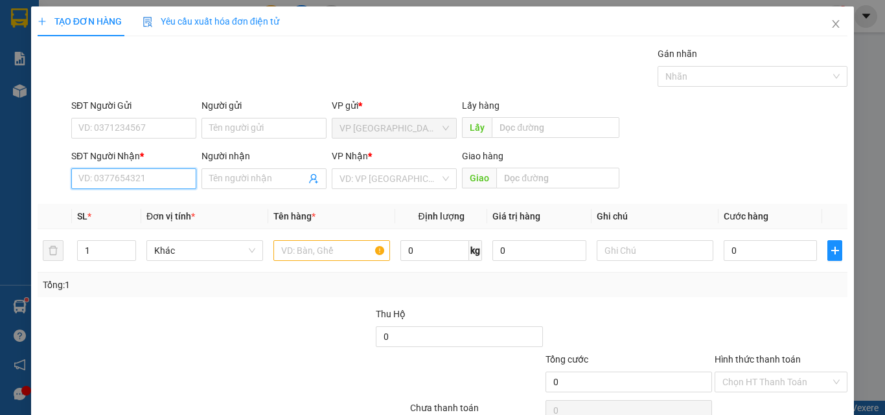
click at [158, 181] on input "SĐT Người Nhận *" at bounding box center [133, 178] width 125 height 21
click at [165, 181] on input "228" at bounding box center [133, 178] width 125 height 21
drag, startPoint x: 142, startPoint y: 203, endPoint x: 210, endPoint y: 213, distance: 68.7
click at [142, 203] on div "0968850228 - HANH" at bounding box center [132, 205] width 108 height 14
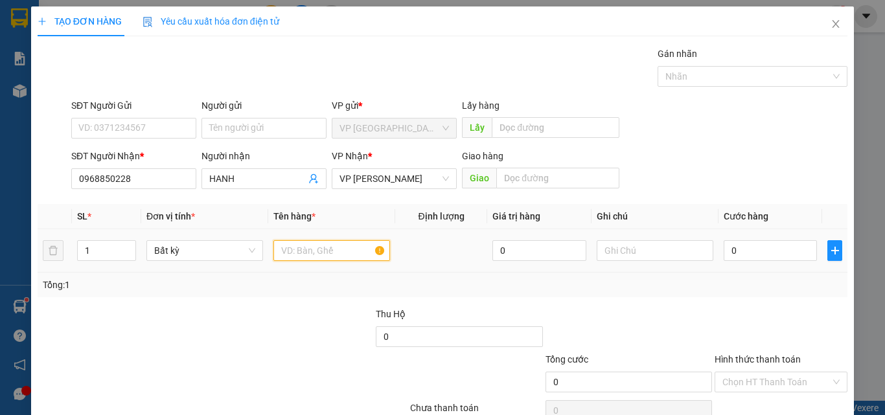
click at [309, 251] on input "text" at bounding box center [331, 250] width 117 height 21
click at [734, 255] on input "0" at bounding box center [769, 250] width 93 height 21
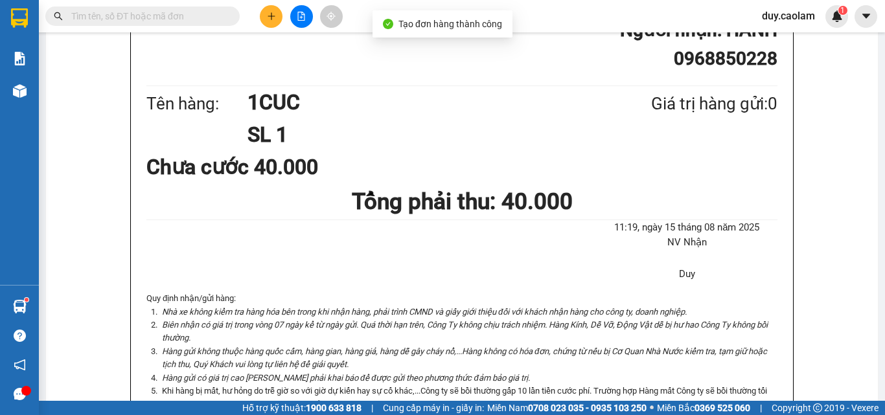
click at [268, 16] on icon "plus" at bounding box center [271, 16] width 9 height 9
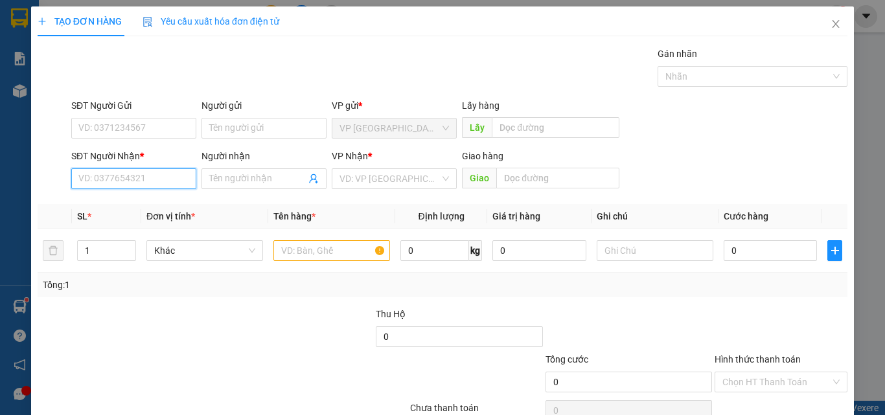
click at [152, 179] on input "SĐT Người Nhận *" at bounding box center [133, 178] width 125 height 21
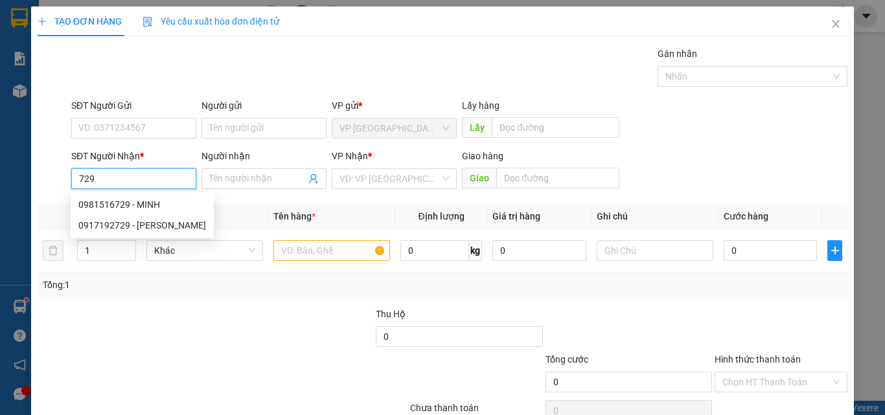
click at [162, 179] on input "729" at bounding box center [133, 178] width 125 height 21
click at [149, 204] on div "0981516729 - MINH" at bounding box center [142, 205] width 128 height 14
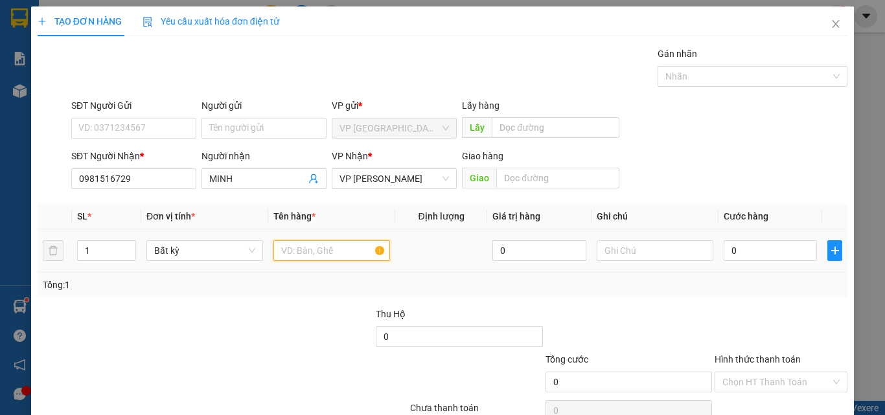
click at [309, 255] on input "text" at bounding box center [331, 250] width 117 height 21
click at [730, 252] on input "0" at bounding box center [769, 250] width 93 height 21
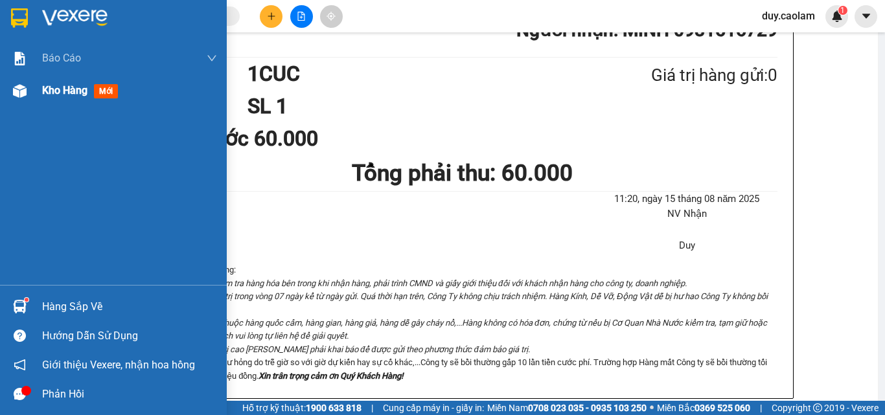
click at [27, 86] on div at bounding box center [19, 91] width 23 height 23
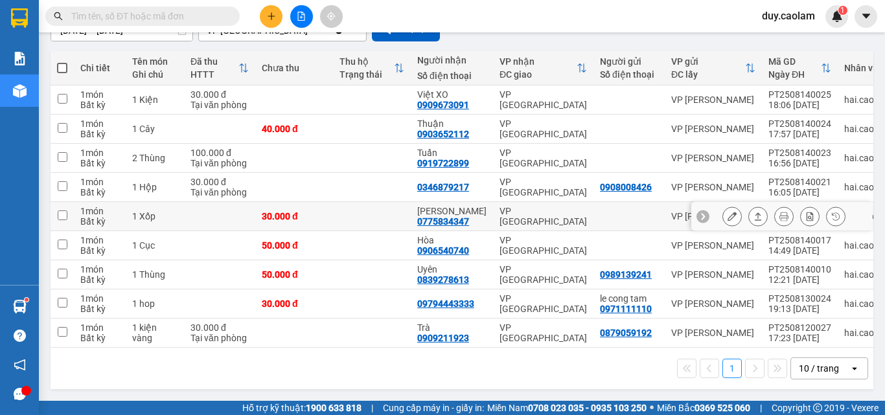
click at [727, 221] on icon at bounding box center [731, 216] width 9 height 9
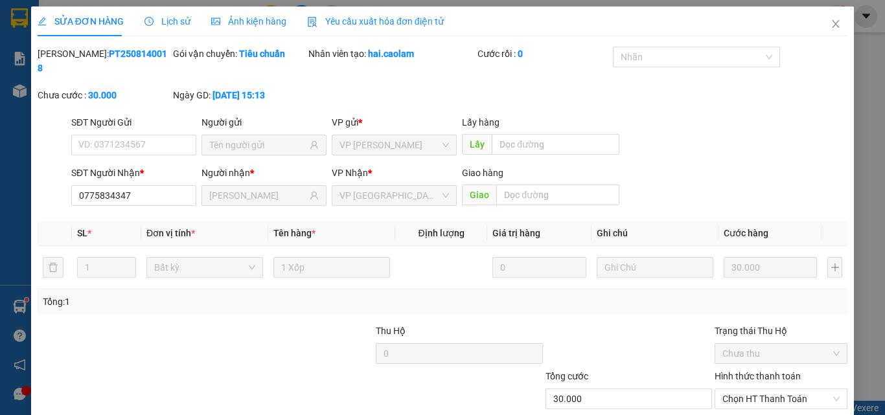
click at [752, 369] on div "Hình thức thanh toán" at bounding box center [780, 378] width 133 height 19
click at [753, 371] on label "Hình thức thanh toán" at bounding box center [757, 376] width 86 height 10
click at [753, 389] on input "Hình thức thanh toán" at bounding box center [776, 398] width 108 height 19
click at [744, 369] on div "Hình thức thanh toán Chọn HT Thanh Toán" at bounding box center [780, 391] width 133 height 45
click at [748, 371] on label "Hình thức thanh toán" at bounding box center [757, 376] width 86 height 10
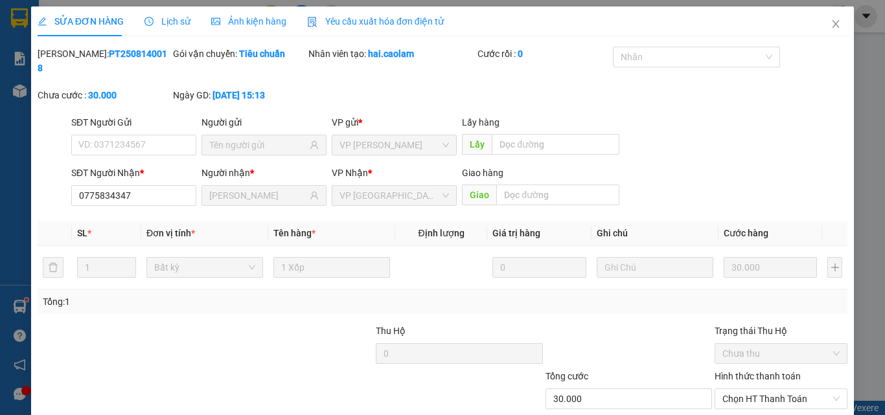
click at [748, 389] on input "Hình thức thanh toán" at bounding box center [776, 398] width 108 height 19
drag, startPoint x: 740, startPoint y: 338, endPoint x: 656, endPoint y: 355, distance: 85.9
click at [740, 403] on div "Tại văn phòng" at bounding box center [773, 410] width 116 height 14
click at [830, 25] on icon "close" at bounding box center [835, 24] width 10 height 10
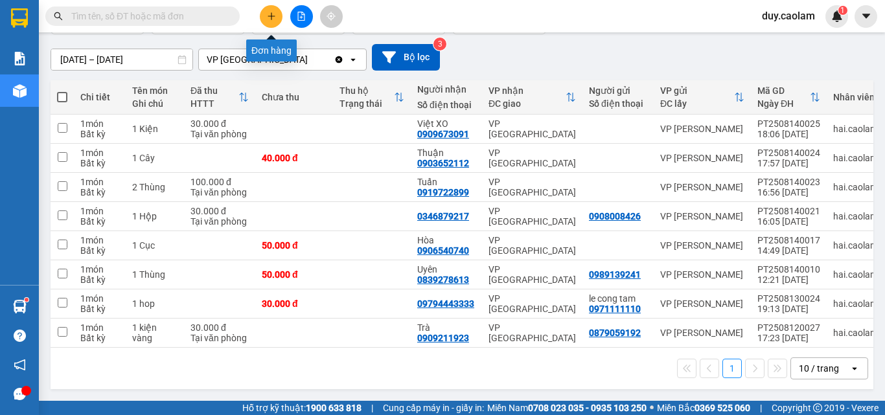
click at [271, 17] on icon "plus" at bounding box center [271, 15] width 1 height 7
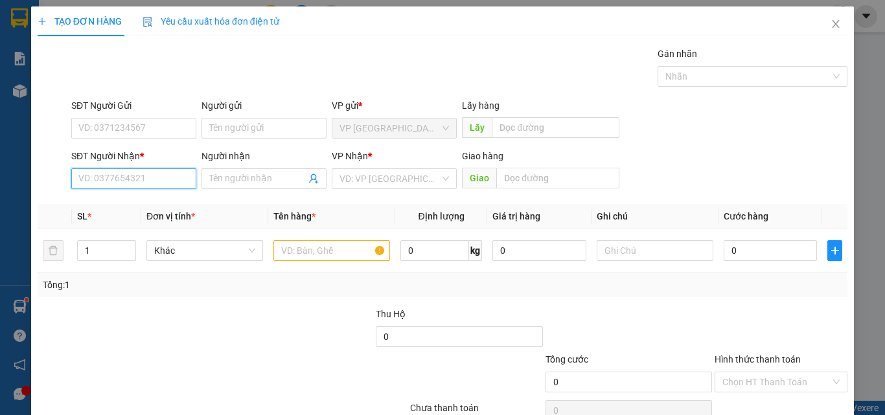
click at [145, 178] on input "SĐT Người Nhận *" at bounding box center [133, 178] width 125 height 21
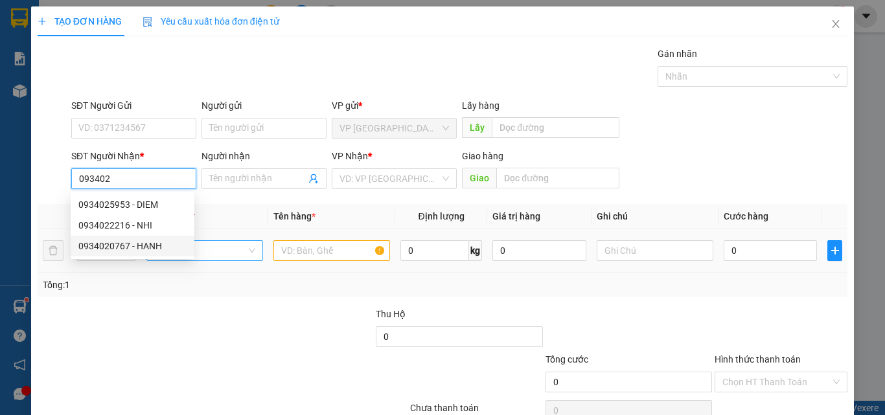
click at [157, 248] on div "0934020767 - HANH" at bounding box center [132, 246] width 108 height 14
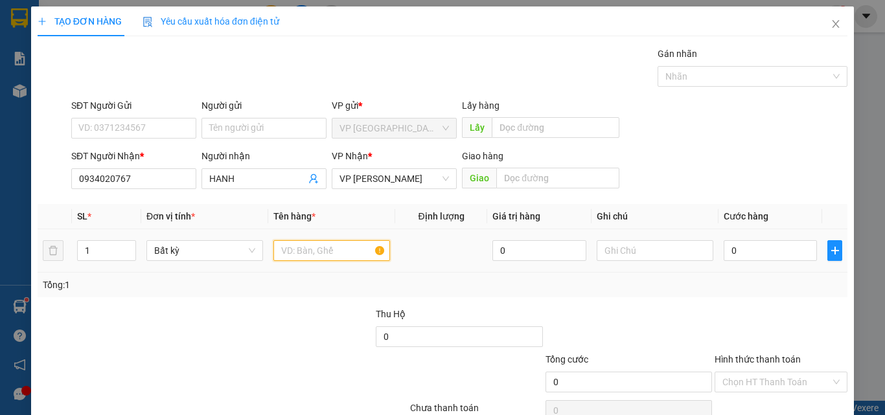
click at [322, 254] on input "text" at bounding box center [331, 250] width 117 height 21
click at [797, 250] on input "0" at bounding box center [769, 250] width 93 height 21
click at [768, 354] on label "Hình thức thanh toán" at bounding box center [757, 359] width 86 height 10
click at [768, 372] on input "Hình thức thanh toán" at bounding box center [776, 381] width 108 height 19
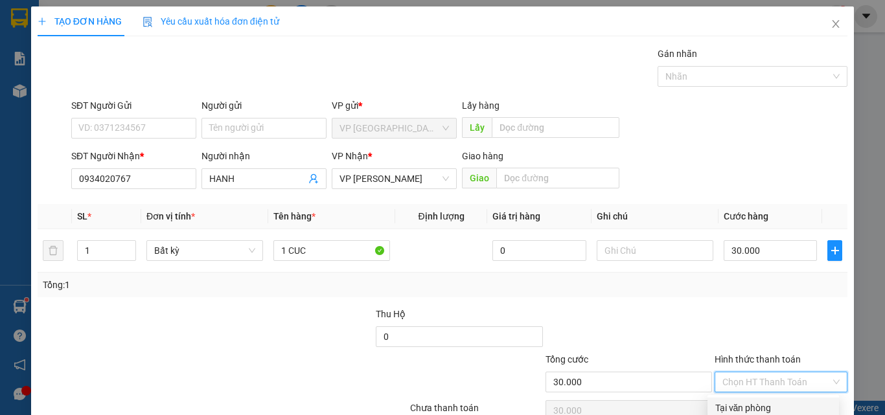
click at [760, 401] on div "Tại văn phòng" at bounding box center [773, 408] width 116 height 14
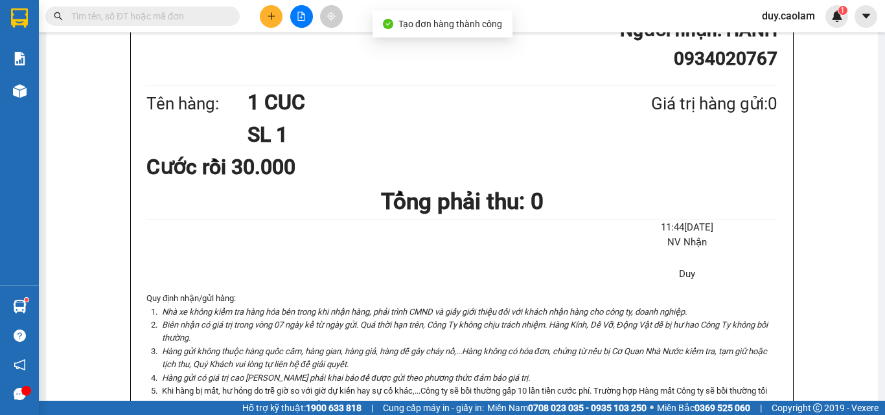
click at [453, 51] on div "In mẫu A5 CAO LÂM 165-167 [PERSON_NAME], P. Phú Thủy 0907 831 831 BIÊN NHẬN GỬI…" at bounding box center [462, 352] width 832 height 1144
click at [271, 5] on button at bounding box center [271, 16] width 23 height 23
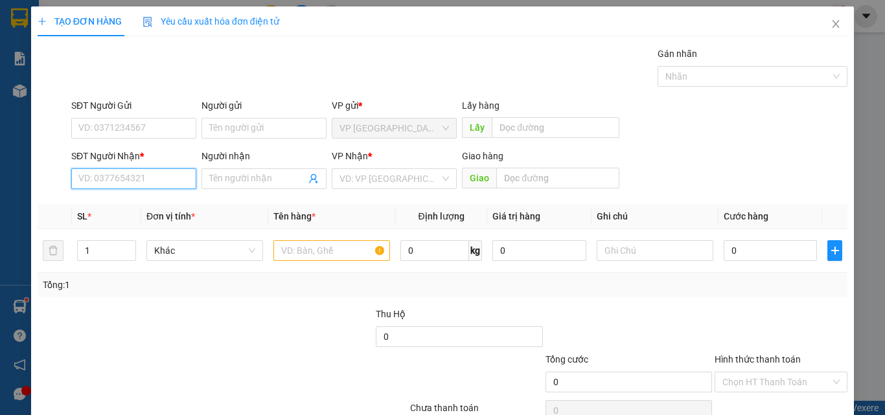
click at [159, 174] on input "SĐT Người Nhận *" at bounding box center [133, 178] width 125 height 21
click at [139, 185] on input "285" at bounding box center [133, 178] width 125 height 21
click at [88, 178] on input "285" at bounding box center [133, 178] width 125 height 21
click at [98, 177] on input "265" at bounding box center [133, 178] width 125 height 21
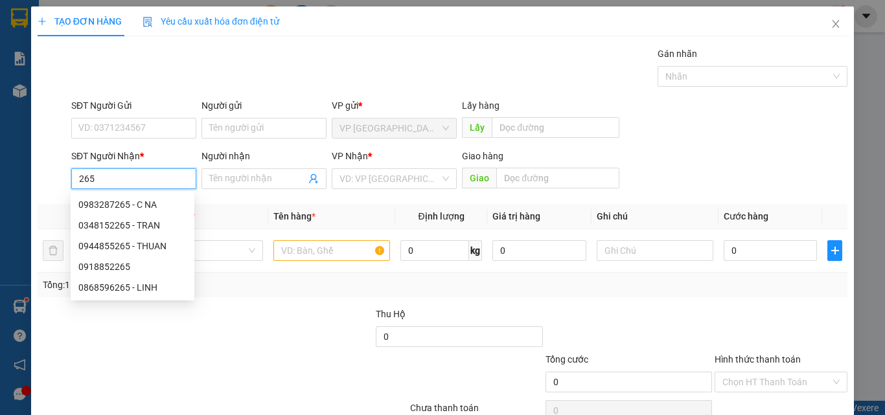
click at [141, 185] on input "265" at bounding box center [133, 178] width 125 height 21
click at [143, 182] on input "SĐT Người Nhận *" at bounding box center [133, 178] width 125 height 21
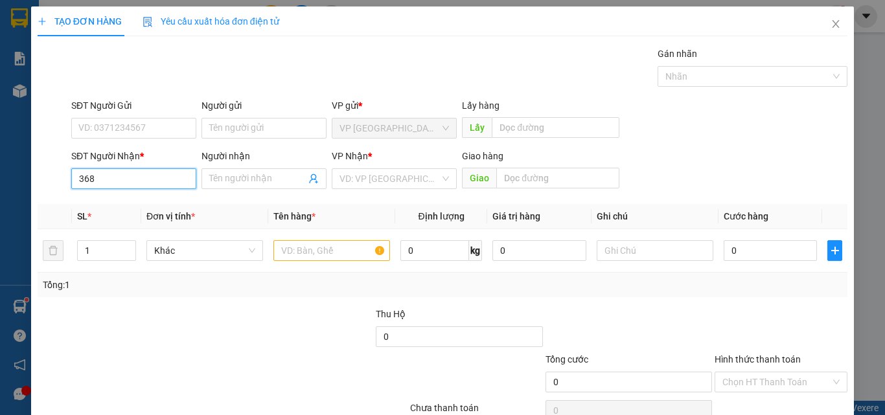
click at [146, 178] on input "368" at bounding box center [133, 178] width 125 height 21
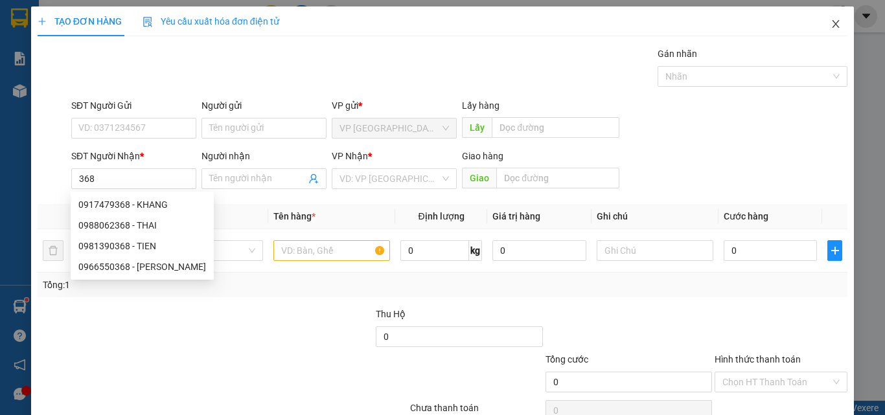
click at [830, 23] on icon "close" at bounding box center [835, 24] width 10 height 10
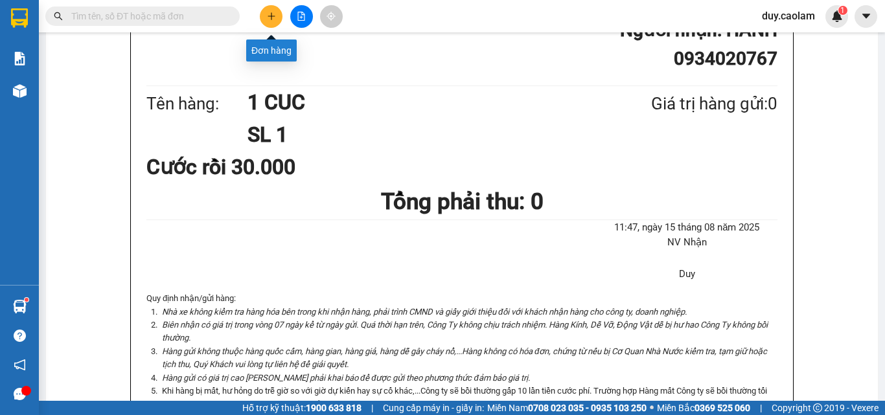
click at [272, 9] on button at bounding box center [271, 16] width 23 height 23
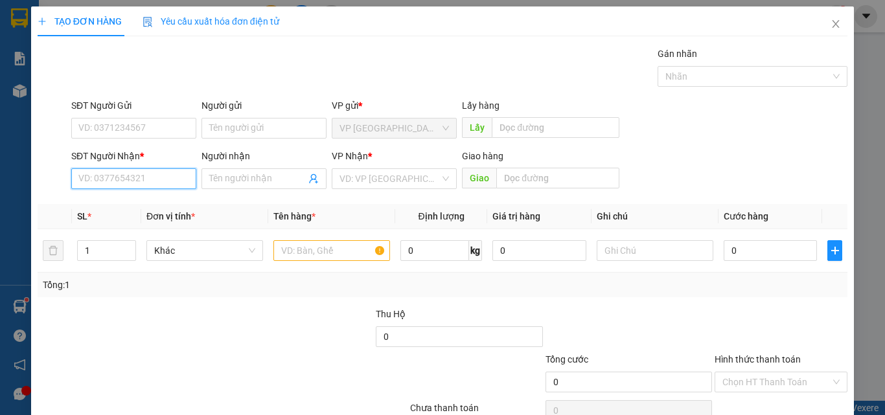
click at [133, 183] on input "SĐT Người Nhận *" at bounding box center [133, 178] width 125 height 21
click at [135, 182] on input "626" at bounding box center [133, 178] width 125 height 21
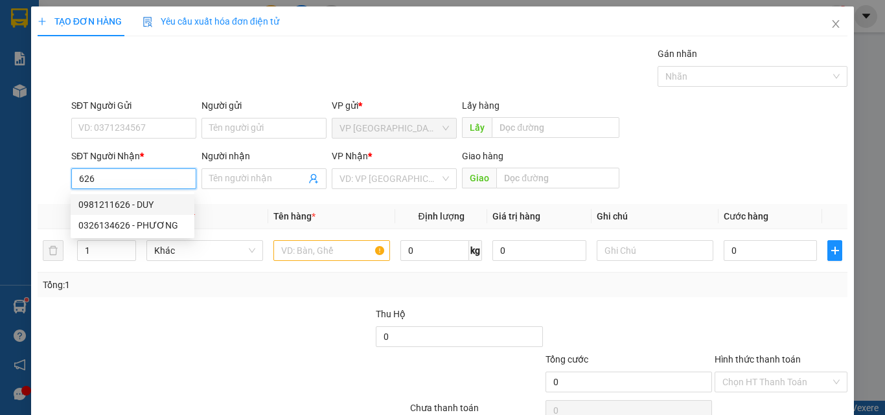
click at [150, 209] on div "0981211626 - DUY" at bounding box center [132, 205] width 108 height 14
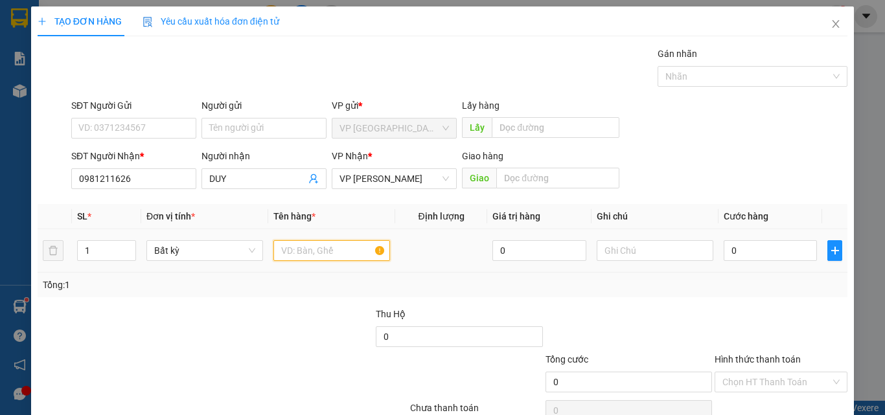
click at [333, 247] on input "text" at bounding box center [331, 250] width 117 height 21
click at [332, 258] on input "text" at bounding box center [331, 250] width 117 height 21
click at [772, 249] on input "0" at bounding box center [769, 250] width 93 height 21
